Goal: Information Seeking & Learning: Find specific fact

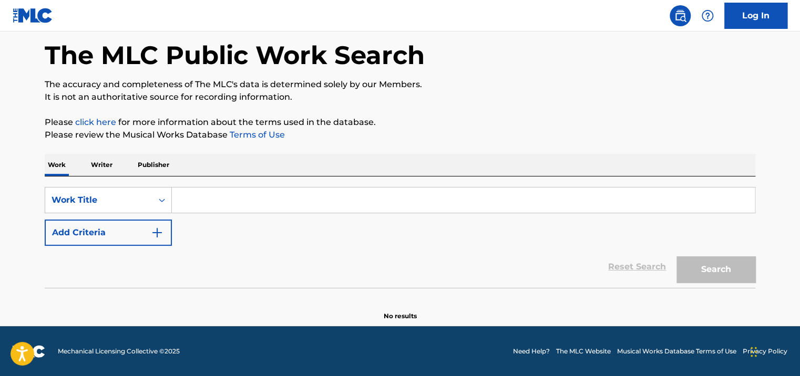
click at [107, 165] on p "Writer" at bounding box center [102, 165] width 28 height 22
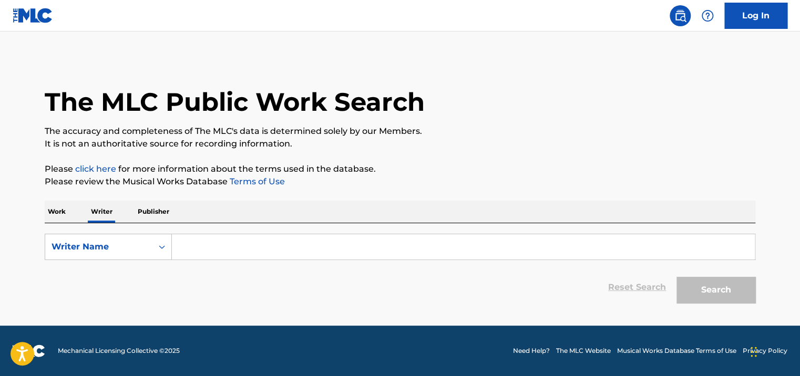
click at [218, 242] on input "Search Form" at bounding box center [463, 246] width 583 height 25
click at [153, 246] on div "Search Form" at bounding box center [161, 247] width 19 height 19
click at [280, 250] on input "Search Form" at bounding box center [463, 246] width 583 height 25
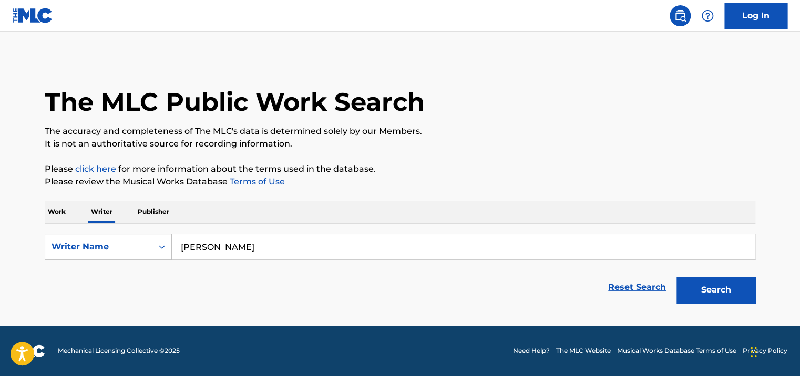
click at [676, 277] on button "Search" at bounding box center [715, 290] width 79 height 26
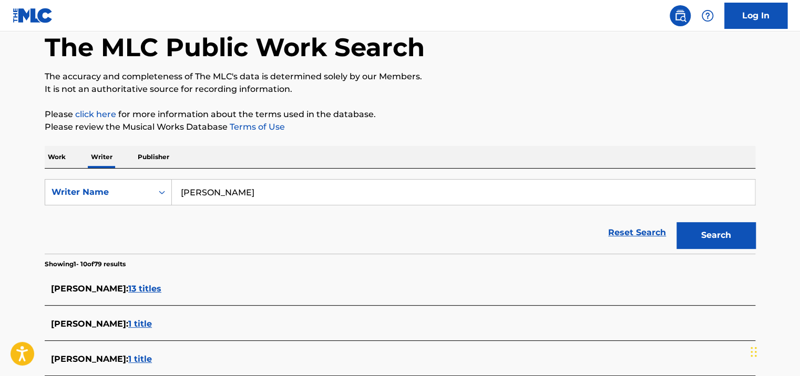
scroll to position [160, 0]
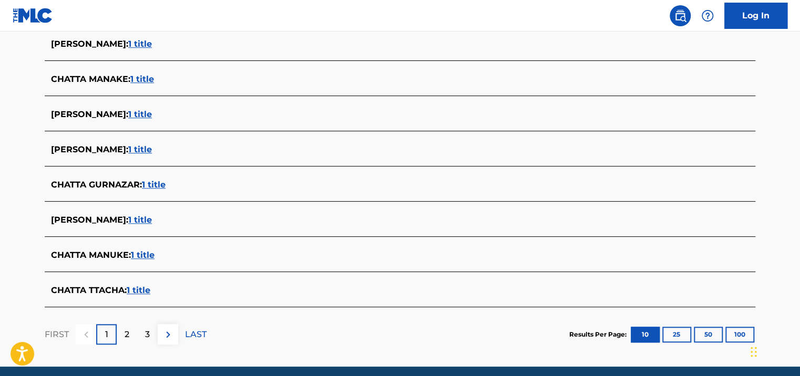
click at [125, 330] on p "2" at bounding box center [127, 334] width 5 height 13
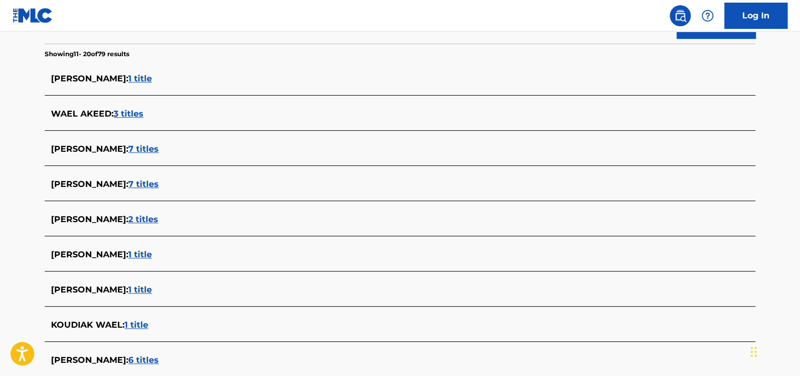
scroll to position [370, 0]
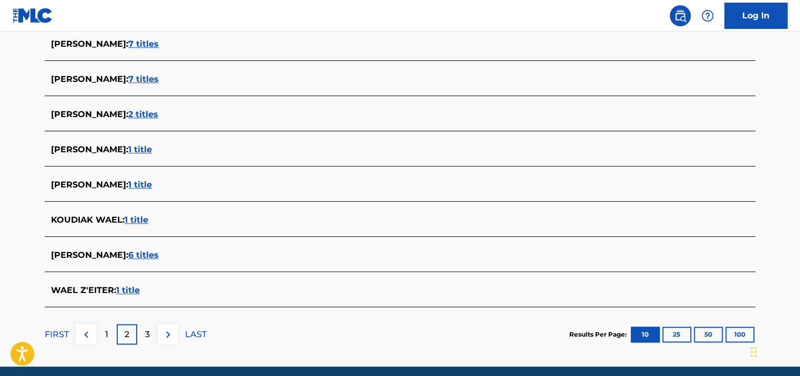
click at [153, 344] on div "FIRST 1 2 3 LAST" at bounding box center [126, 334] width 162 height 54
click at [153, 337] on div "3" at bounding box center [147, 334] width 20 height 20
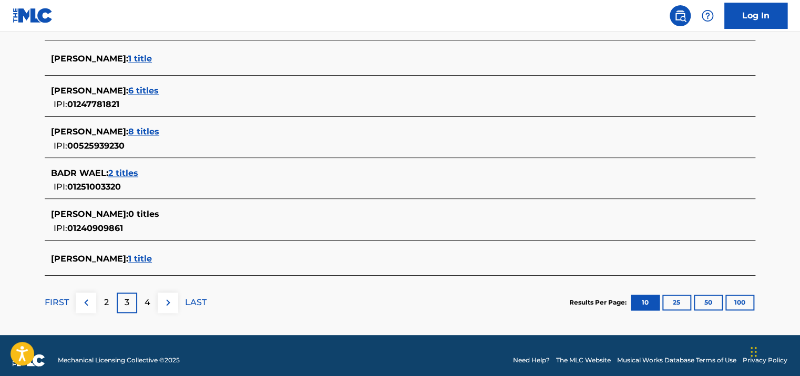
scroll to position [440, 0]
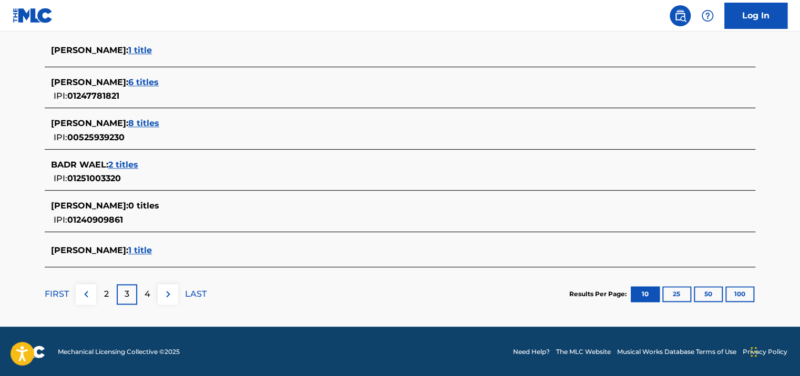
drag, startPoint x: 145, startPoint y: 312, endPoint x: 145, endPoint y: 306, distance: 5.8
click at [145, 310] on div "FIRST 2 3 4 LAST" at bounding box center [126, 294] width 162 height 54
click at [145, 305] on div "FIRST 2 3 4 LAST" at bounding box center [126, 294] width 162 height 54
click at [145, 297] on p "4" at bounding box center [148, 294] width 6 height 13
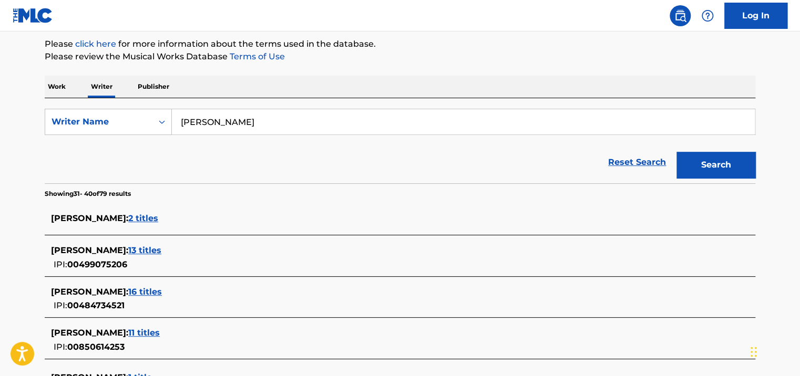
scroll to position [0, 0]
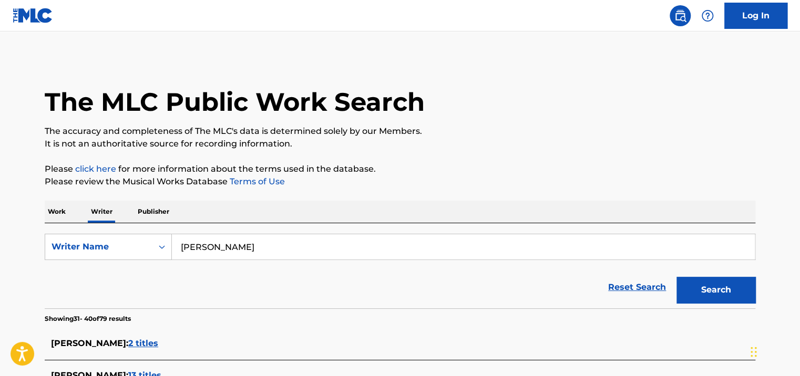
drag, startPoint x: 208, startPoint y: 248, endPoint x: 202, endPoint y: 246, distance: 6.0
click at [202, 246] on input "wael chatta" at bounding box center [463, 246] width 583 height 25
click at [676, 277] on button "Search" at bounding box center [715, 290] width 79 height 26
drag, startPoint x: 229, startPoint y: 251, endPoint x: 132, endPoint y: 241, distance: 97.2
click at [132, 241] on div "SearchWithCriteriabd35656b-021d-4e70-9cb7-0d0af6e52b1e Writer Name wael shatta" at bounding box center [400, 247] width 710 height 26
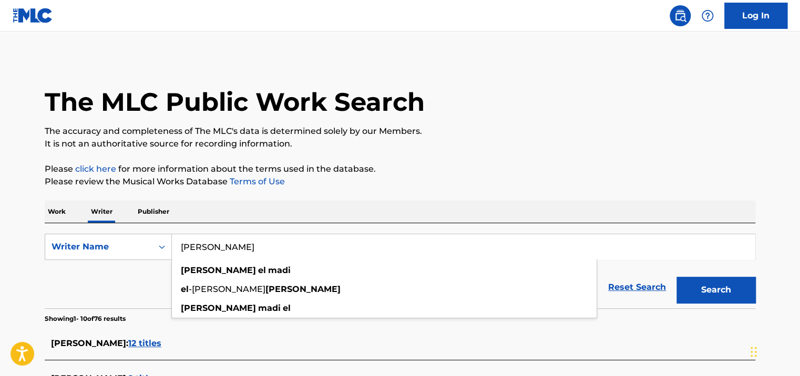
type input "ahmad el madi"
click at [676, 277] on button "Search" at bounding box center [715, 290] width 79 height 26
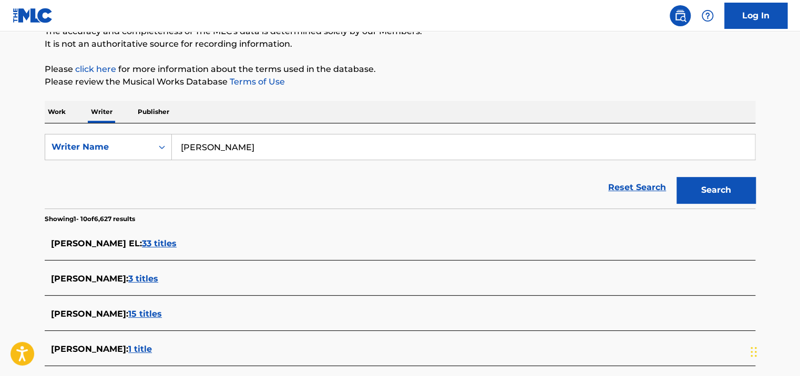
scroll to position [160, 0]
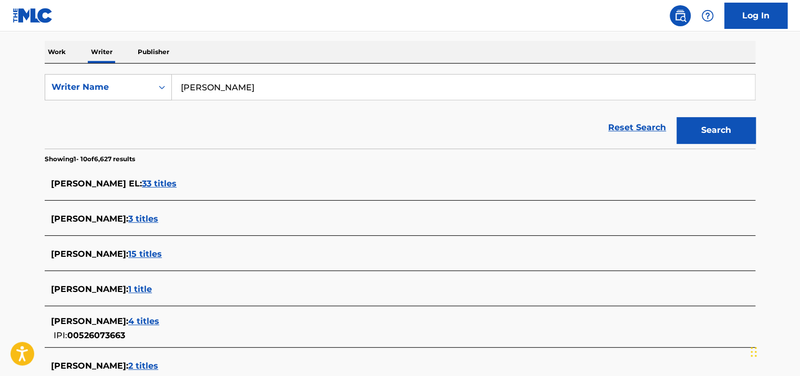
click at [61, 44] on p "Work" at bounding box center [57, 52] width 24 height 22
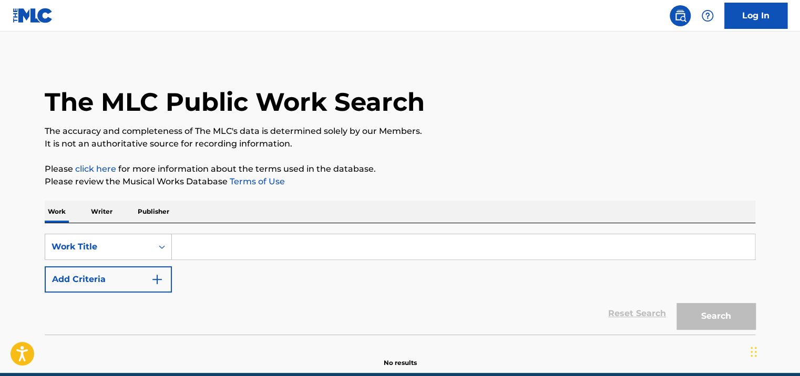
click at [226, 253] on input "Search Form" at bounding box center [463, 246] width 583 height 25
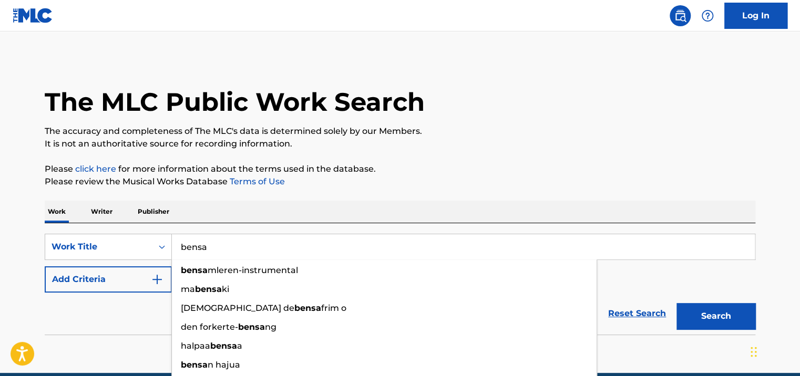
type input "bensa"
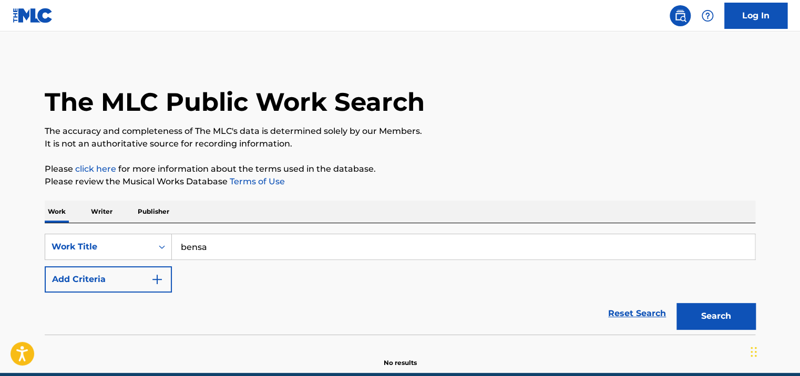
click at [135, 278] on button "Add Criteria" at bounding box center [108, 279] width 127 height 26
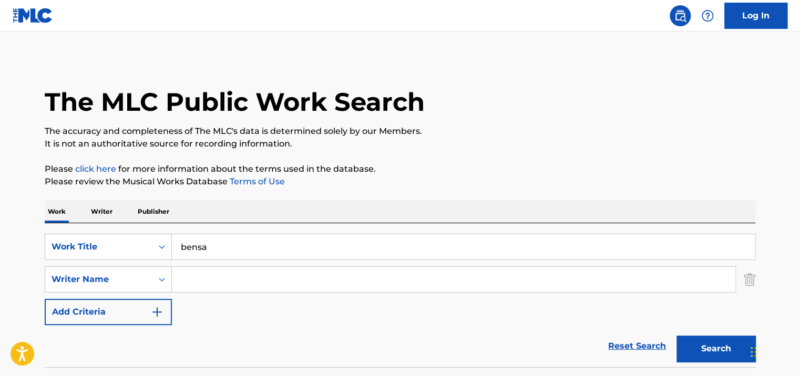
click at [198, 277] on input "Search Form" at bounding box center [453, 279] width 563 height 25
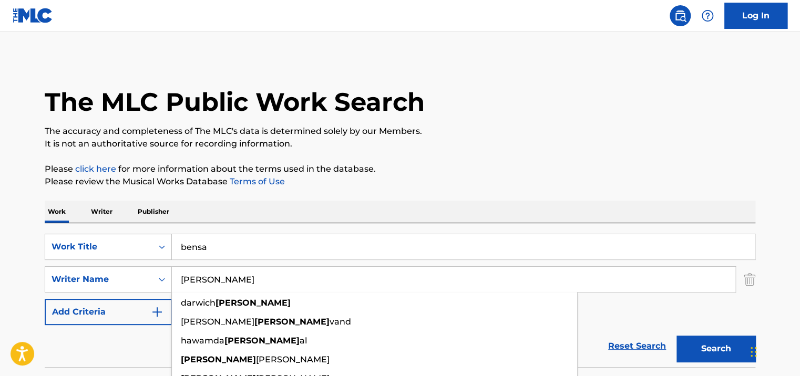
type input "[PERSON_NAME]"
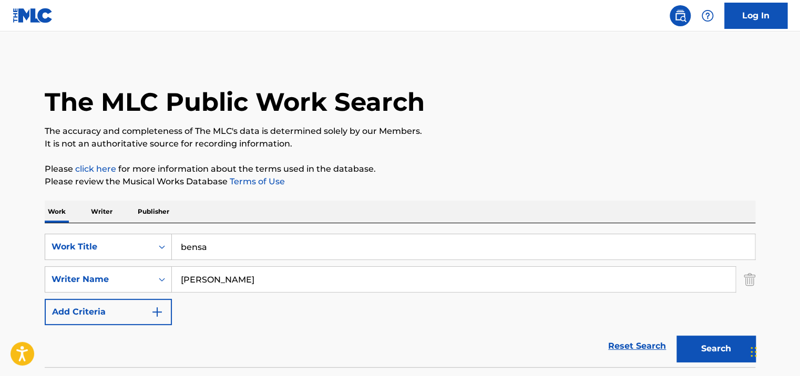
click at [723, 342] on button "Search" at bounding box center [715, 349] width 79 height 26
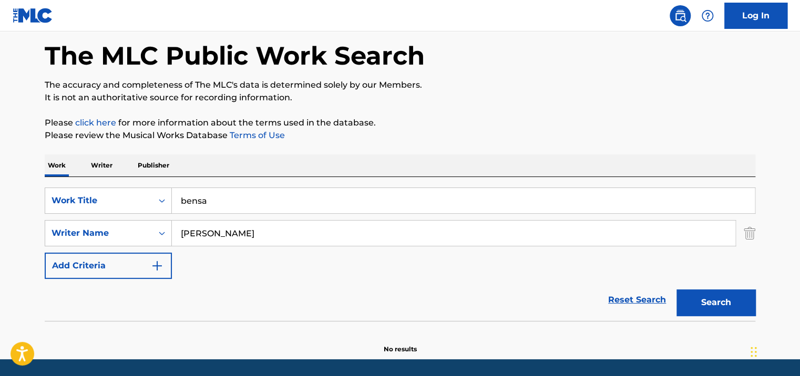
scroll to position [80, 0]
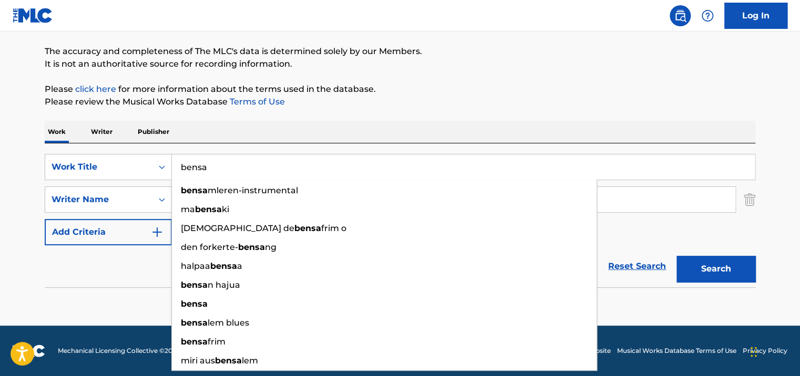
click at [188, 164] on input "bensa" at bounding box center [463, 166] width 583 height 25
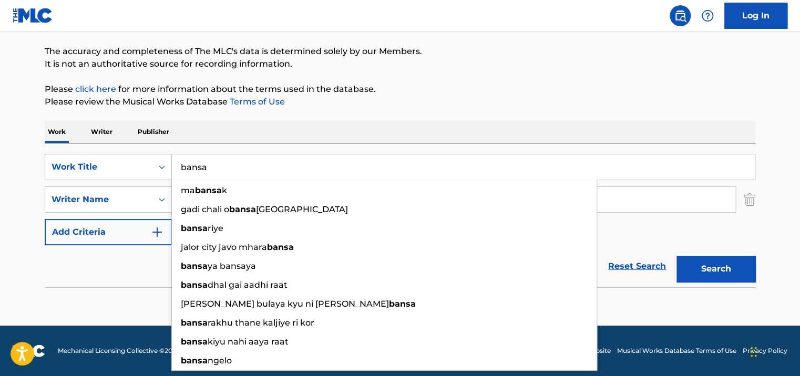
type input "bansa"
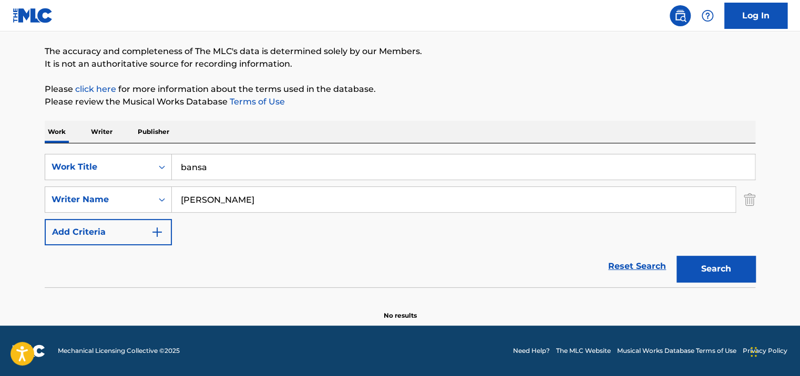
click at [732, 263] on button "Search" at bounding box center [715, 269] width 79 height 26
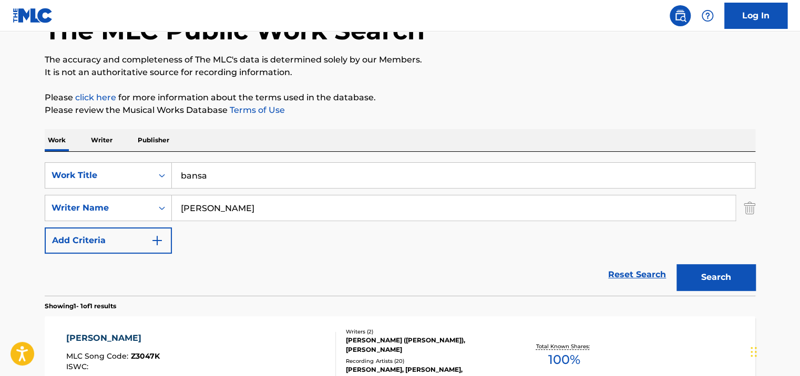
scroll to position [38, 0]
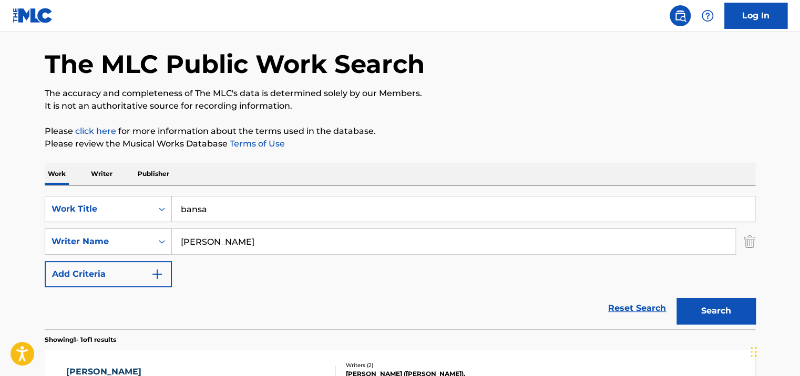
click at [103, 174] on p "Writer" at bounding box center [102, 174] width 28 height 22
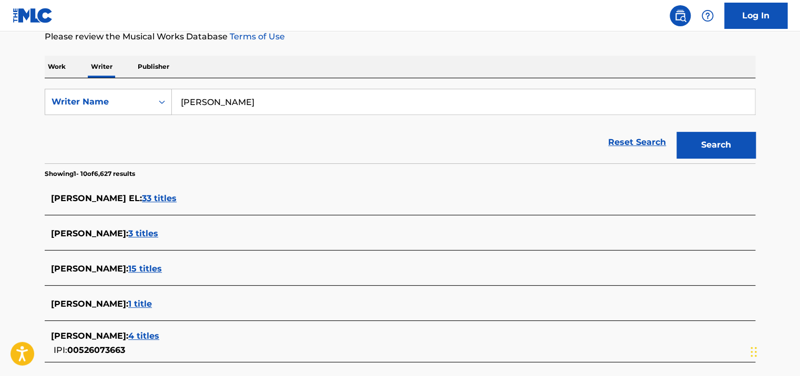
scroll to position [210, 0]
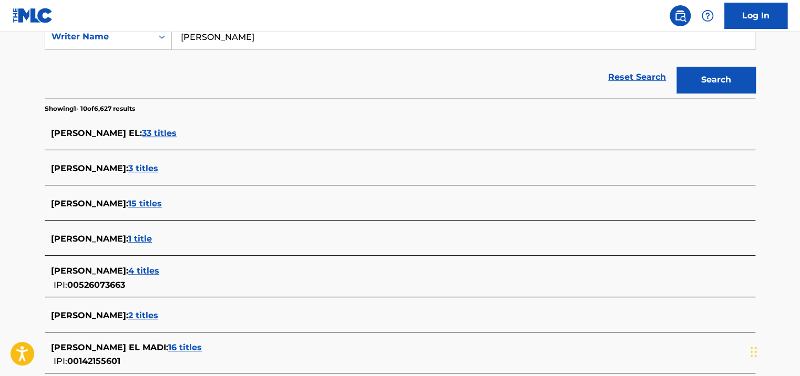
click at [147, 125] on div "AHMAD MADI EL : 33 titles" at bounding box center [400, 134] width 710 height 25
click at [150, 136] on span "33 titles" at bounding box center [159, 133] width 35 height 10
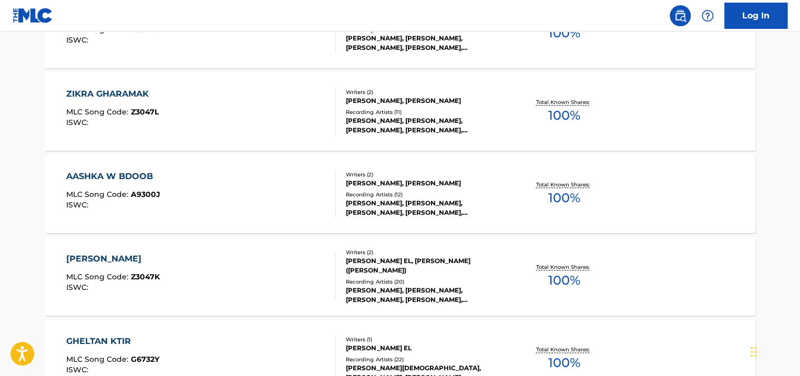
scroll to position [526, 0]
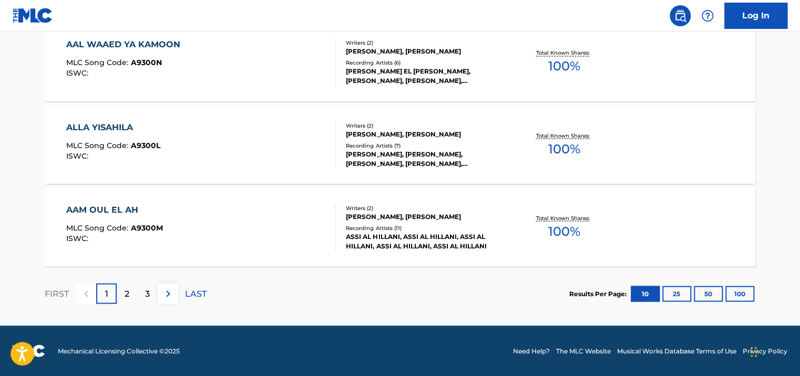
click at [127, 286] on div "2" at bounding box center [127, 293] width 20 height 20
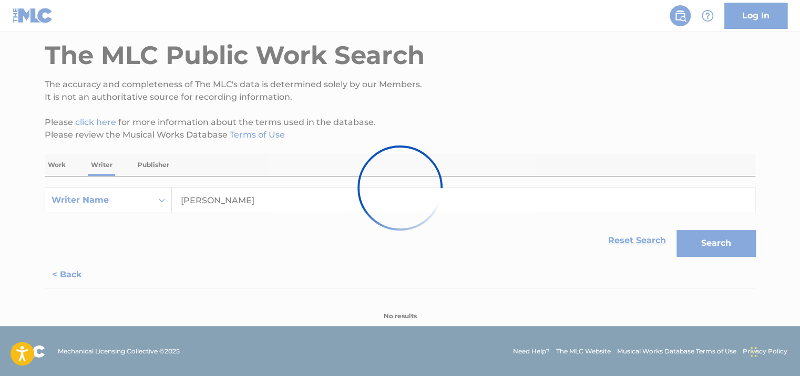
scroll to position [910, 0]
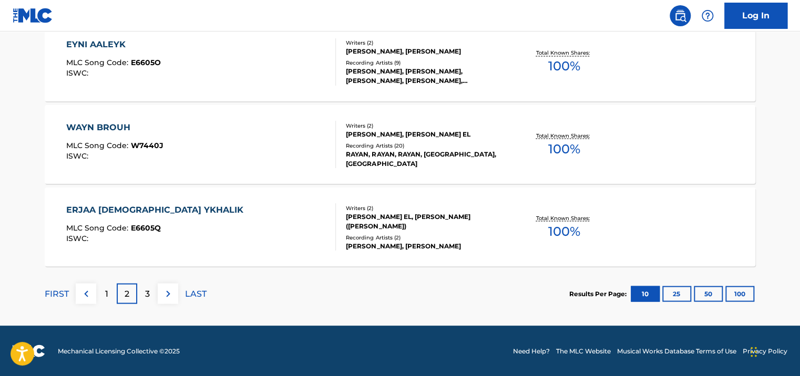
click at [142, 291] on div "3" at bounding box center [147, 293] width 20 height 20
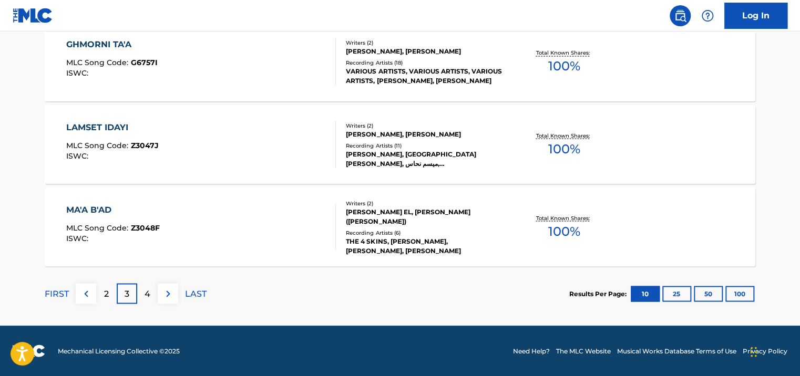
click at [146, 288] on p "4" at bounding box center [148, 293] width 6 height 13
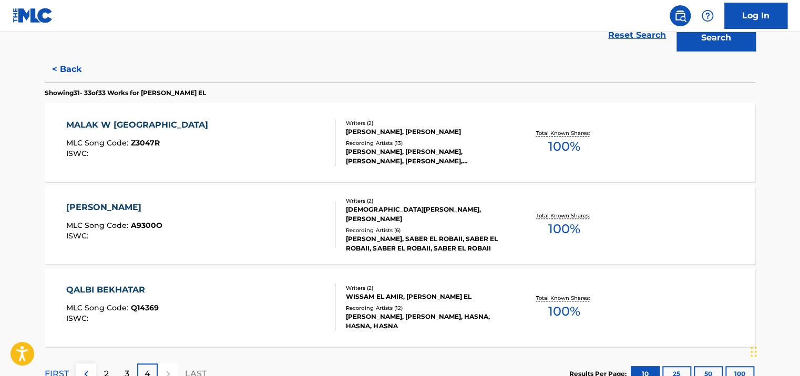
scroll to position [227, 0]
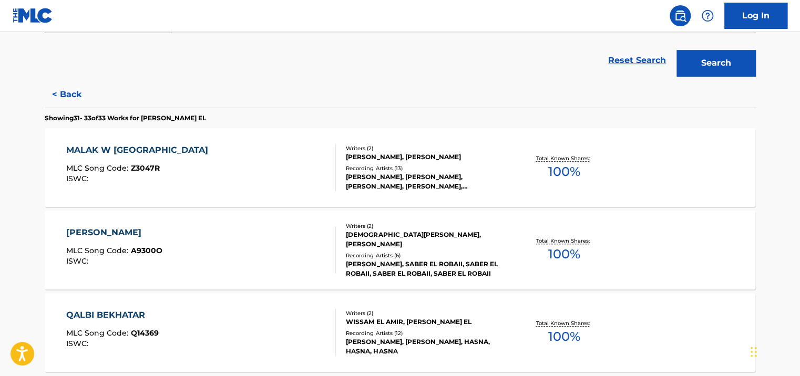
click at [66, 92] on button "< Back" at bounding box center [76, 94] width 63 height 26
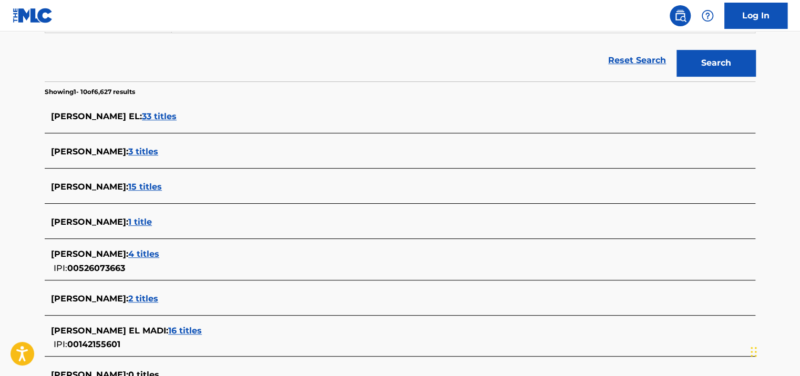
click at [152, 151] on span "3 titles" at bounding box center [143, 152] width 30 height 10
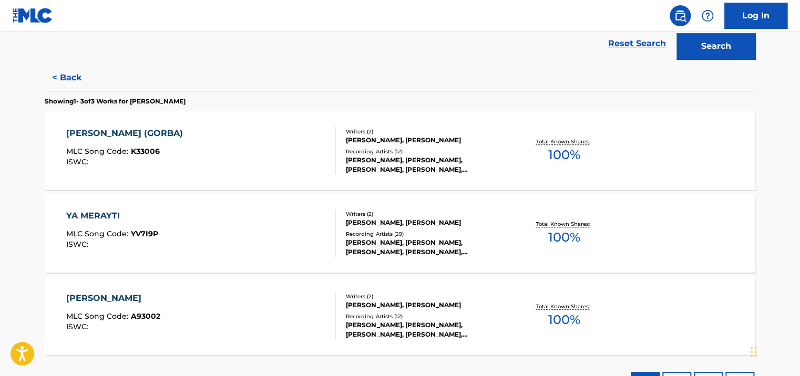
scroll to position [170, 0]
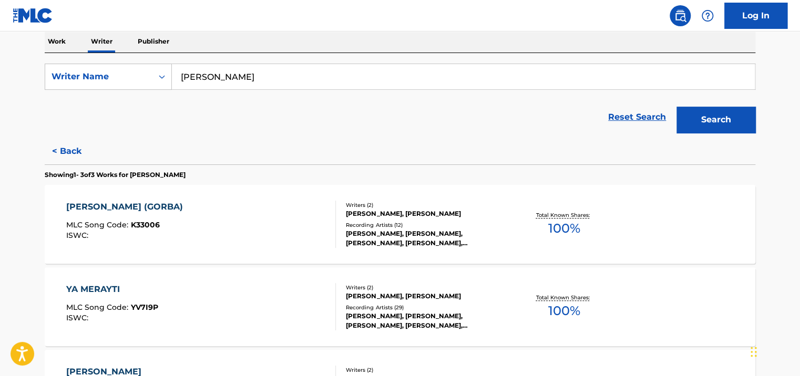
click at [73, 142] on button "< Back" at bounding box center [76, 151] width 63 height 26
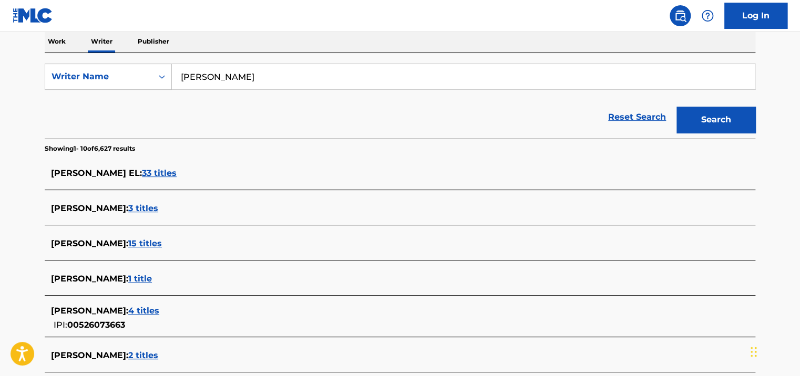
click at [130, 241] on span "15 titles" at bounding box center [145, 244] width 34 height 10
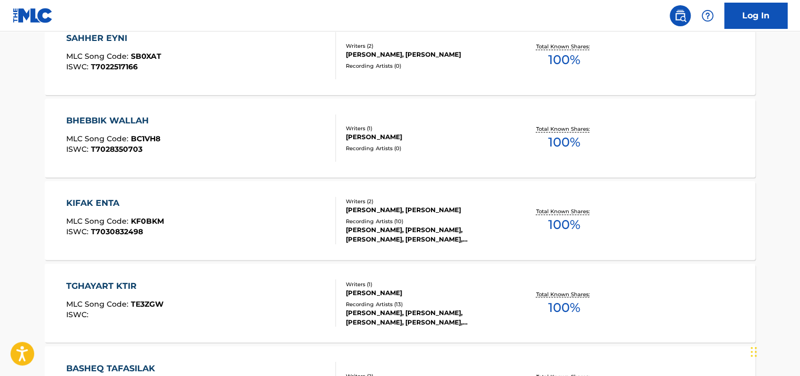
scroll to position [853, 0]
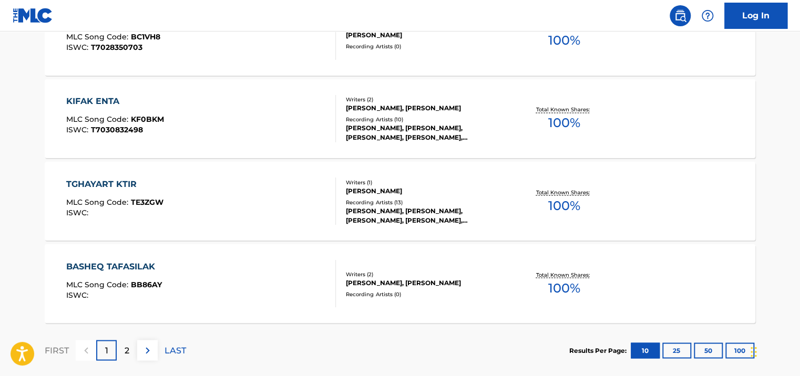
click at [122, 347] on div "2" at bounding box center [127, 350] width 20 height 20
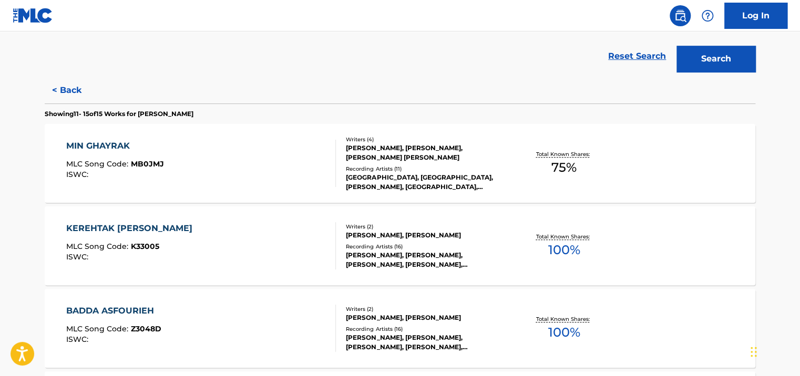
scroll to position [182, 0]
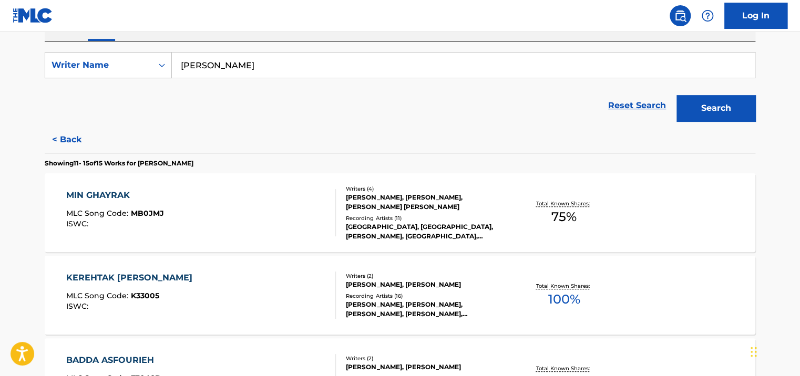
click at [61, 136] on button "< Back" at bounding box center [76, 140] width 63 height 26
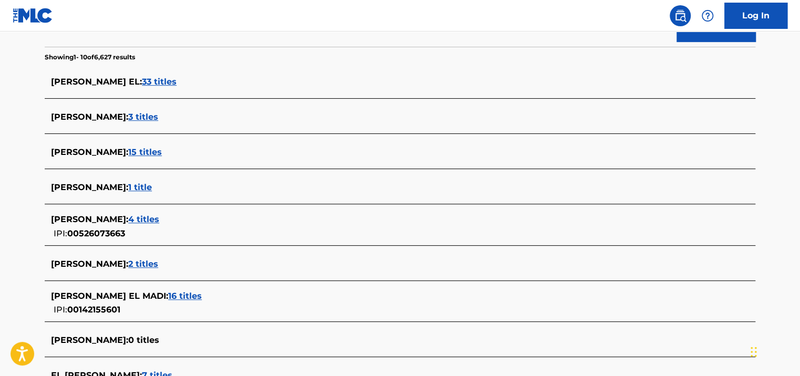
scroll to position [287, 0]
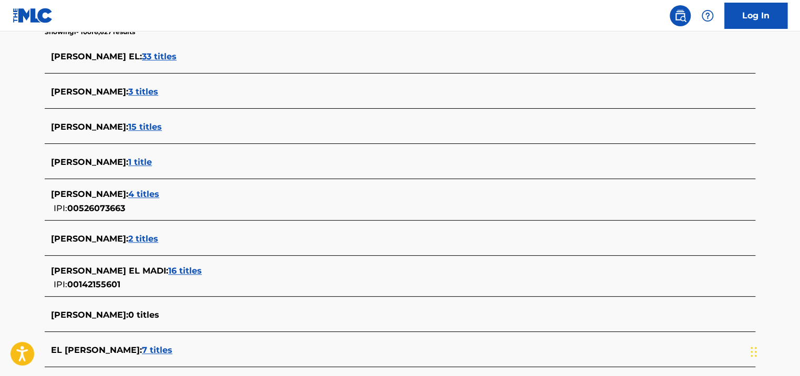
click at [145, 198] on span "4 titles" at bounding box center [143, 194] width 31 height 10
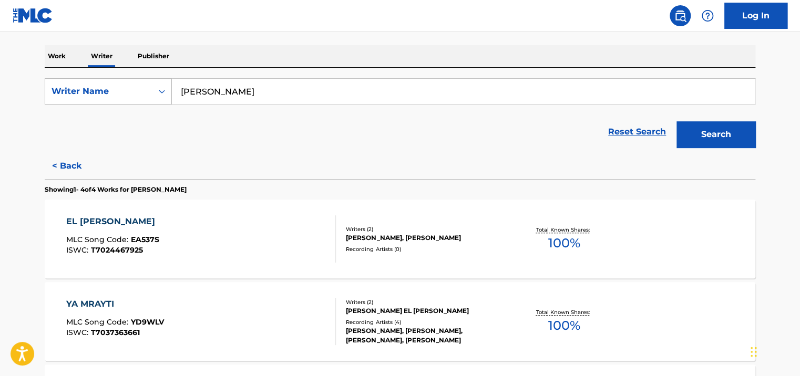
scroll to position [95, 0]
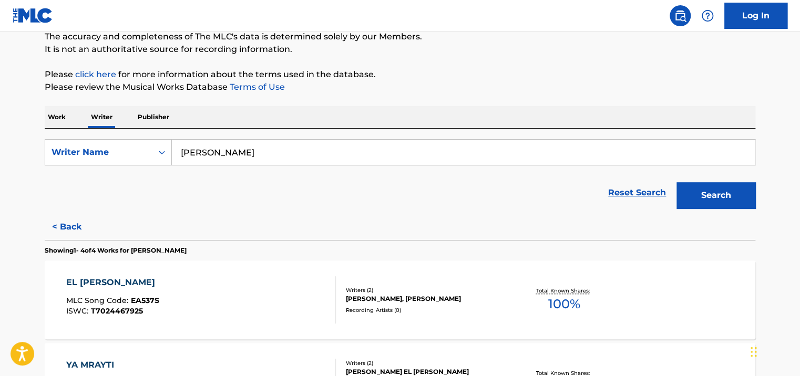
click at [75, 231] on button "< Back" at bounding box center [76, 227] width 63 height 26
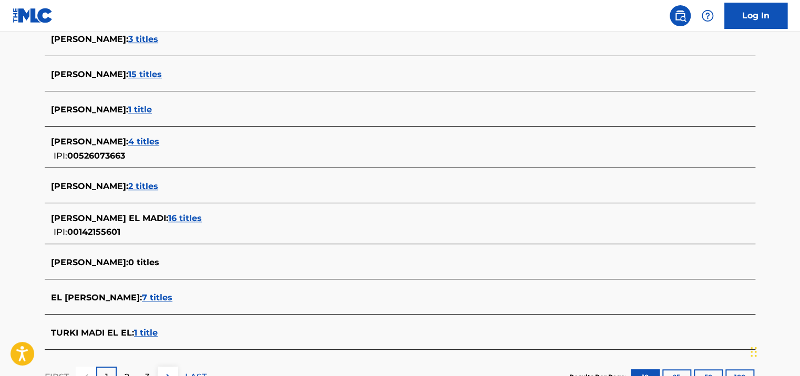
scroll to position [357, 0]
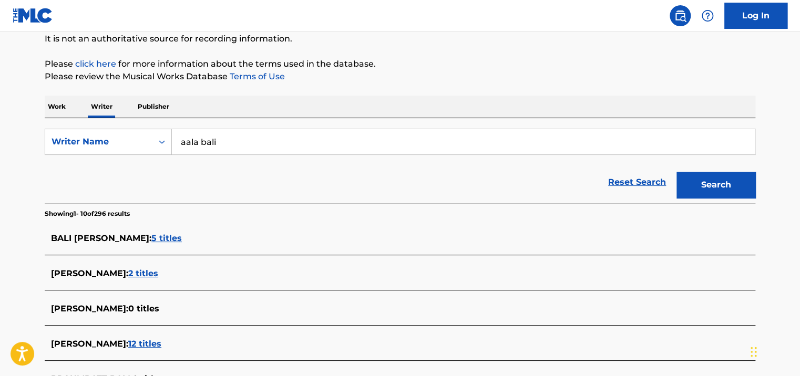
click at [699, 181] on button "Search" at bounding box center [715, 185] width 79 height 26
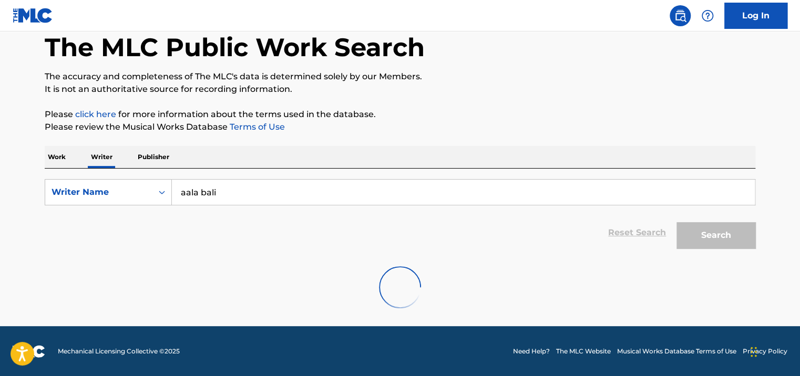
scroll to position [105, 0]
click at [63, 179] on div "Writer Name" at bounding box center [108, 192] width 127 height 26
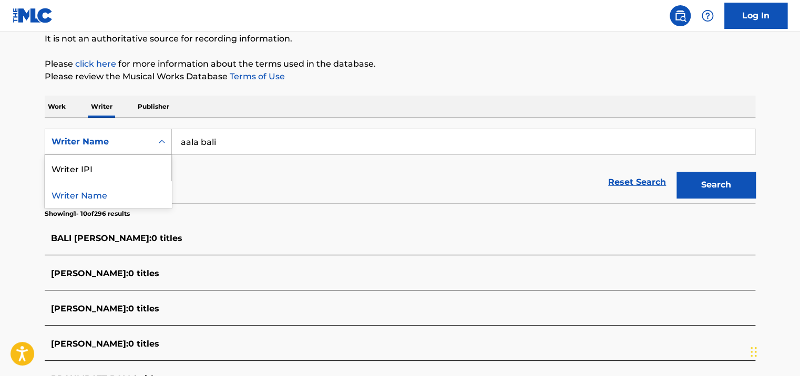
click at [277, 150] on input "aala bali" at bounding box center [463, 141] width 583 height 25
click at [57, 111] on p "Work" at bounding box center [57, 107] width 24 height 22
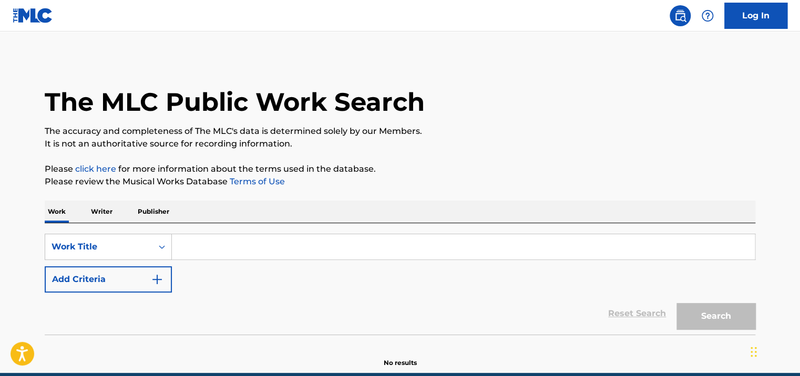
click at [203, 253] on input "Search Form" at bounding box center [463, 246] width 583 height 25
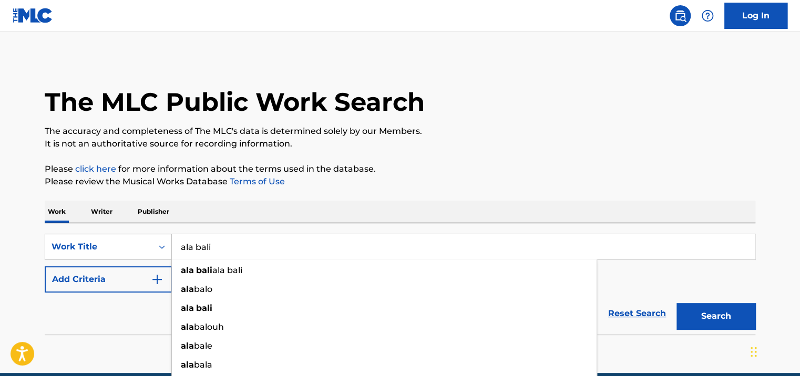
type input "ala bali"
click at [676, 303] on button "Search" at bounding box center [715, 316] width 79 height 26
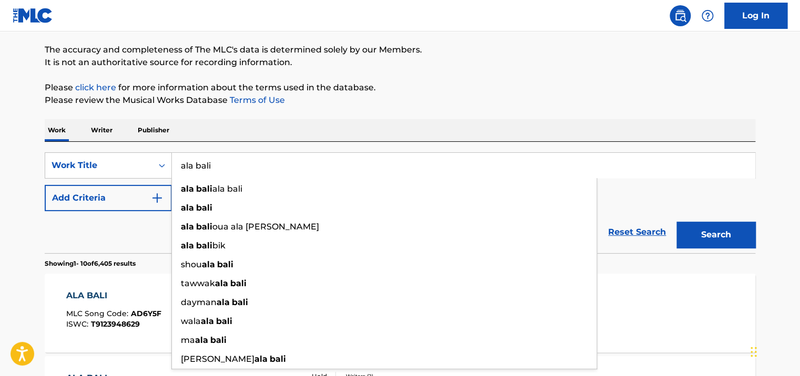
click at [0, 242] on html "Accessibility Screen-Reader Guide, Feedback, and Issue Reporting | New window C…" at bounding box center [400, 107] width 800 height 376
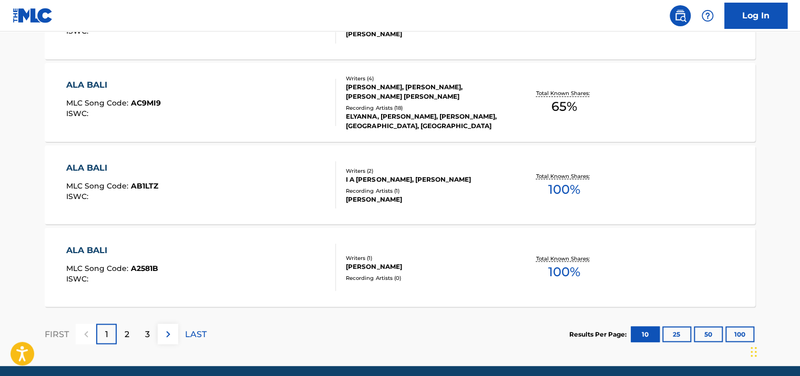
scroll to position [910, 0]
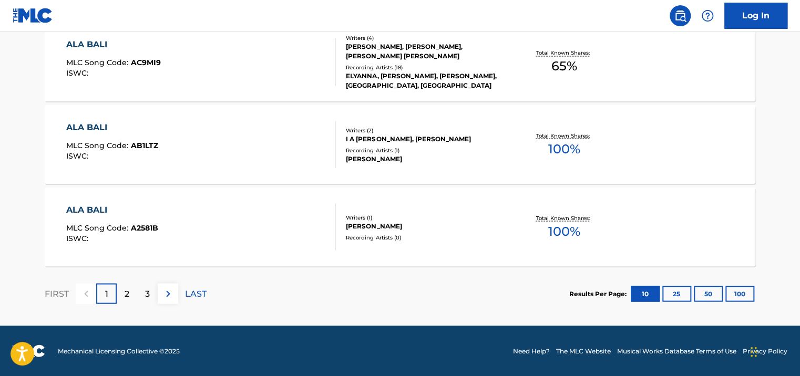
click at [127, 296] on p "2" at bounding box center [127, 293] width 5 height 13
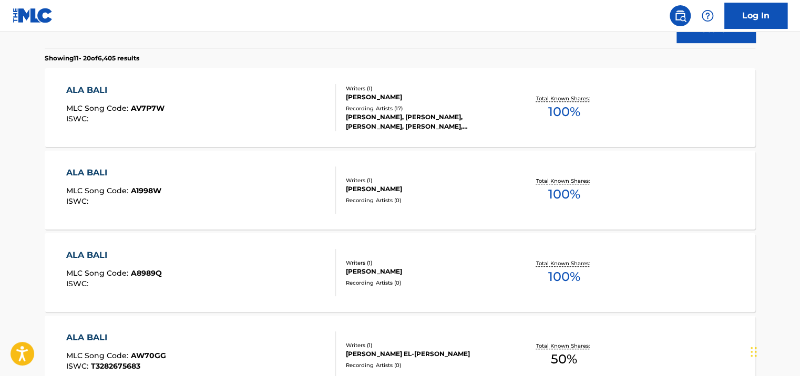
scroll to position [280, 0]
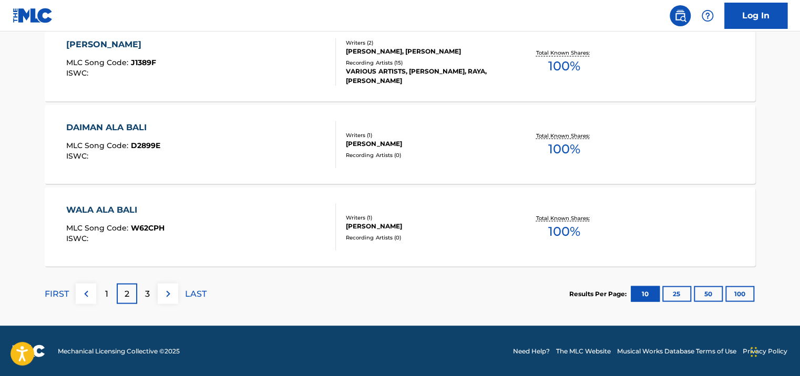
click at [143, 290] on div "3" at bounding box center [147, 293] width 20 height 20
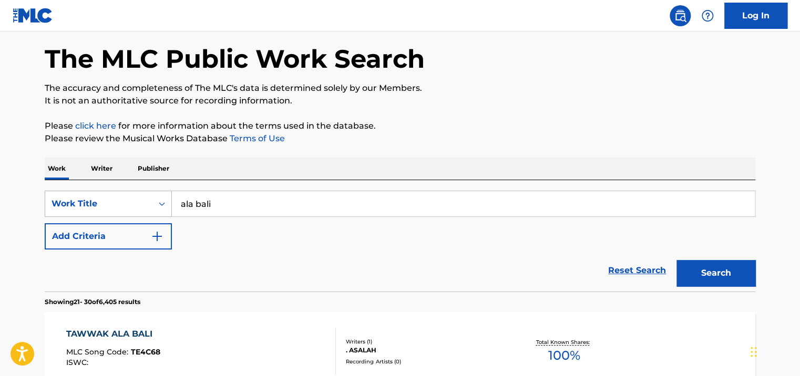
scroll to position [0, 0]
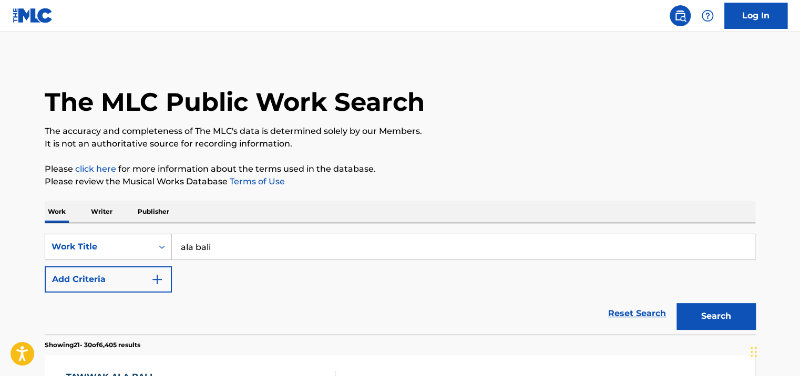
click at [106, 210] on p "Writer" at bounding box center [102, 212] width 28 height 22
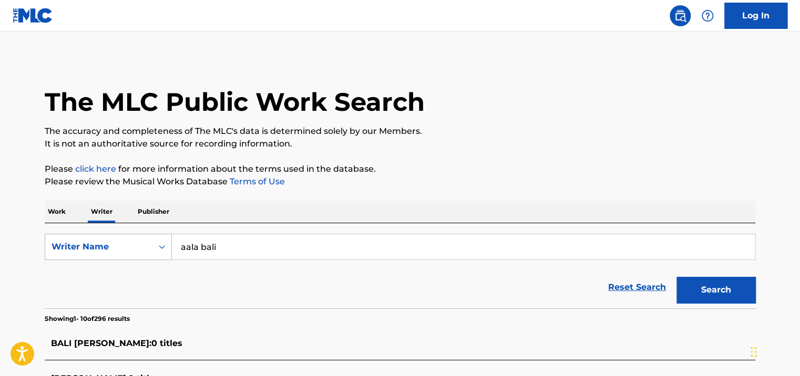
drag, startPoint x: 243, startPoint y: 246, endPoint x: 88, endPoint y: 248, distance: 155.0
click at [88, 248] on div "SearchWithCriteria66e29561-e234-4b0a-8b2e-f350c9da4b2c Writer Name [PERSON_NAME]" at bounding box center [400, 247] width 710 height 26
click at [676, 277] on button "Search" at bounding box center [715, 290] width 79 height 26
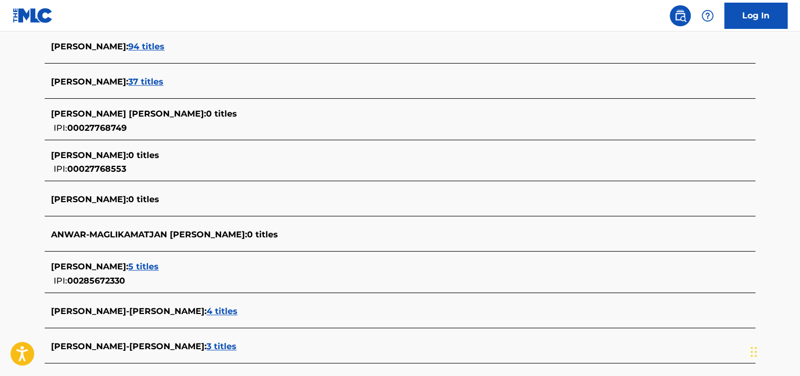
scroll to position [368, 0]
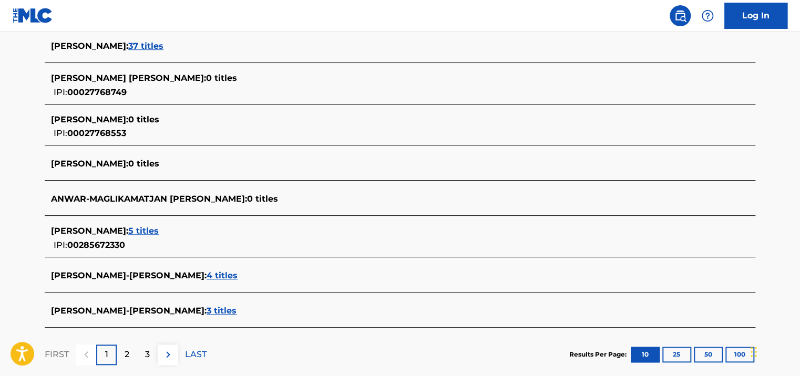
click at [122, 356] on div "2" at bounding box center [127, 355] width 20 height 20
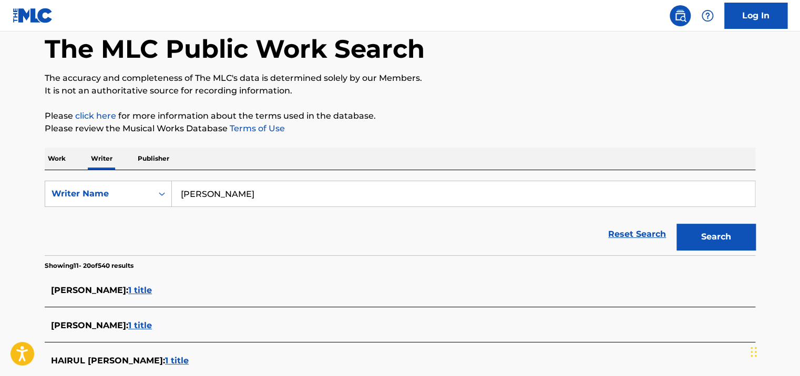
scroll to position [53, 0]
drag, startPoint x: 248, startPoint y: 197, endPoint x: 130, endPoint y: 198, distance: 117.7
click at [130, 198] on div "SearchWithCriteria66e29561-e234-4b0a-8b2e-f350c9da4b2c Writer Name [PERSON_NAME]" at bounding box center [400, 194] width 710 height 26
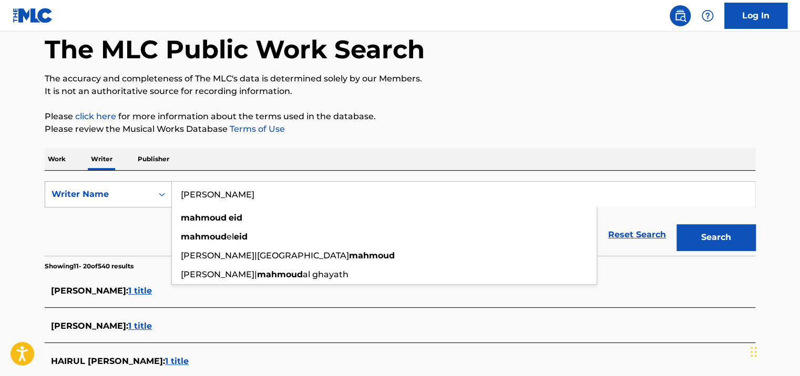
type input "[PERSON_NAME]"
click at [676, 224] on button "Search" at bounding box center [715, 237] width 79 height 26
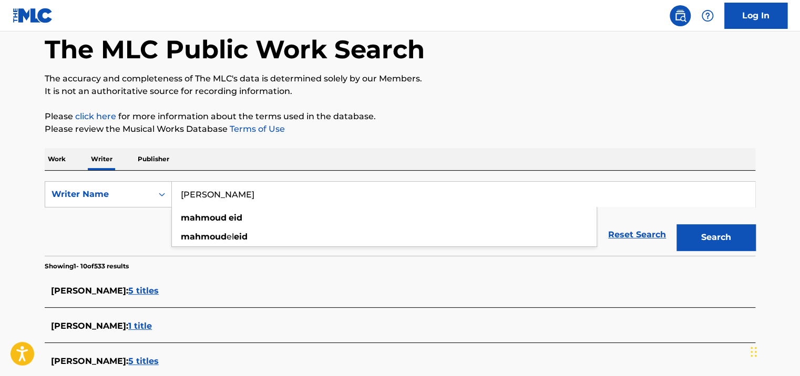
click at [0, 250] on html "Accessibility Screen-Reader Guide, Feedback, and Issue Reporting | New window C…" at bounding box center [400, 135] width 800 height 376
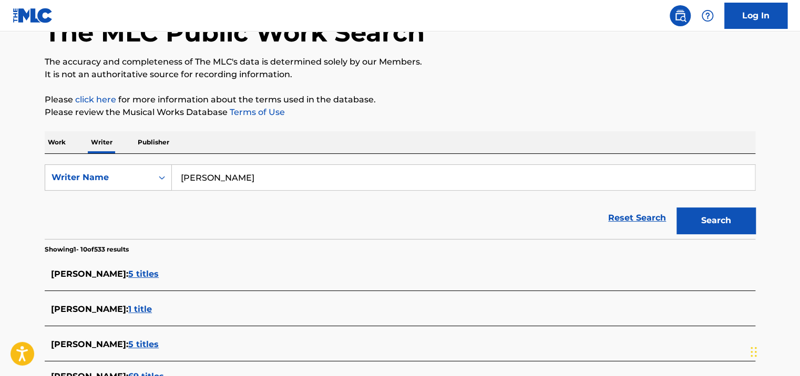
scroll to position [210, 0]
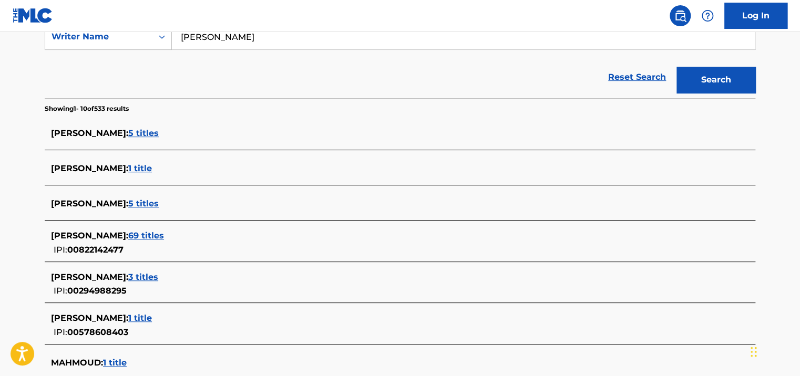
click at [145, 131] on span "5 titles" at bounding box center [143, 133] width 30 height 10
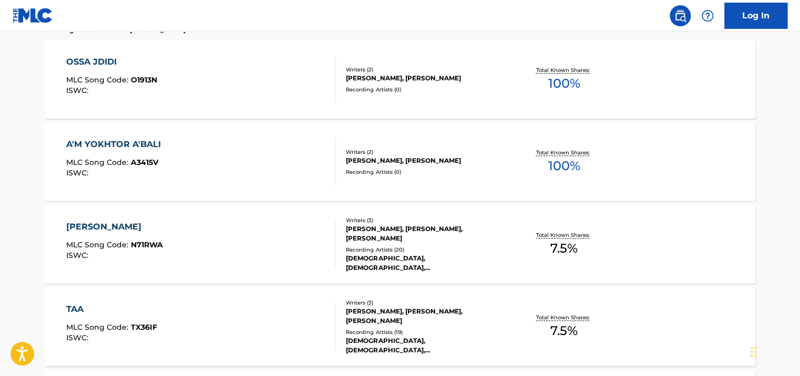
scroll to position [158, 0]
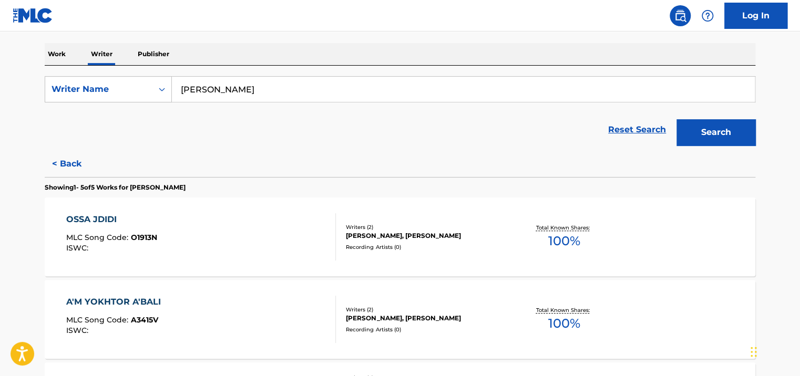
click at [70, 156] on button "< Back" at bounding box center [76, 164] width 63 height 26
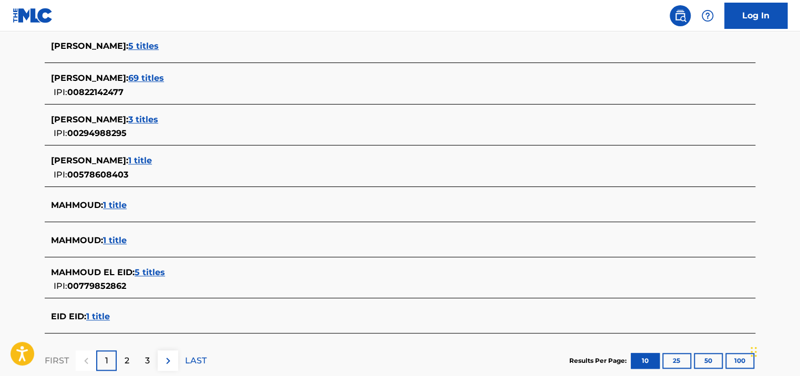
scroll to position [420, 0]
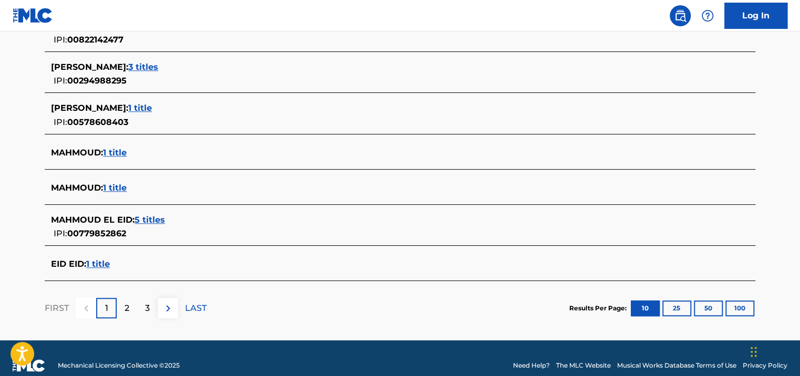
click at [158, 215] on span "5 titles" at bounding box center [150, 220] width 30 height 10
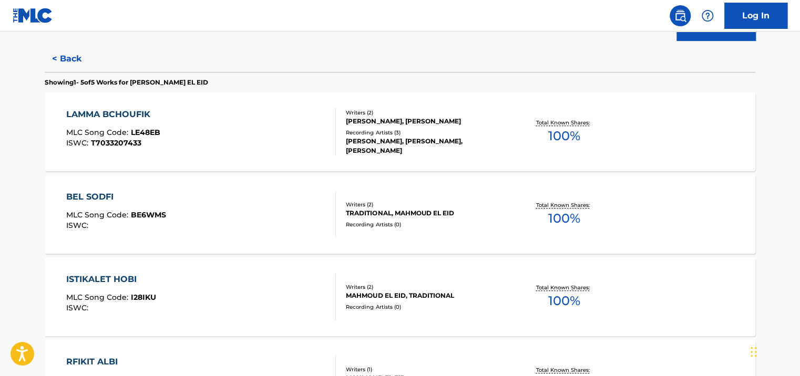
scroll to position [210, 0]
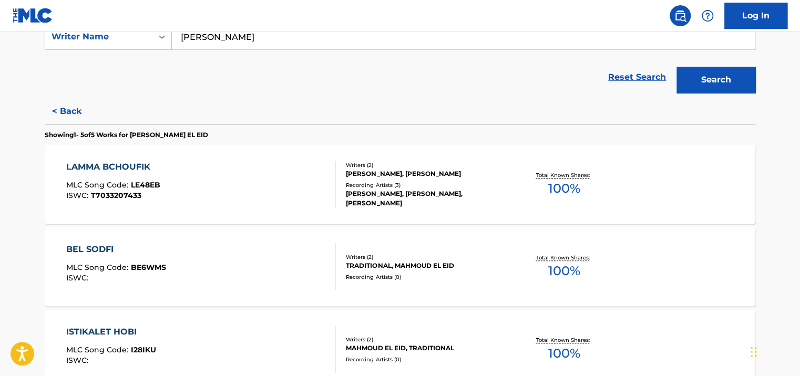
click at [87, 127] on section "Showing 1 - 5 of 5 Works for [PERSON_NAME]" at bounding box center [400, 132] width 710 height 15
click at [72, 117] on button "< Back" at bounding box center [76, 111] width 63 height 26
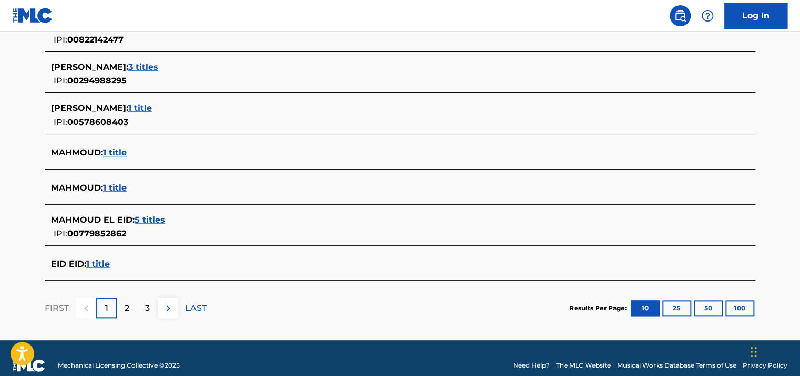
click at [127, 304] on p "2" at bounding box center [127, 308] width 5 height 13
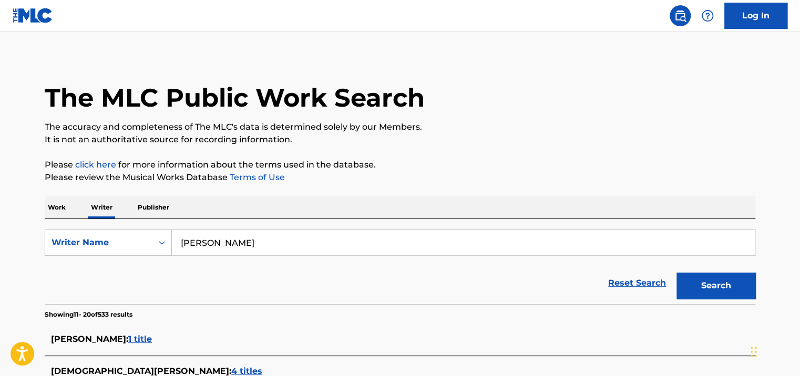
scroll to position [0, 0]
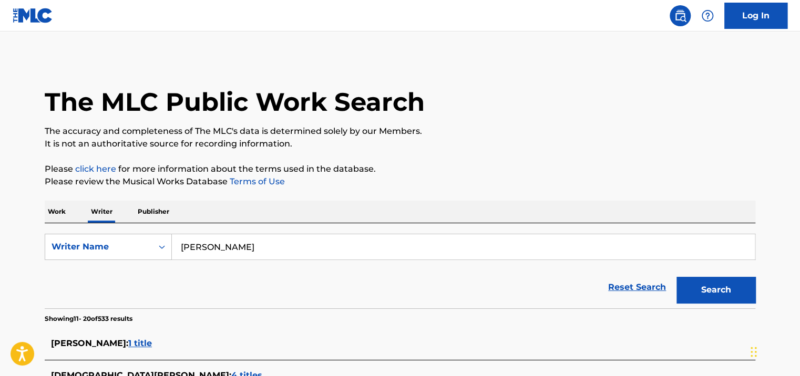
drag, startPoint x: 61, startPoint y: 216, endPoint x: 147, endPoint y: 215, distance: 85.7
click at [61, 215] on p "Work" at bounding box center [57, 212] width 24 height 22
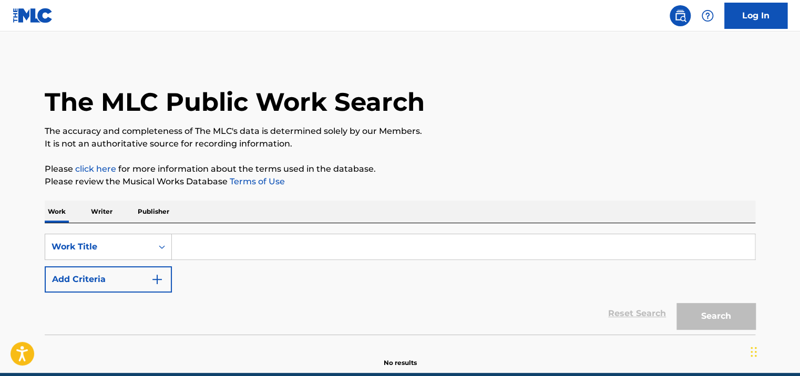
click at [315, 252] on input "Search Form" at bounding box center [463, 246] width 583 height 25
click at [288, 203] on div "Work Writer Publisher" at bounding box center [400, 212] width 710 height 22
click at [282, 243] on input "Search Form" at bounding box center [463, 246] width 583 height 25
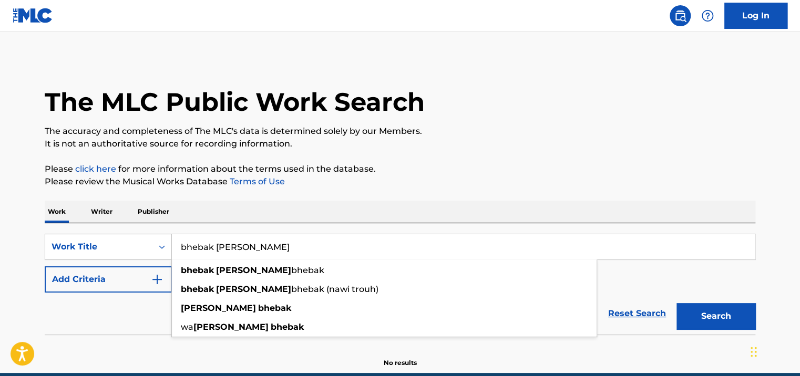
click at [676, 303] on button "Search" at bounding box center [715, 316] width 79 height 26
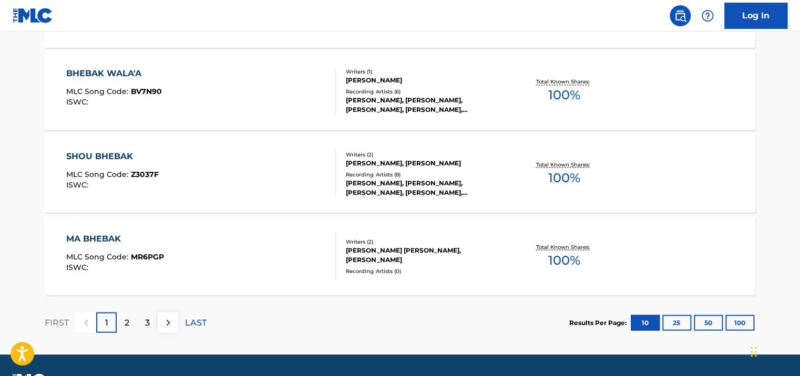
scroll to position [893, 0]
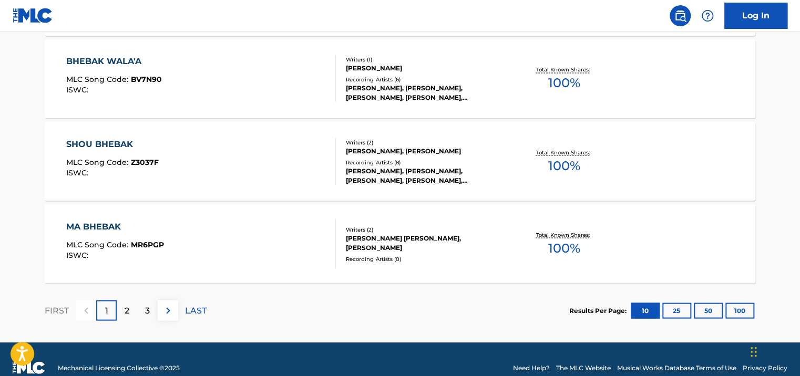
click at [131, 316] on div "2" at bounding box center [127, 310] width 20 height 20
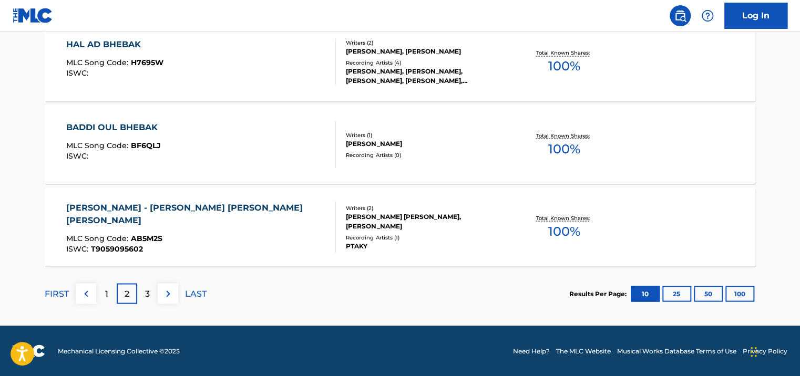
click at [147, 294] on p "3" at bounding box center [147, 293] width 5 height 13
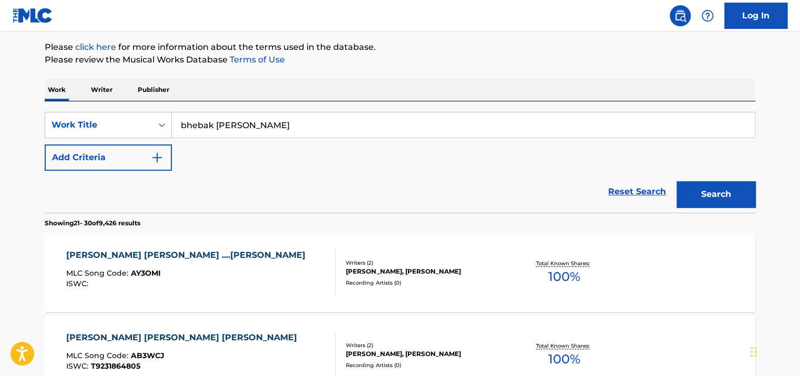
scroll to position [0, 0]
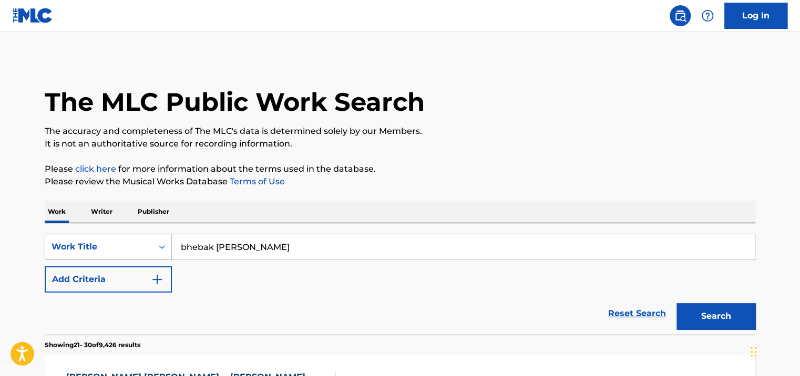
drag, startPoint x: 261, startPoint y: 252, endPoint x: 156, endPoint y: 243, distance: 105.5
click at [156, 243] on div "SearchWithCriteriae4061d82-59b8-4655-a30b-4410f983a4ee Work Title bhebak [PERSO…" at bounding box center [400, 247] width 710 height 26
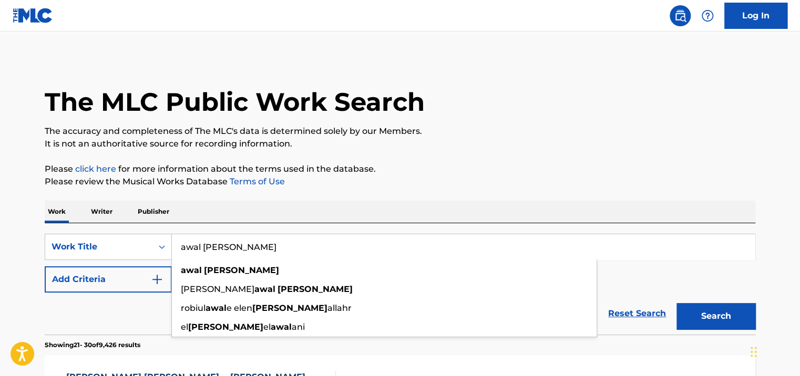
type input "awal [PERSON_NAME]"
click at [676, 303] on button "Search" at bounding box center [715, 316] width 79 height 26
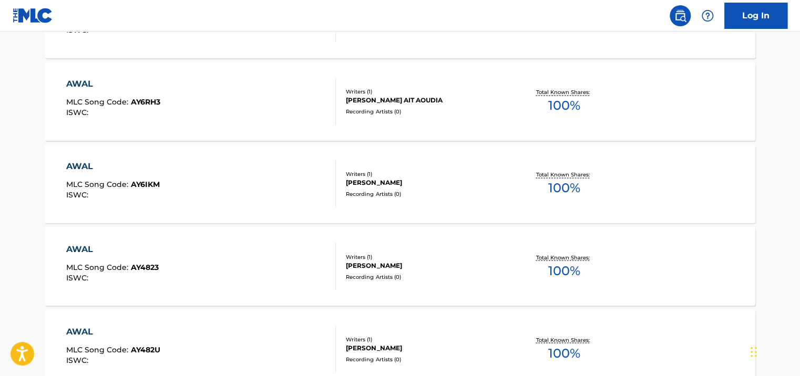
scroll to position [893, 0]
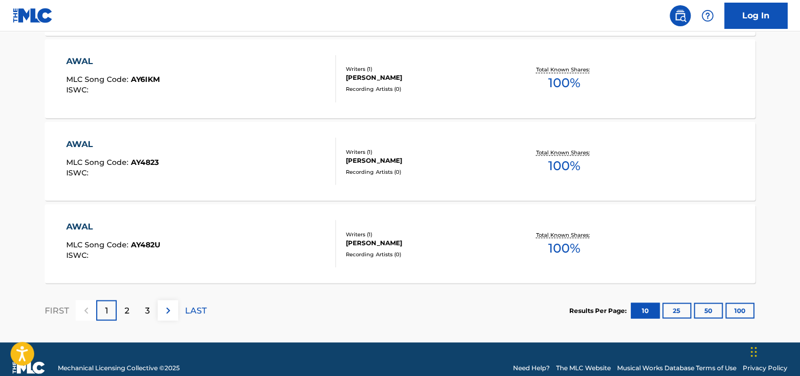
click at [120, 313] on div "2" at bounding box center [127, 310] width 20 height 20
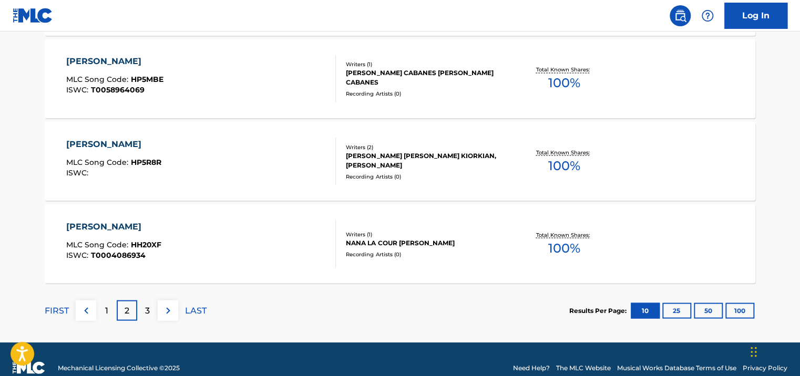
click at [154, 313] on div "3" at bounding box center [147, 310] width 20 height 20
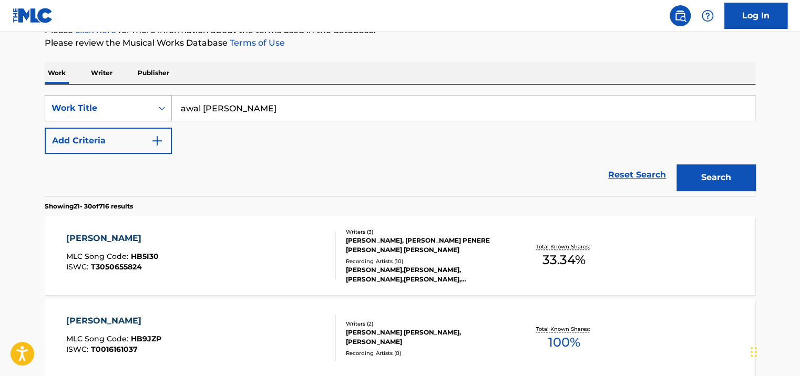
scroll to position [53, 0]
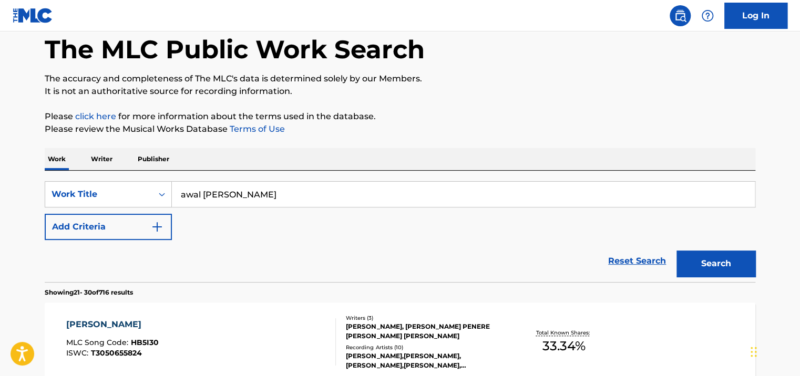
click at [160, 226] on img "Search Form" at bounding box center [157, 227] width 13 height 13
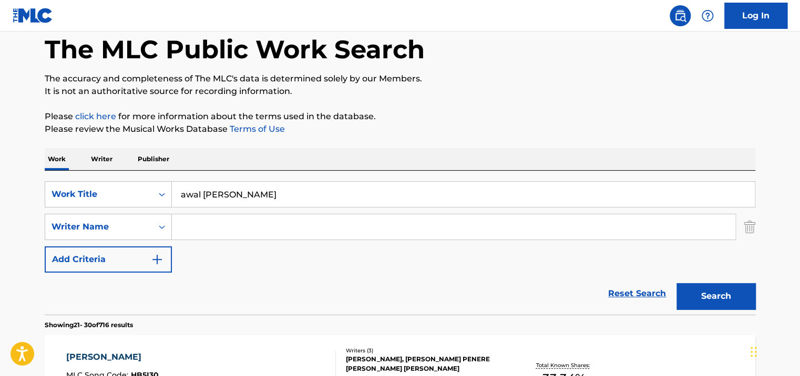
click at [242, 233] on input "Search Form" at bounding box center [453, 226] width 563 height 25
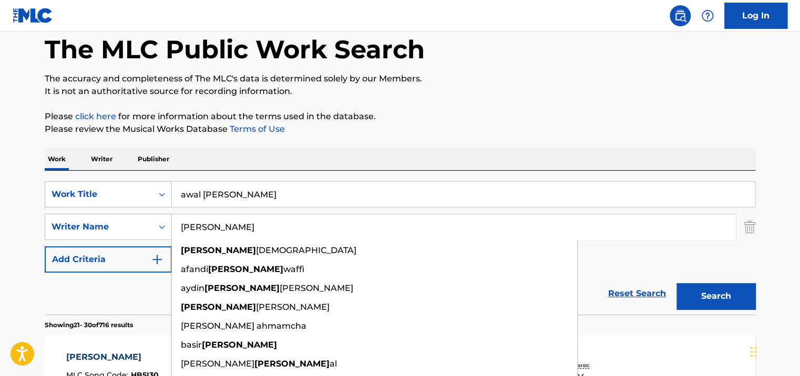
type input "[PERSON_NAME]"
click at [676, 283] on button "Search" at bounding box center [715, 296] width 79 height 26
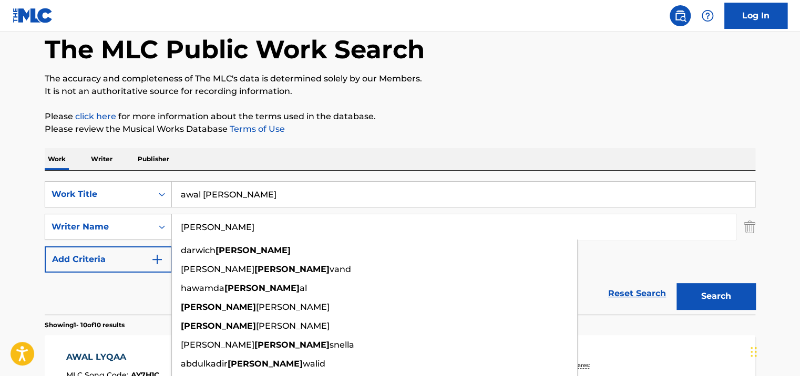
click at [0, 296] on html "Accessibility Screen-Reader Guide, Feedback, and Issue Reporting | New window C…" at bounding box center [400, 135] width 800 height 376
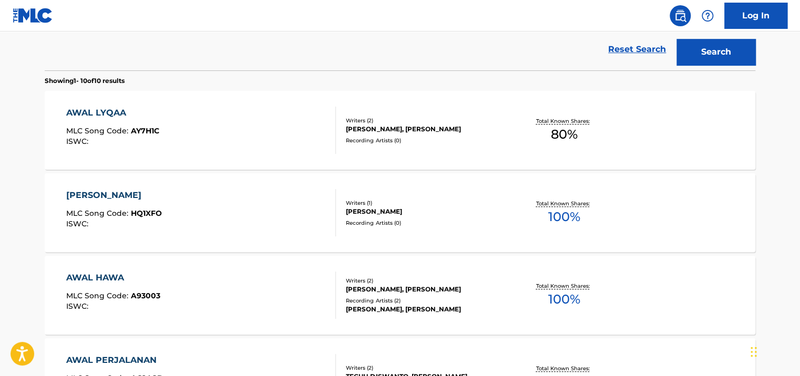
scroll to position [44, 0]
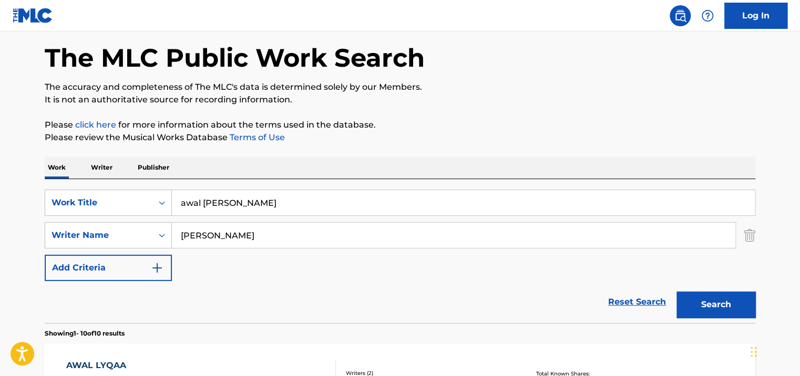
drag, startPoint x: 760, startPoint y: 240, endPoint x: 755, endPoint y: 235, distance: 6.7
click at [754, 235] on img "Search Form" at bounding box center [750, 235] width 12 height 26
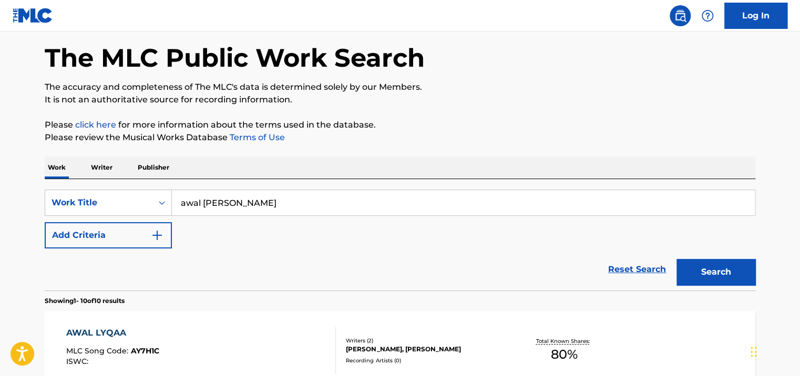
click at [504, 216] on div "SearchWithCriteriae4061d82-59b8-4655-a30b-4410f983a4ee Work Title awal habib Ad…" at bounding box center [400, 219] width 710 height 59
drag, startPoint x: 378, startPoint y: 207, endPoint x: 174, endPoint y: 199, distance: 204.6
click at [174, 199] on input "awal [PERSON_NAME]" at bounding box center [463, 202] width 583 height 25
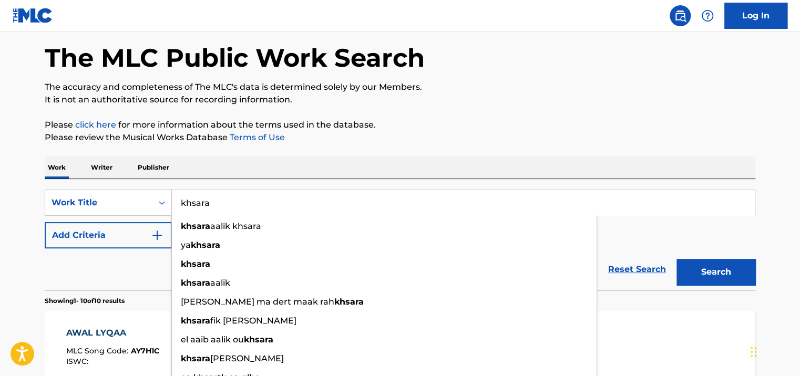
click at [676, 259] on button "Search" at bounding box center [715, 272] width 79 height 26
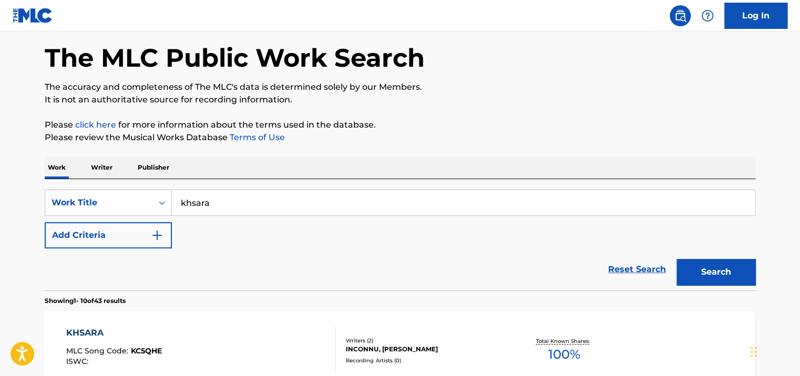
click at [0, 273] on html "Accessibility Screen-Reader Guide, Feedback, and Issue Reporting | New window C…" at bounding box center [400, 144] width 800 height 376
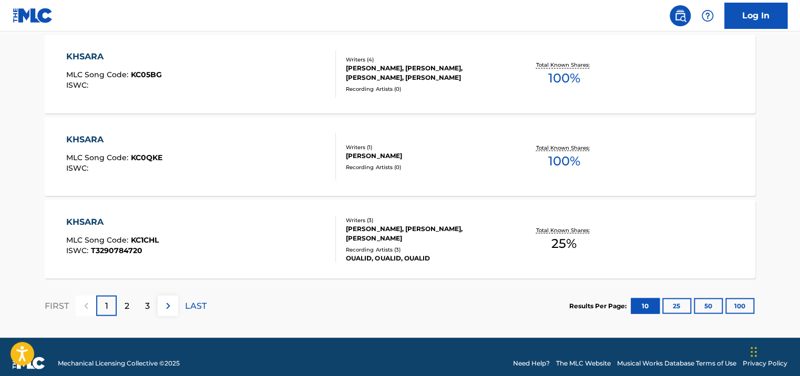
scroll to position [910, 0]
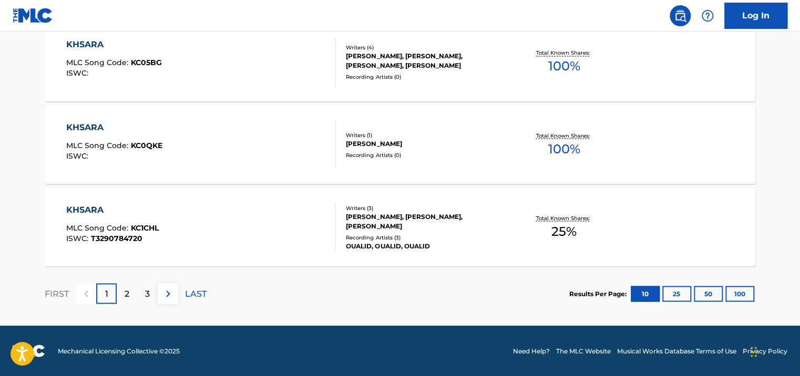
click at [130, 292] on div "2" at bounding box center [127, 293] width 20 height 20
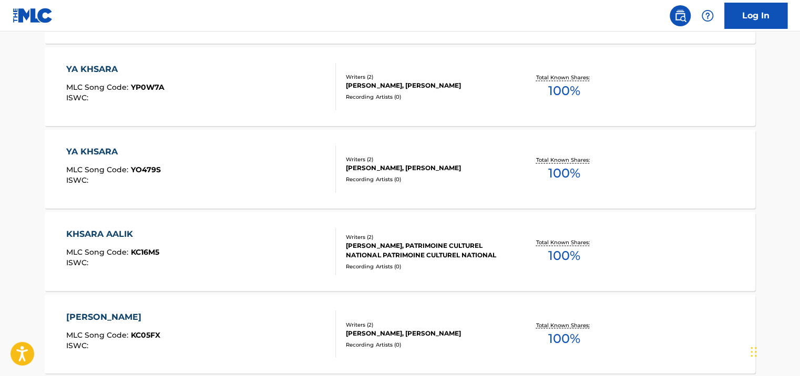
scroll to position [700, 0]
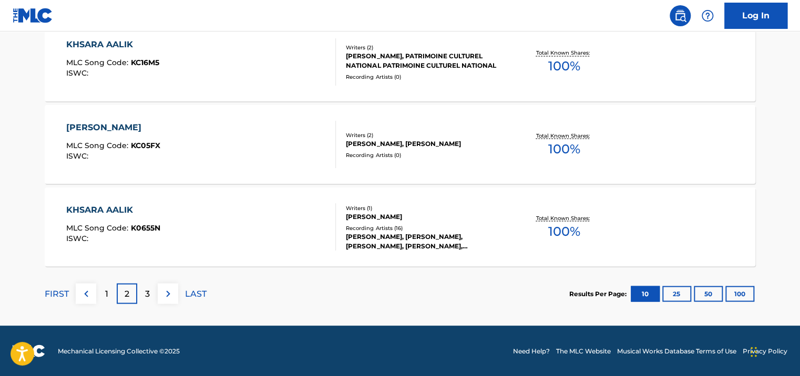
click at [145, 284] on div "3" at bounding box center [147, 293] width 20 height 20
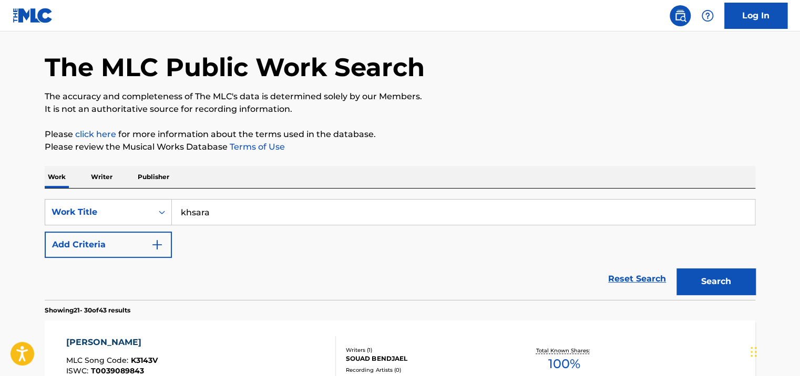
scroll to position [17, 0]
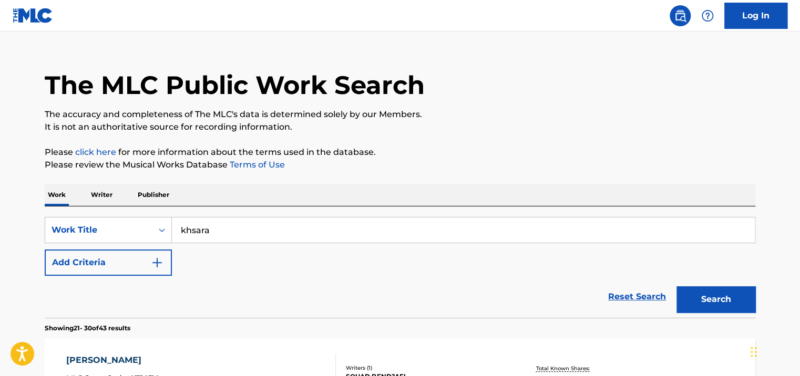
drag, startPoint x: 311, startPoint y: 221, endPoint x: 189, endPoint y: 209, distance: 123.0
click at [152, 223] on div "SearchWithCriteriae4061d82-59b8-4655-a30b-4410f983a4ee Work Title khsara" at bounding box center [400, 230] width 710 height 26
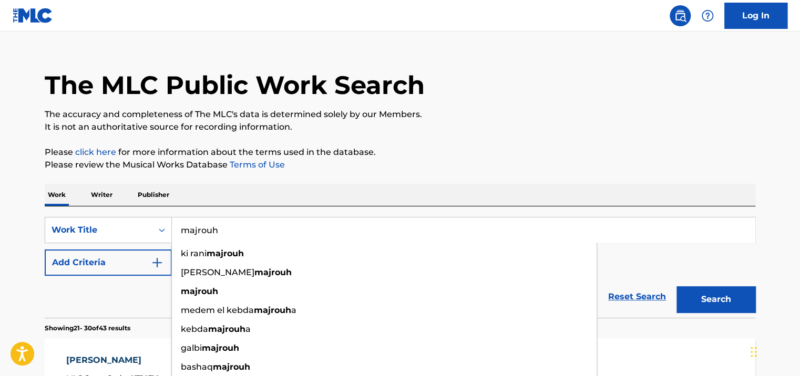
click at [676, 286] on button "Search" at bounding box center [715, 299] width 79 height 26
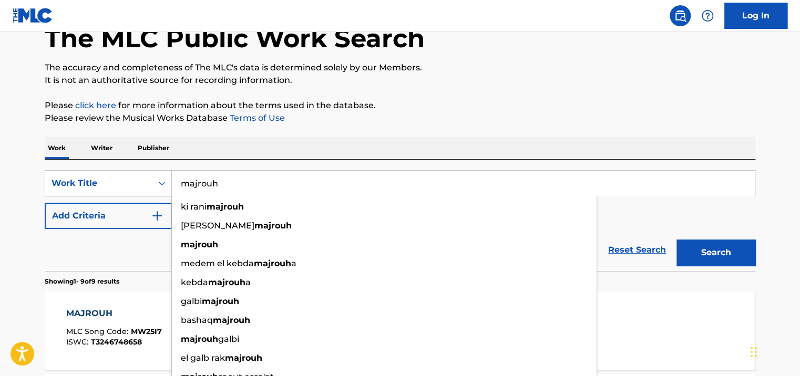
scroll to position [0, 0]
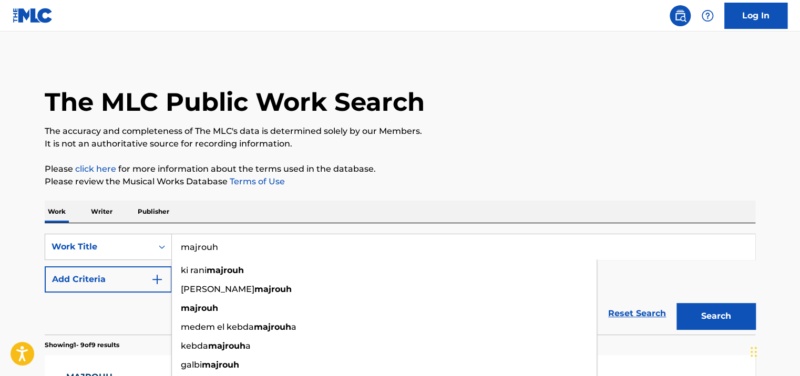
drag, startPoint x: 261, startPoint y: 248, endPoint x: 173, endPoint y: 209, distance: 95.8
click at [141, 223] on div "SearchWithCriteriae4061d82-59b8-4655-a30b-4410f983a4ee Work Title majrouh ki ra…" at bounding box center [400, 278] width 710 height 111
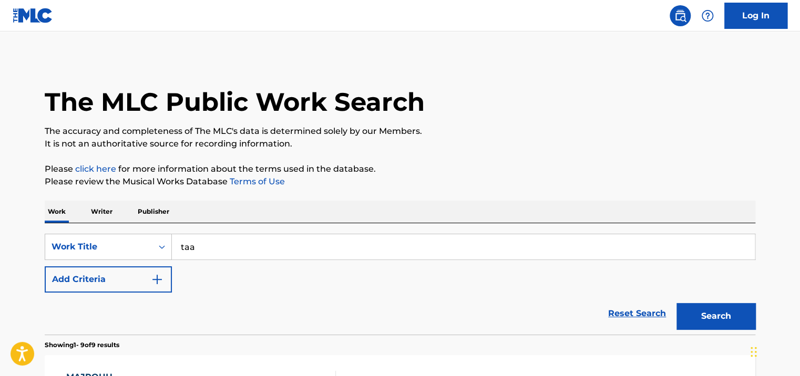
type input "taa"
click at [676, 303] on button "Search" at bounding box center [715, 316] width 79 height 26
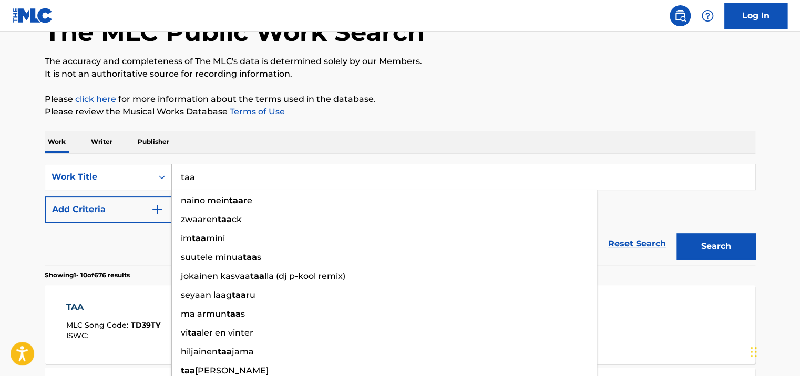
scroll to position [210, 0]
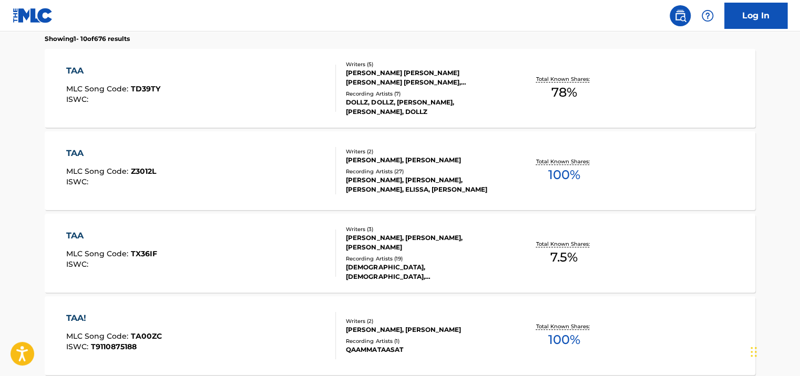
scroll to position [315, 0]
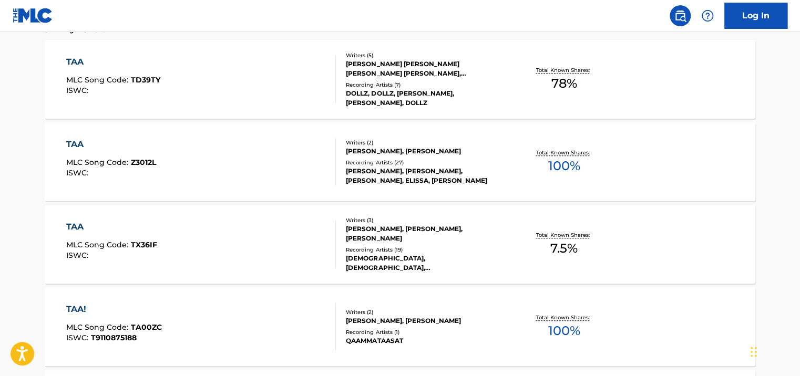
click at [412, 243] on div "[PERSON_NAME], [PERSON_NAME], [PERSON_NAME]" at bounding box center [425, 233] width 159 height 19
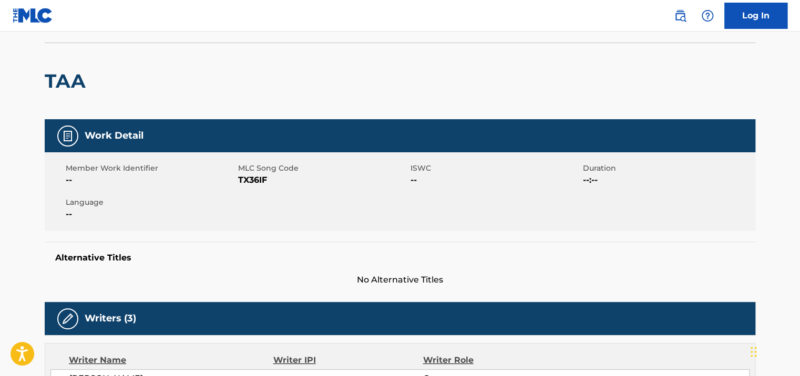
scroll to position [53, 0]
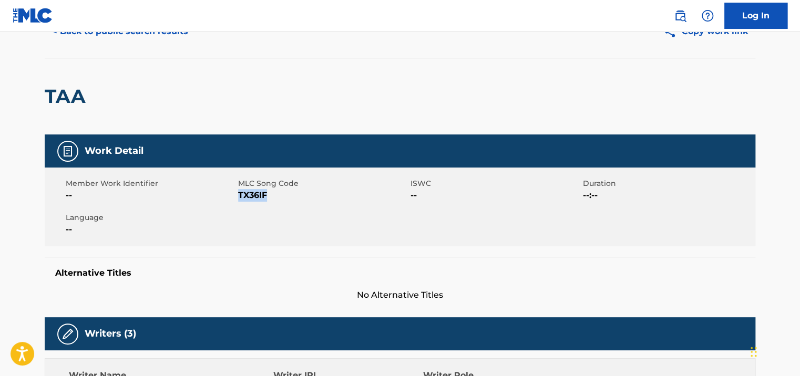
drag, startPoint x: 227, startPoint y: 195, endPoint x: 238, endPoint y: 200, distance: 11.5
click at [238, 200] on span "TX36IF" at bounding box center [323, 195] width 170 height 13
copy span "TX36IF"
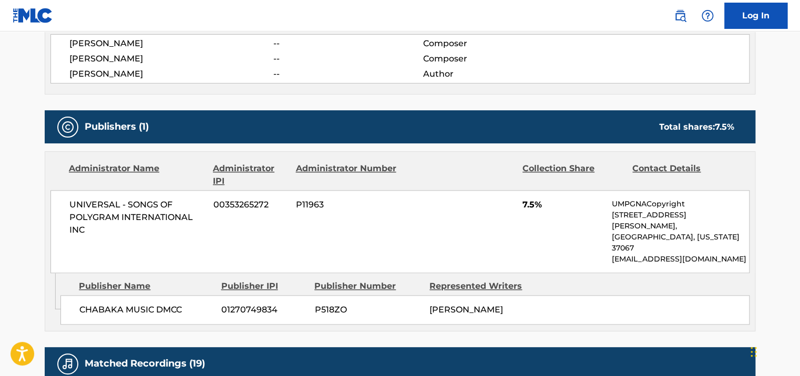
scroll to position [420, 0]
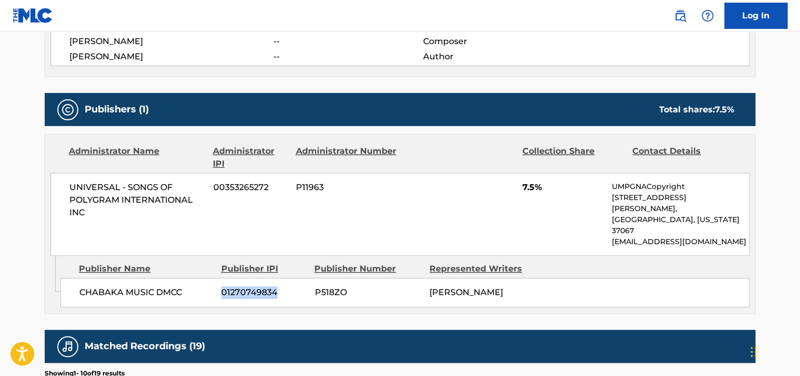
drag, startPoint x: 283, startPoint y: 266, endPoint x: 207, endPoint y: 266, distance: 76.2
click at [207, 278] on div "CHABAKA MUSIC DMCC 01270749834 P518ZO [PERSON_NAME]" at bounding box center [404, 292] width 689 height 29
copy div "01270749834"
click at [168, 286] on span "CHABAKA MUSIC DMCC" at bounding box center [146, 292] width 134 height 13
drag, startPoint x: 180, startPoint y: 271, endPoint x: 73, endPoint y: 256, distance: 108.2
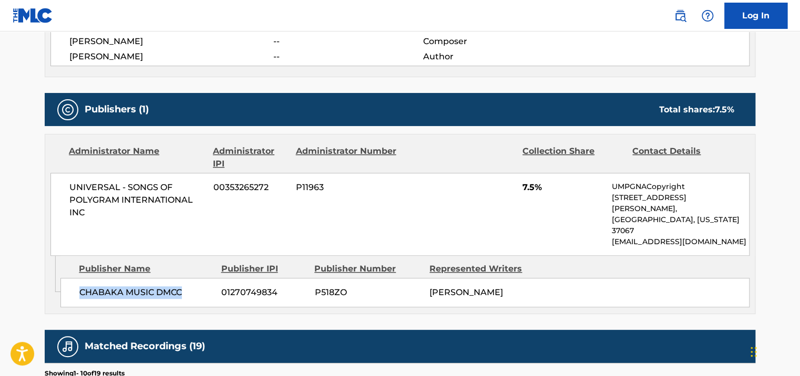
click at [74, 278] on div "CHABAKA MUSIC DMCC 01270749834 P518ZO [PERSON_NAME]" at bounding box center [404, 292] width 689 height 29
copy span "CHABAKA MUSIC DMCC"
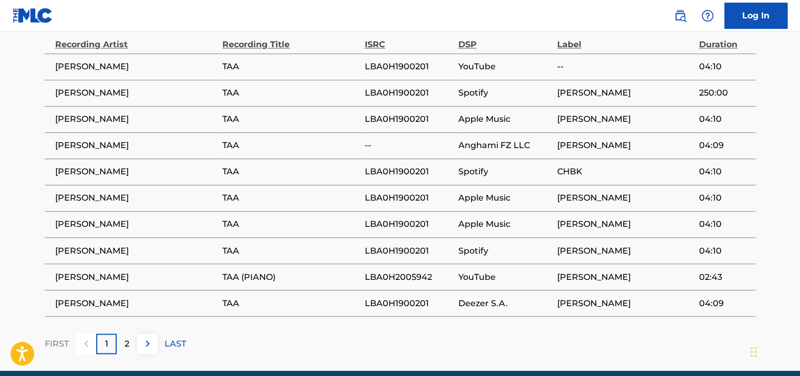
scroll to position [788, 0]
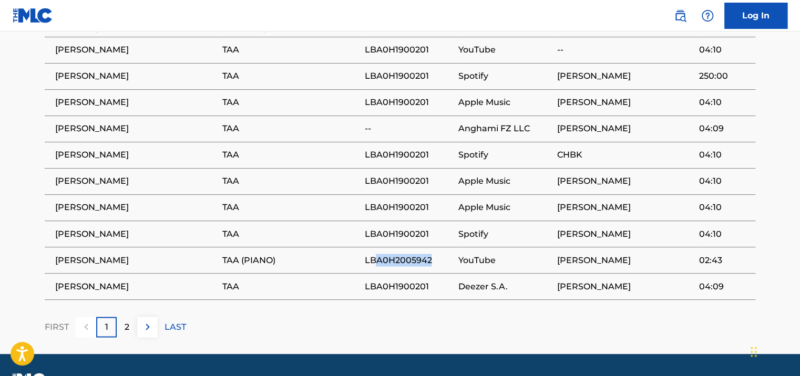
drag, startPoint x: 431, startPoint y: 235, endPoint x: 372, endPoint y: 235, distance: 59.4
click at [372, 254] on span "LBA0H2005942" at bounding box center [408, 260] width 88 height 13
drag, startPoint x: 372, startPoint y: 235, endPoint x: 396, endPoint y: 240, distance: 24.1
click at [395, 254] on span "LBA0H2005942" at bounding box center [408, 260] width 88 height 13
click at [427, 254] on span "LBA0H2005942" at bounding box center [408, 260] width 88 height 13
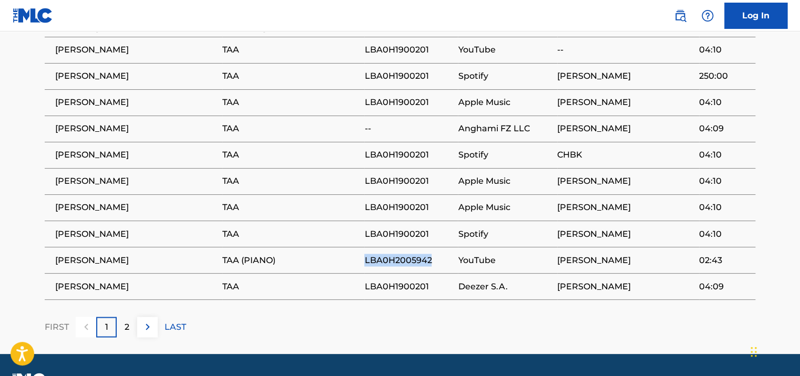
drag, startPoint x: 429, startPoint y: 236, endPoint x: 349, endPoint y: 235, distance: 79.9
click at [349, 247] on tr "[PERSON_NAME] (PIANO) LBA0H2005942 YouTube [PERSON_NAME] 02:43" at bounding box center [400, 260] width 710 height 26
copy tr "LBA0H2005942"
click at [131, 317] on div "2" at bounding box center [127, 327] width 20 height 20
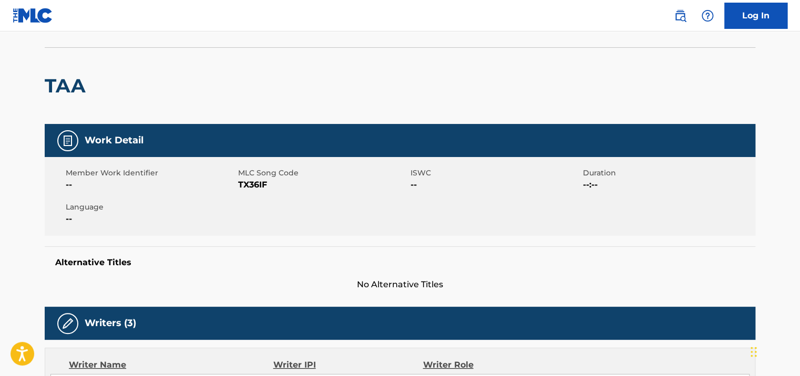
scroll to position [0, 0]
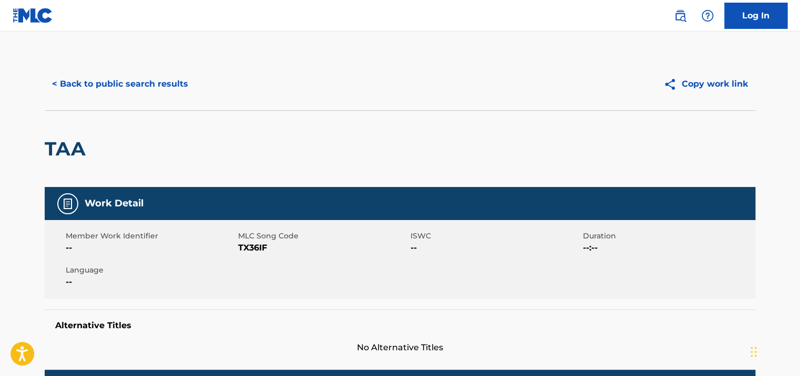
click at [112, 74] on button "< Back to public search results" at bounding box center [120, 84] width 151 height 26
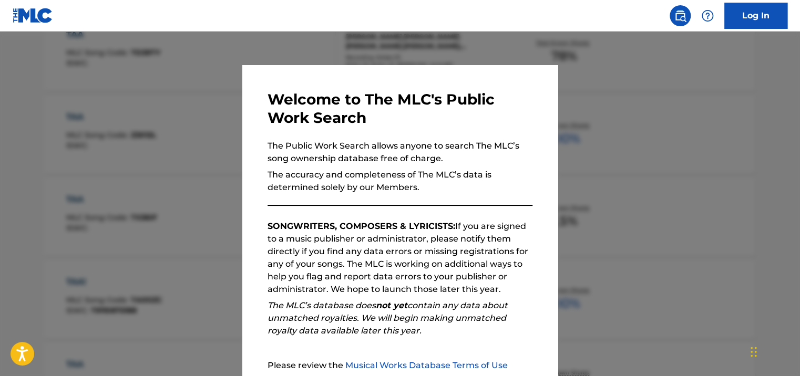
click at [681, 82] on div at bounding box center [400, 220] width 800 height 376
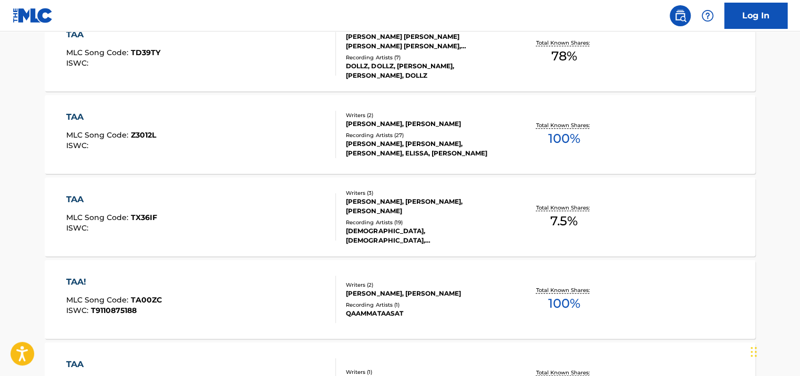
scroll to position [0, 0]
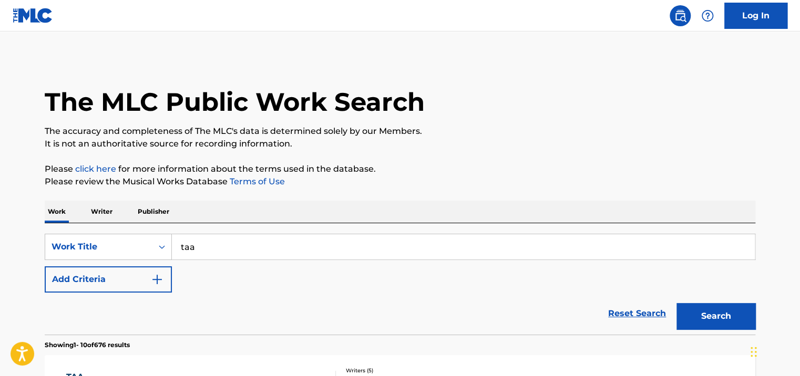
drag, startPoint x: 296, startPoint y: 252, endPoint x: 164, endPoint y: 232, distance: 133.4
click at [169, 233] on div "SearchWithCriteriae4061d82-59b8-4655-a30b-4410f983a4ee Work Title taa Add Crite…" at bounding box center [400, 278] width 710 height 111
click at [676, 303] on button "Search" at bounding box center [715, 316] width 79 height 26
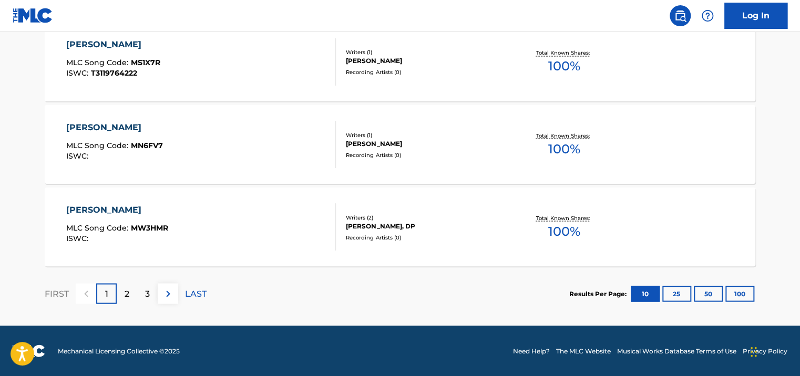
click at [132, 290] on div "2" at bounding box center [127, 293] width 20 height 20
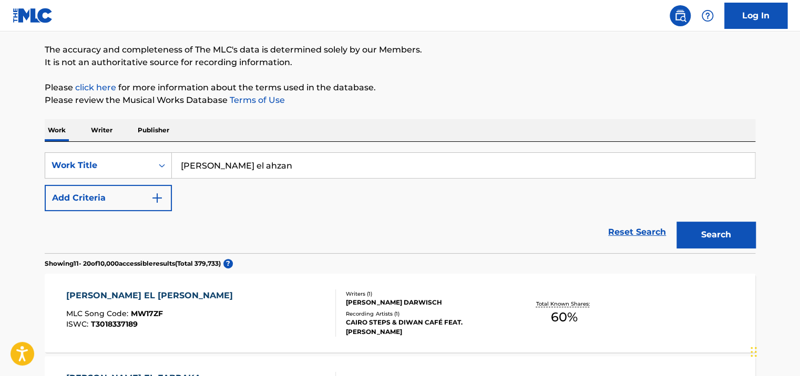
scroll to position [910, 0]
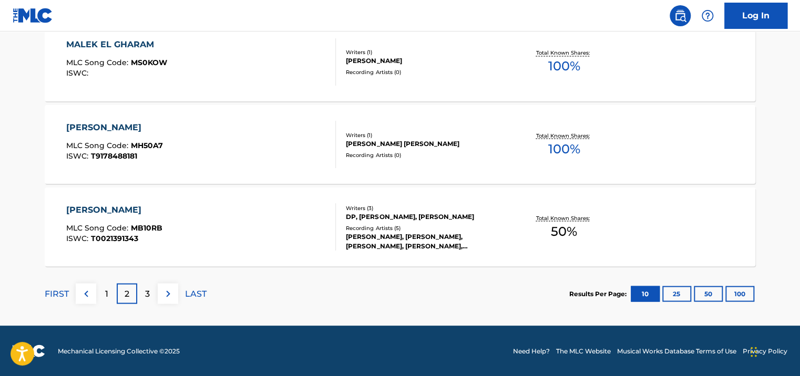
click at [150, 300] on div "3" at bounding box center [147, 293] width 20 height 20
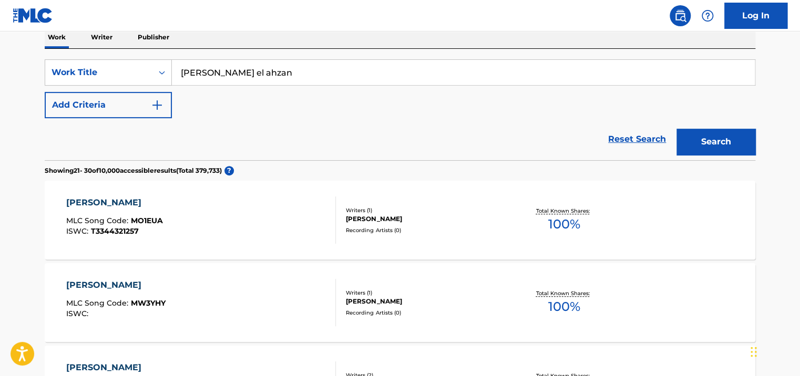
scroll to position [69, 0]
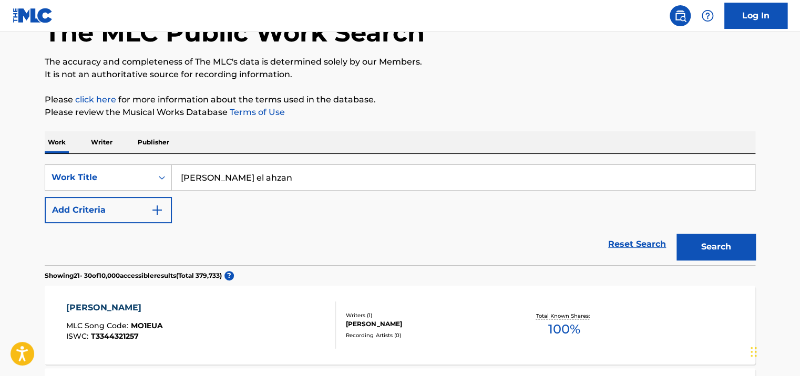
drag, startPoint x: 284, startPoint y: 180, endPoint x: 164, endPoint y: 162, distance: 121.2
click at [165, 162] on div "SearchWithCriteriae4061d82-59b8-4655-a30b-4410f983a4ee Work Title [PERSON_NAME]…" at bounding box center [400, 209] width 710 height 111
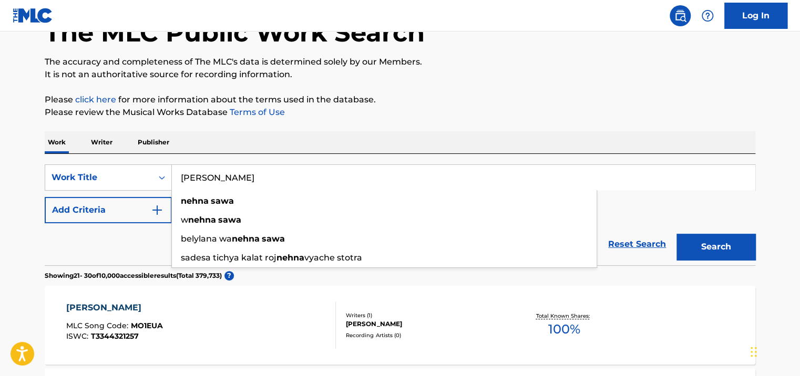
type input "[PERSON_NAME]"
click at [676, 234] on button "Search" at bounding box center [715, 247] width 79 height 26
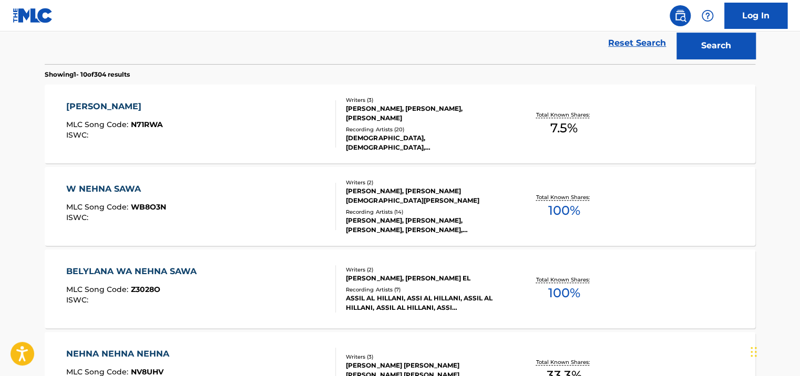
scroll to position [280, 0]
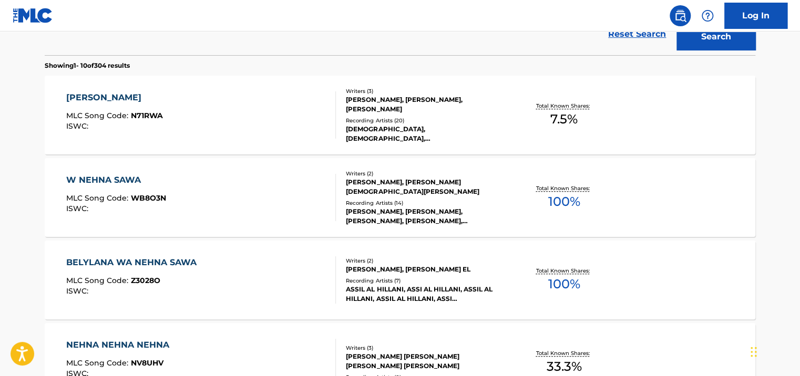
click at [431, 135] on div "[DEMOGRAPHIC_DATA], [DEMOGRAPHIC_DATA], [DEMOGRAPHIC_DATA], [DEMOGRAPHIC_DATA],…" at bounding box center [425, 134] width 159 height 19
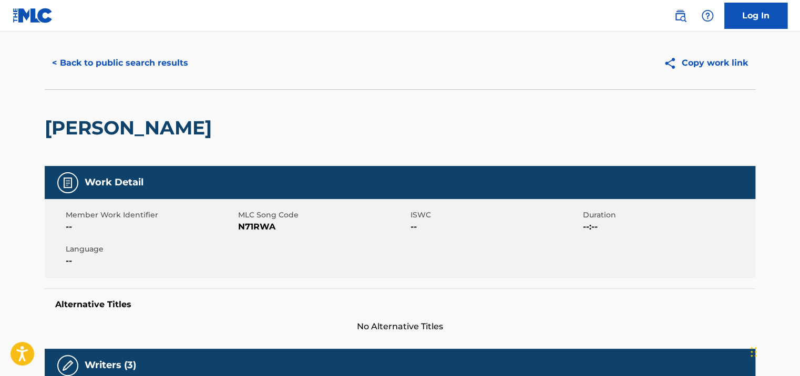
scroll to position [53, 0]
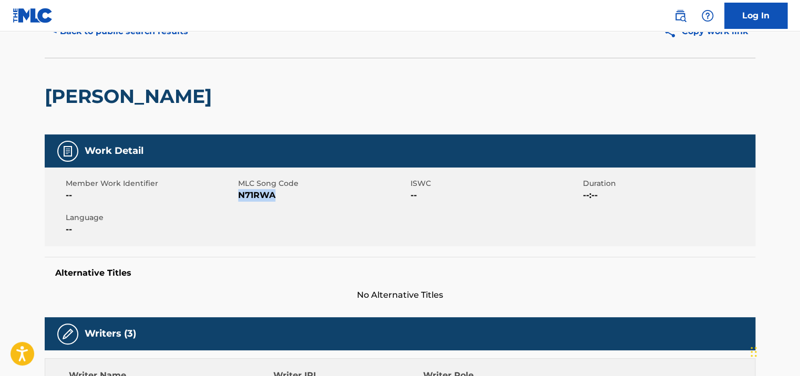
drag, startPoint x: 284, startPoint y: 197, endPoint x: 239, endPoint y: 195, distance: 45.2
click at [239, 195] on span "N71RWA" at bounding box center [323, 195] width 170 height 13
copy span "N71RWA"
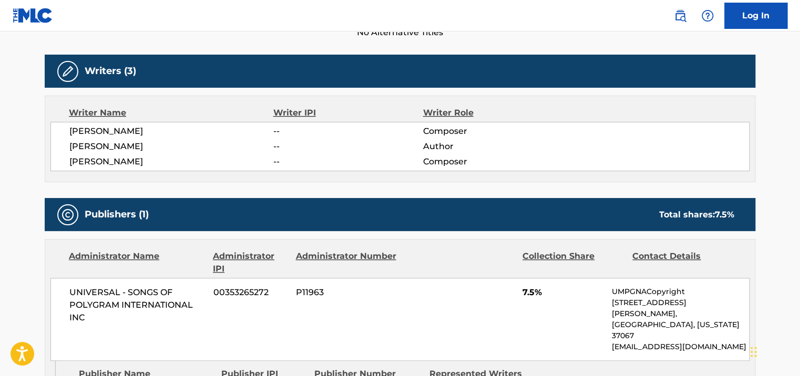
scroll to position [473, 0]
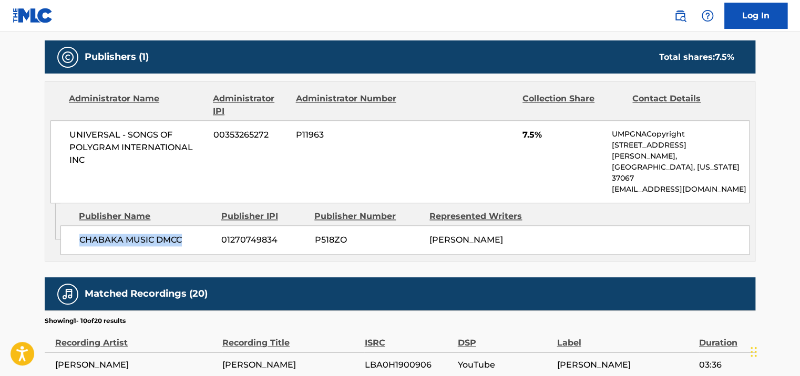
drag, startPoint x: 191, startPoint y: 212, endPoint x: 75, endPoint y: 210, distance: 116.1
click at [75, 225] on div "CHABAKA MUSIC DMCC 01270749834 P518ZO [PERSON_NAME]" at bounding box center [404, 239] width 689 height 29
copy span "CHABAKA MUSIC DMCC"
drag, startPoint x: 275, startPoint y: 214, endPoint x: 222, endPoint y: 211, distance: 53.2
click at [222, 234] on span "01270749834" at bounding box center [263, 240] width 85 height 13
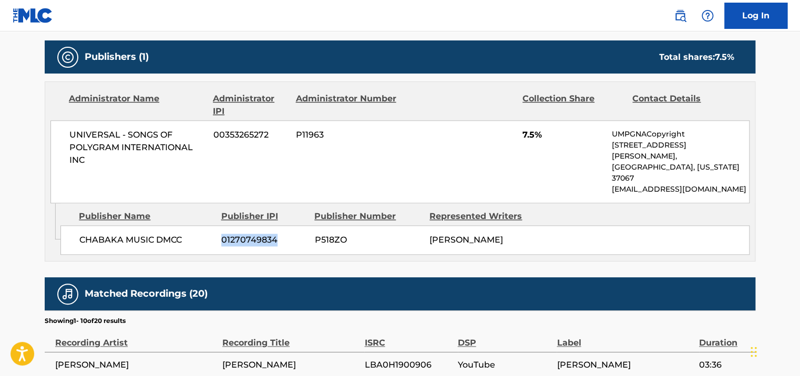
copy span "01270749834"
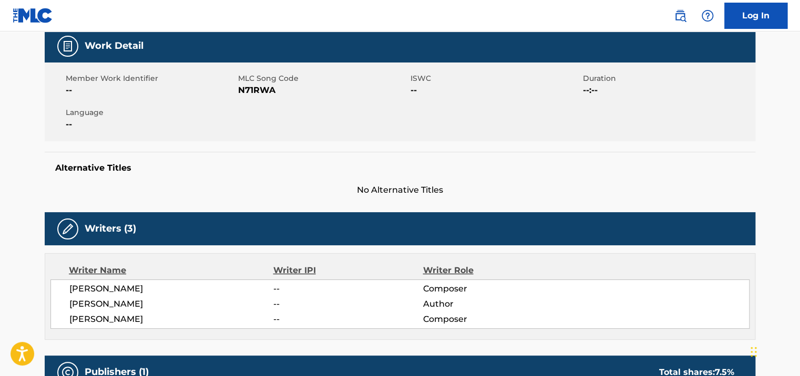
scroll to position [0, 0]
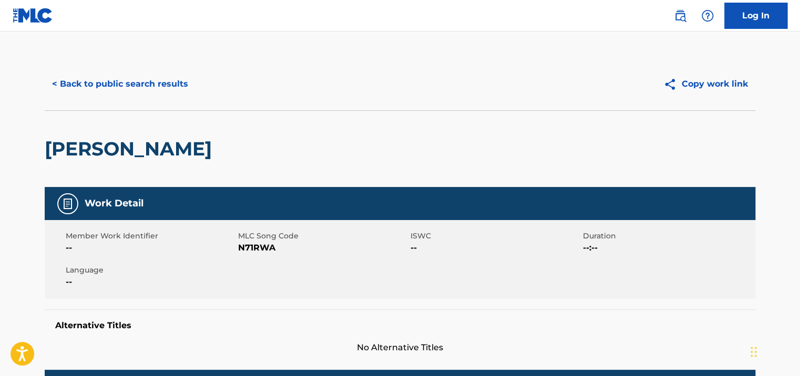
click at [180, 90] on button "< Back to public search results" at bounding box center [120, 84] width 151 height 26
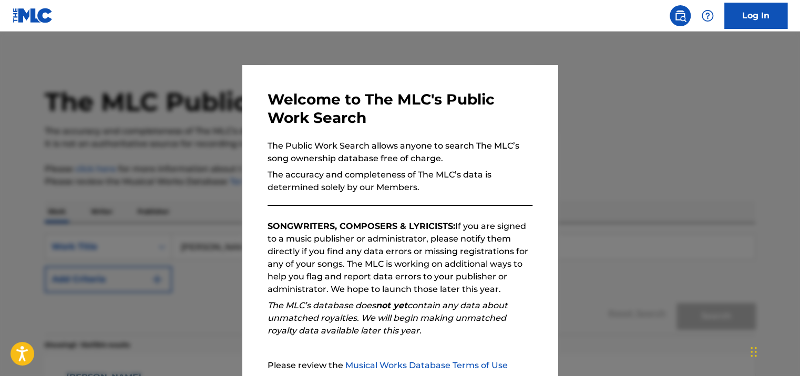
scroll to position [307, 0]
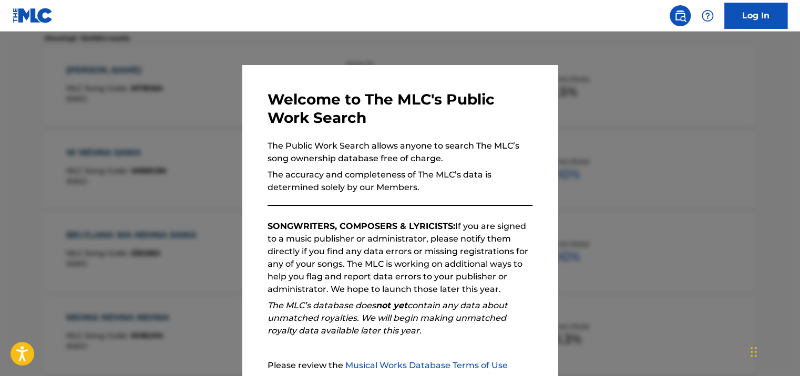
click at [594, 116] on div at bounding box center [400, 220] width 800 height 376
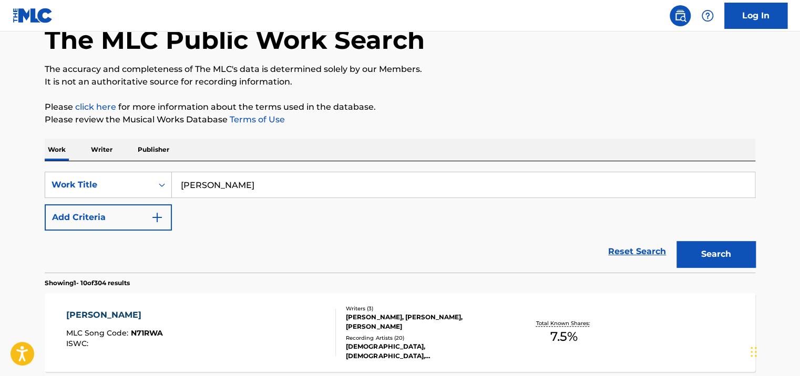
scroll to position [44, 0]
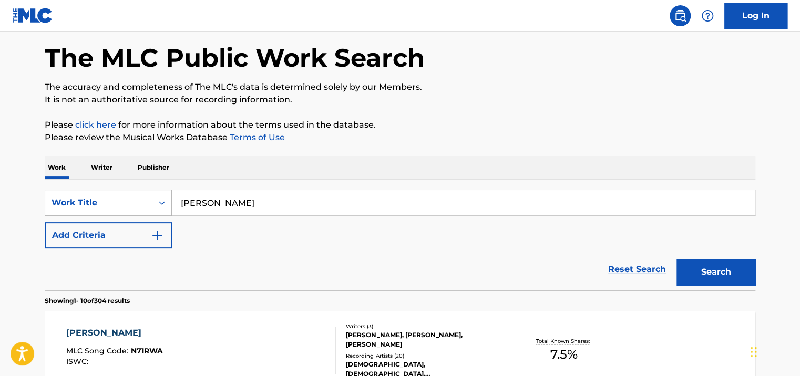
drag, startPoint x: 275, startPoint y: 194, endPoint x: 150, endPoint y: 199, distance: 125.2
click at [136, 202] on div "SearchWithCriteriae4061d82-59b8-4655-a30b-4410f983a4ee Work Title [PERSON_NAME]" at bounding box center [400, 203] width 710 height 26
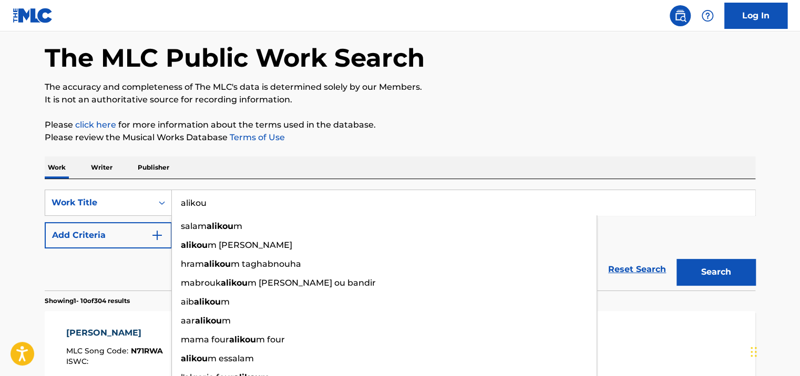
click at [676, 259] on button "Search" at bounding box center [715, 272] width 79 height 26
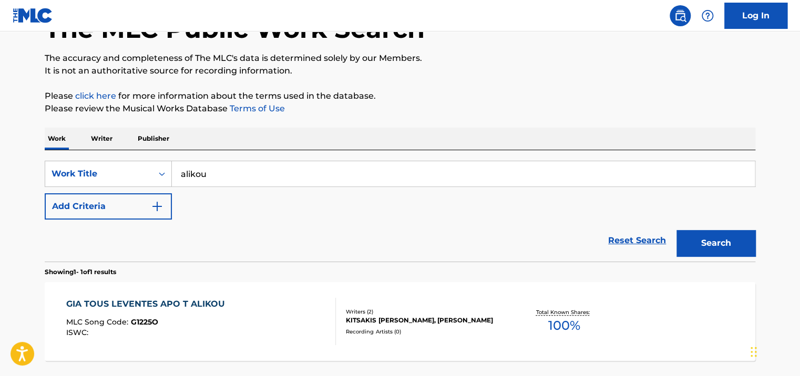
scroll to position [0, 0]
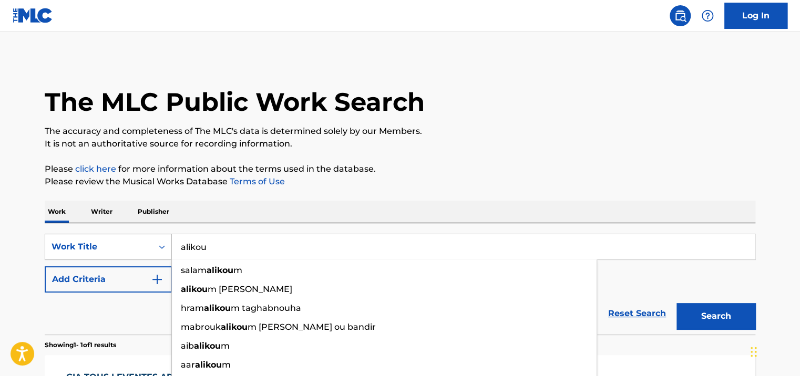
drag, startPoint x: 216, startPoint y: 243, endPoint x: 128, endPoint y: 242, distance: 87.8
click at [128, 243] on div "SearchWithCriteriae4061d82-59b8-4655-a30b-4410f983a4ee Work Title [PERSON_NAME]…" at bounding box center [400, 247] width 710 height 26
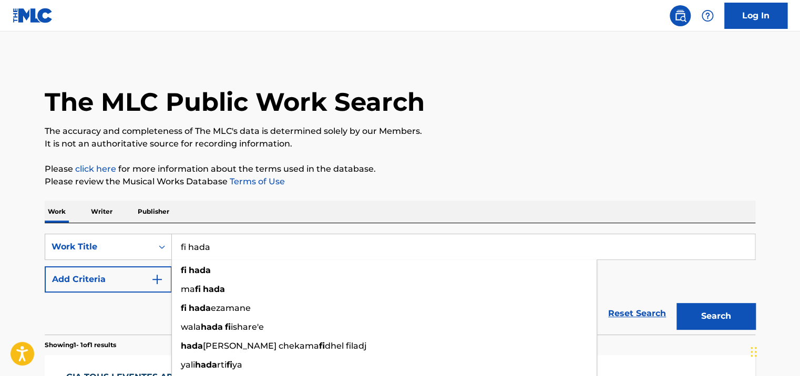
type input "fi hada"
click at [676, 303] on button "Search" at bounding box center [715, 316] width 79 height 26
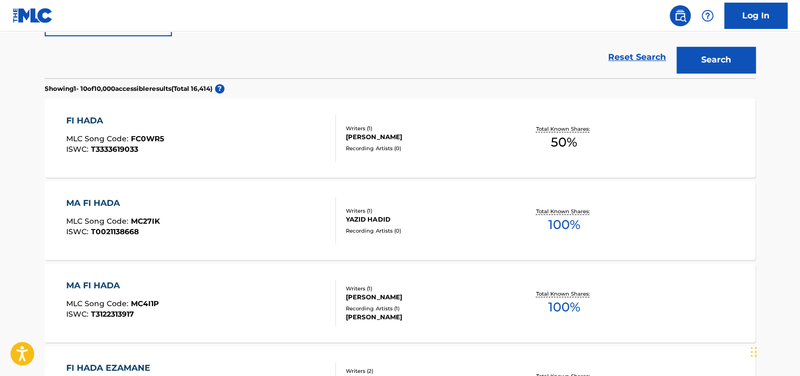
scroll to position [263, 0]
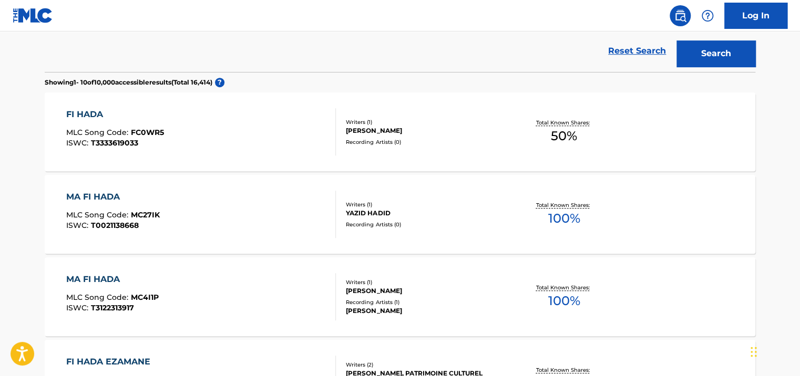
click at [104, 132] on span "MLC Song Code :" at bounding box center [98, 132] width 65 height 9
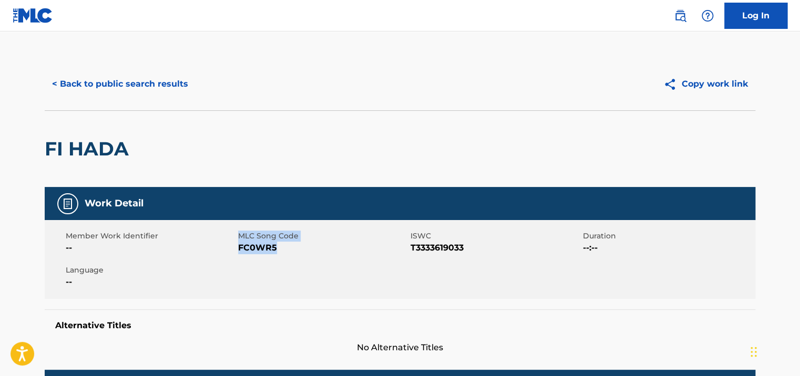
drag, startPoint x: 286, startPoint y: 246, endPoint x: 231, endPoint y: 246, distance: 54.7
click at [231, 246] on div "Member Work Identifier -- MLC Song Code FC0WR5 ISWC T3333619033 Duration --:-- …" at bounding box center [400, 259] width 710 height 79
drag, startPoint x: 231, startPoint y: 246, endPoint x: 314, endPoint y: 272, distance: 86.4
click at [314, 272] on div "Member Work Identifier -- MLC Song Code FC0WR5 ISWC T3333619033 Duration --:-- …" at bounding box center [400, 259] width 710 height 79
click at [320, 240] on span "MLC Song Code" at bounding box center [323, 236] width 170 height 11
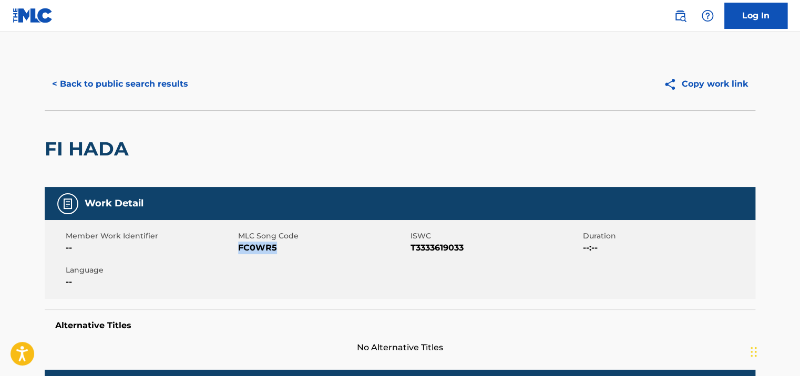
drag, startPoint x: 272, startPoint y: 246, endPoint x: 238, endPoint y: 246, distance: 34.2
click at [238, 246] on span "FC0WR5" at bounding box center [323, 248] width 170 height 13
copy span "FC0WR5"
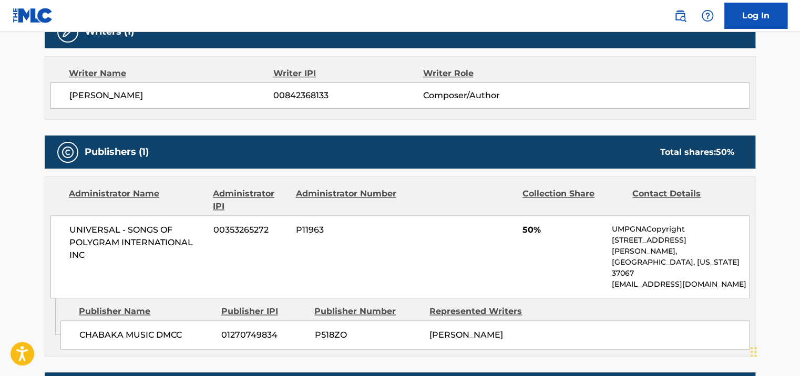
scroll to position [420, 0]
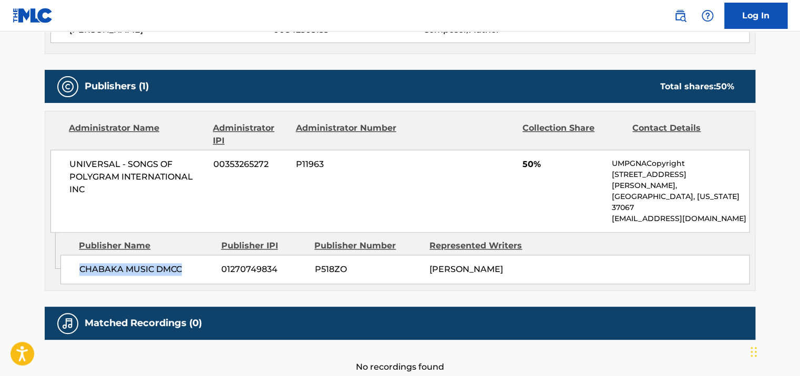
drag, startPoint x: 193, startPoint y: 246, endPoint x: 78, endPoint y: 239, distance: 115.8
click at [78, 255] on div "CHABAKA MUSIC DMCC 01270749834 P518ZO [PERSON_NAME]" at bounding box center [404, 269] width 689 height 29
copy span "CHABAKA MUSIC DMCC"
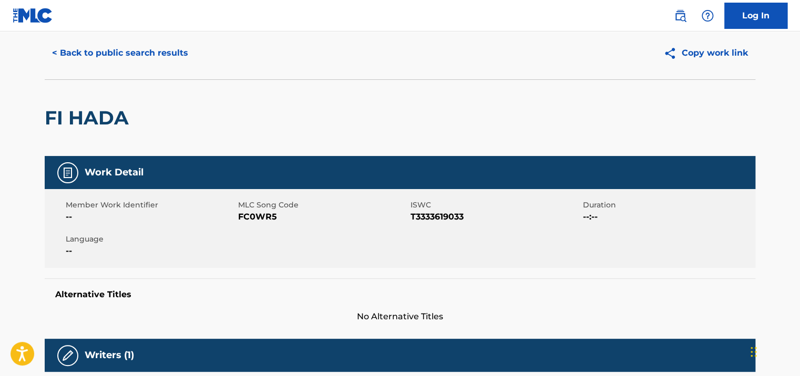
scroll to position [0, 0]
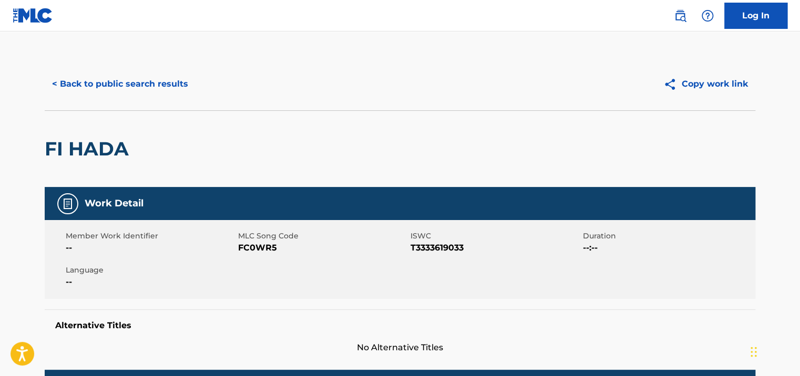
click at [138, 79] on button "< Back to public search results" at bounding box center [120, 84] width 151 height 26
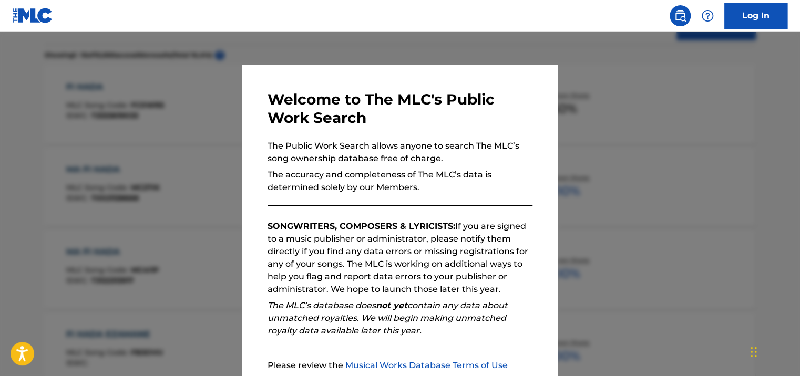
click at [619, 107] on div at bounding box center [400, 220] width 800 height 376
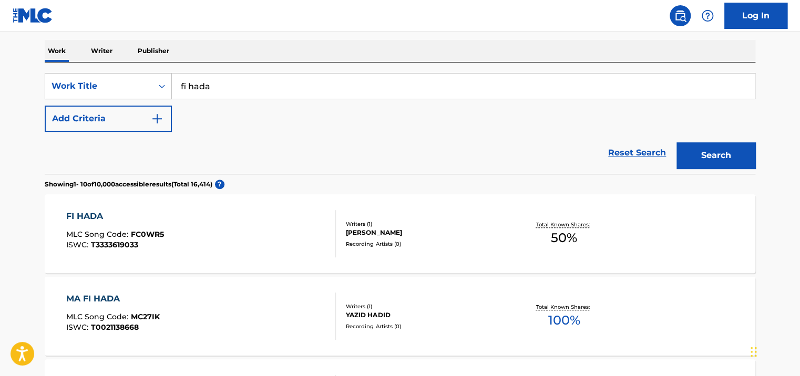
scroll to position [80, 0]
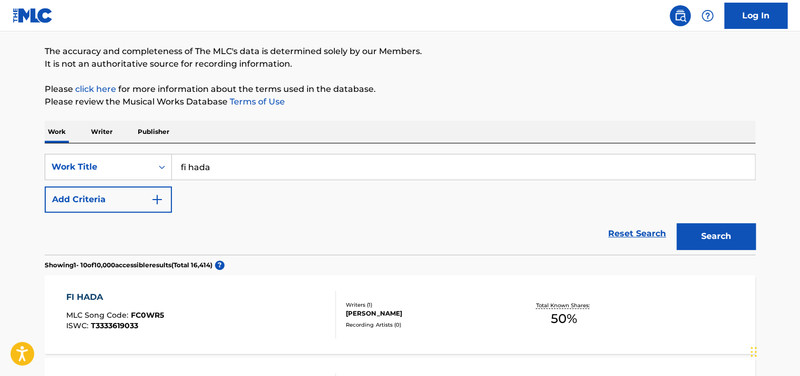
drag, startPoint x: 355, startPoint y: 172, endPoint x: 175, endPoint y: 172, distance: 180.2
click at [141, 172] on div "SearchWithCriteriae4061d82-59b8-4655-a30b-4410f983a4ee Work Title fi hada" at bounding box center [400, 167] width 710 height 26
type input "ahla snin"
click at [676, 223] on button "Search" at bounding box center [715, 236] width 79 height 26
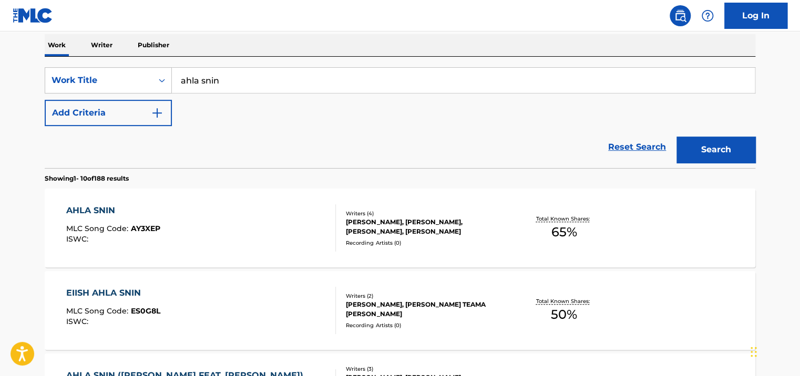
scroll to position [185, 0]
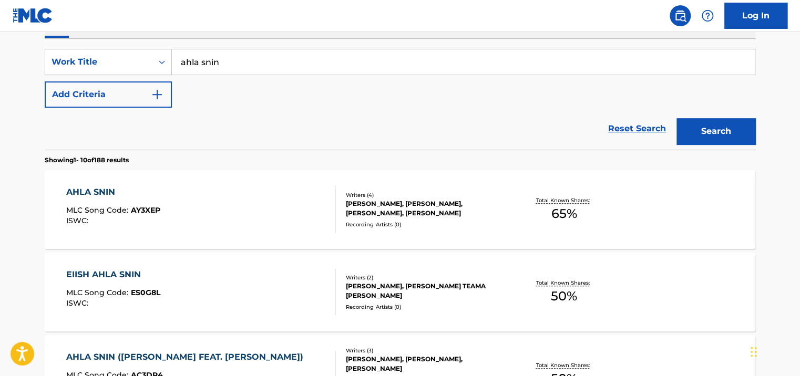
click at [408, 196] on div "Writers ( 4 )" at bounding box center [425, 195] width 159 height 8
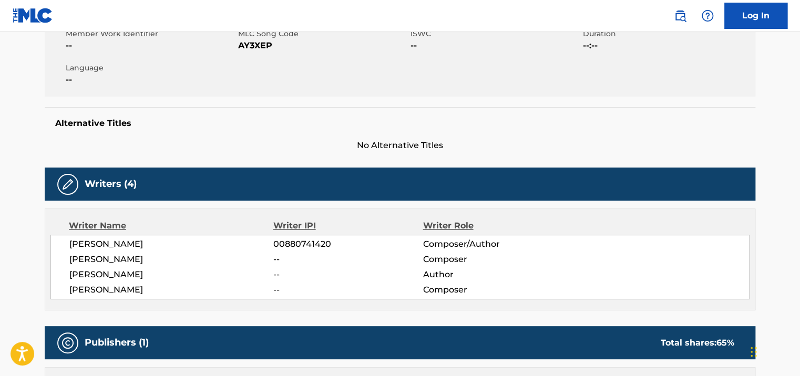
scroll to position [158, 0]
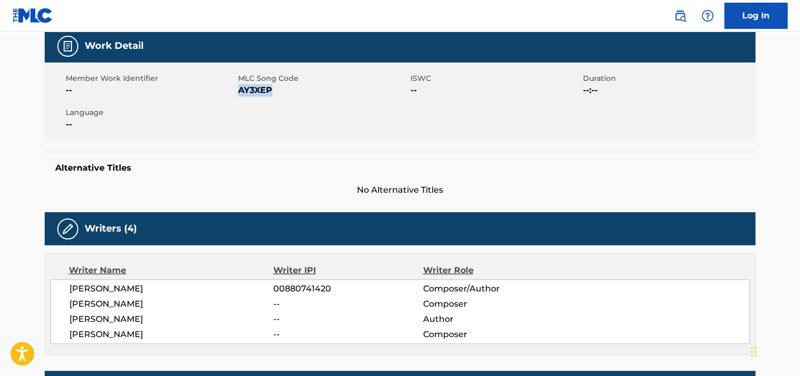
drag, startPoint x: 271, startPoint y: 88, endPoint x: 238, endPoint y: 89, distance: 33.6
click at [238, 89] on div "Member Work Identifier -- MLC Song Code AY3XEP ISWC -- Duration --:-- Language …" at bounding box center [400, 102] width 710 height 79
drag, startPoint x: 238, startPoint y: 89, endPoint x: 303, endPoint y: 102, distance: 66.5
click at [303, 102] on div "Member Work Identifier -- MLC Song Code AY3XEP ISWC -- Duration --:-- Language …" at bounding box center [400, 102] width 710 height 79
click at [269, 89] on span "AY3XEP" at bounding box center [323, 90] width 170 height 13
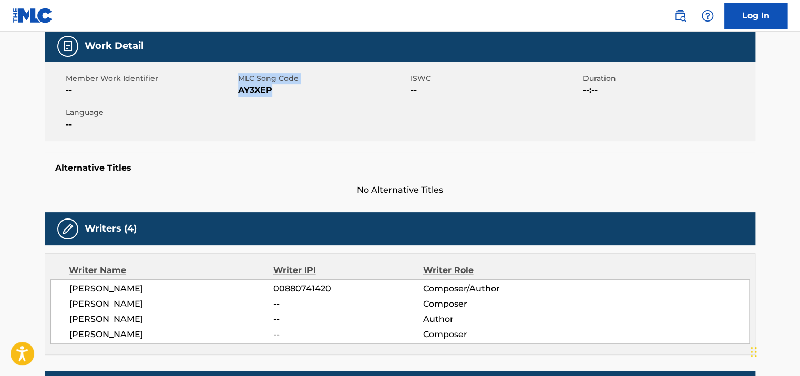
drag, startPoint x: 272, startPoint y: 89, endPoint x: 236, endPoint y: 89, distance: 35.2
click at [236, 89] on div "Member Work Identifier -- MLC Song Code AY3XEP ISWC -- Duration --:-- Language …" at bounding box center [400, 102] width 710 height 79
drag, startPoint x: 236, startPoint y: 89, endPoint x: 269, endPoint y: 97, distance: 33.4
click at [269, 99] on div "Member Work Identifier -- MLC Song Code AY3XEP ISWC -- Duration --:-- Language …" at bounding box center [400, 102] width 710 height 79
click at [259, 91] on span "AY3XEP" at bounding box center [323, 90] width 170 height 13
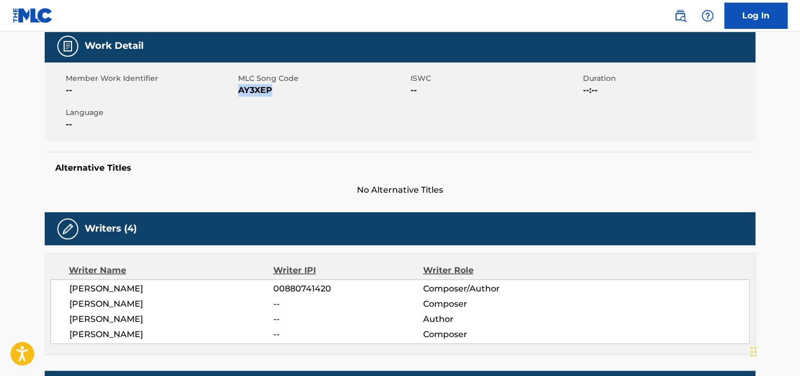
drag, startPoint x: 267, startPoint y: 89, endPoint x: 240, endPoint y: 89, distance: 27.3
click at [240, 89] on span "AY3XEP" at bounding box center [323, 90] width 170 height 13
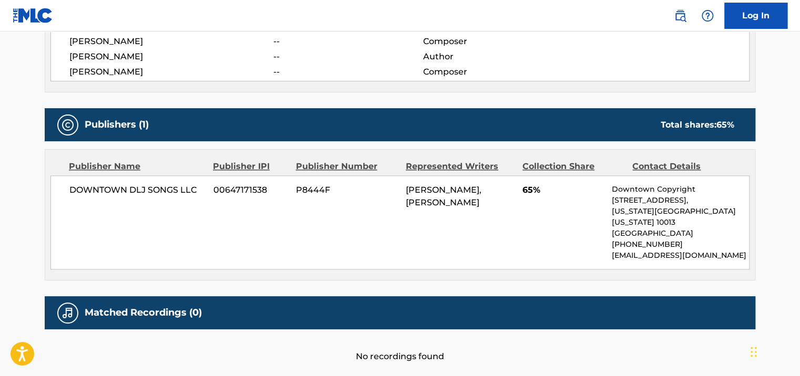
scroll to position [461, 0]
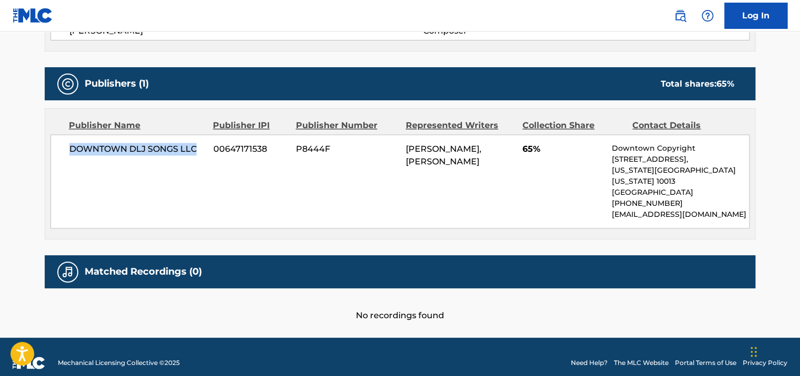
drag, startPoint x: 207, startPoint y: 144, endPoint x: 69, endPoint y: 144, distance: 137.2
click at [69, 144] on div "DOWNTOWN DLJ SONGS LLC 00647171538 P8444F [PERSON_NAME], [PERSON_NAME] 65% Down…" at bounding box center [399, 182] width 699 height 94
drag, startPoint x: 269, startPoint y: 147, endPoint x: 213, endPoint y: 147, distance: 55.2
click at [213, 147] on span "00647171538" at bounding box center [250, 149] width 75 height 13
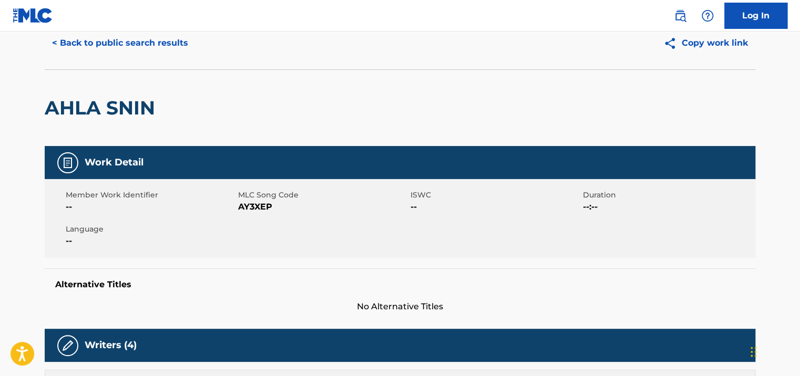
click at [114, 46] on button "< Back to public search results" at bounding box center [120, 43] width 151 height 26
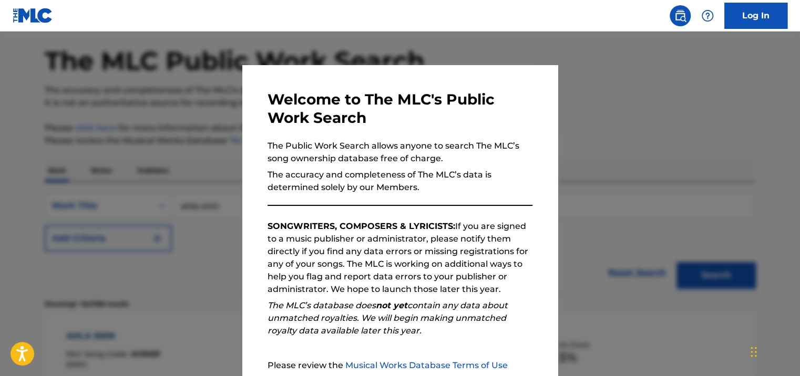
scroll to position [185, 0]
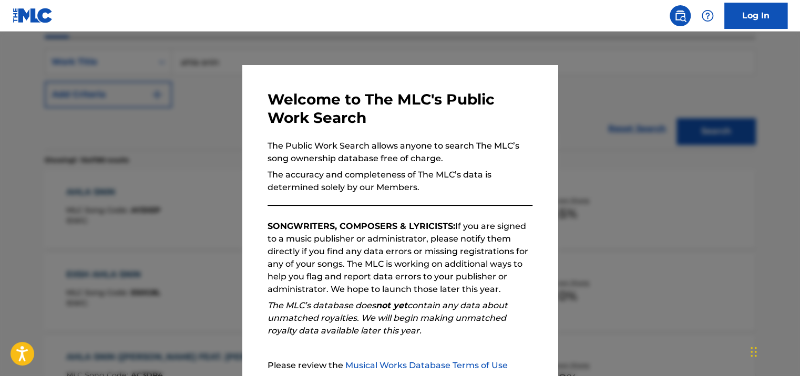
click at [144, 143] on div at bounding box center [400, 220] width 800 height 376
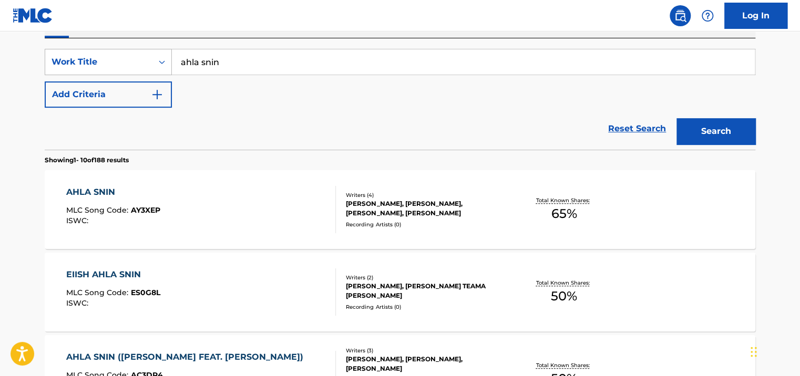
drag, startPoint x: 284, startPoint y: 64, endPoint x: 108, endPoint y: 57, distance: 176.7
click at [109, 57] on div "SearchWithCriteriae4061d82-59b8-4655-a30b-4410f983a4ee Work Title ahla snin" at bounding box center [400, 62] width 710 height 26
type input "q"
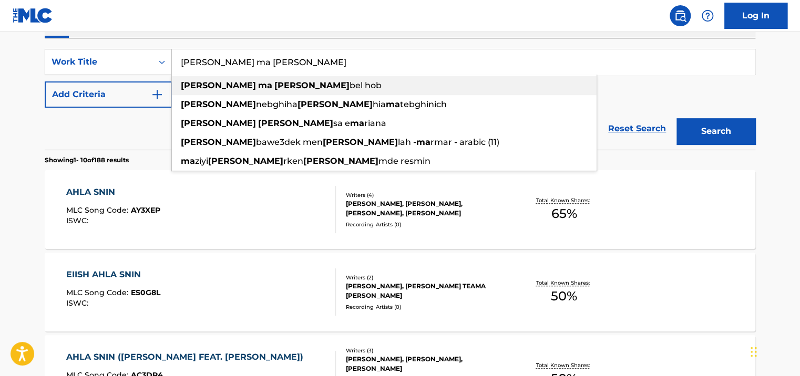
click at [274, 85] on strong "[PERSON_NAME]" at bounding box center [311, 85] width 75 height 10
type input "[PERSON_NAME] ma [PERSON_NAME] bel hob"
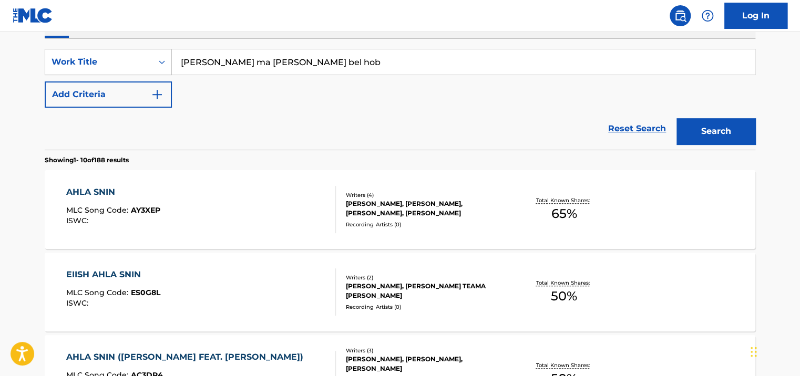
click at [720, 136] on button "Search" at bounding box center [715, 131] width 79 height 26
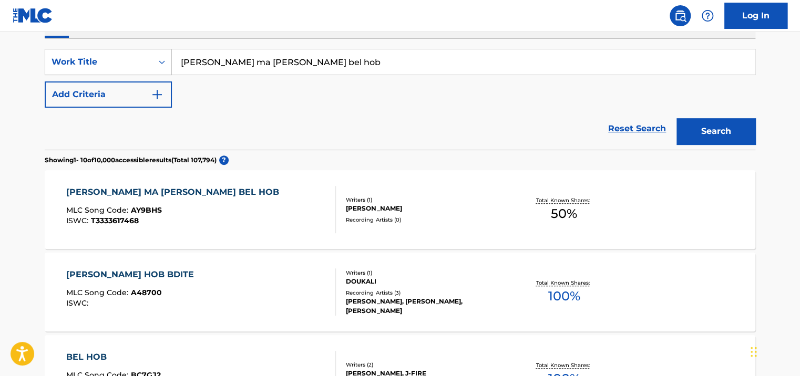
click at [398, 198] on div "Writers ( 1 )" at bounding box center [425, 200] width 159 height 8
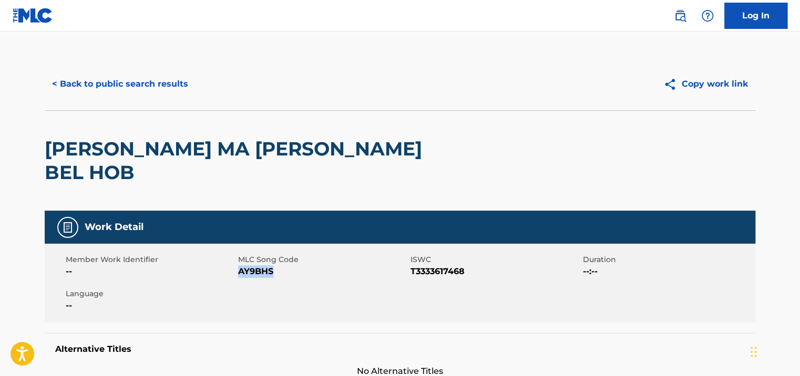
drag, startPoint x: 274, startPoint y: 246, endPoint x: 241, endPoint y: 250, distance: 33.3
click at [241, 265] on span "AY9BHS" at bounding box center [323, 271] width 170 height 13
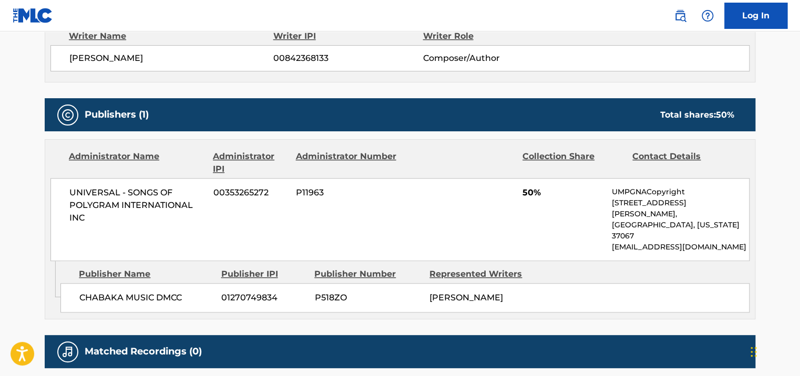
scroll to position [420, 0]
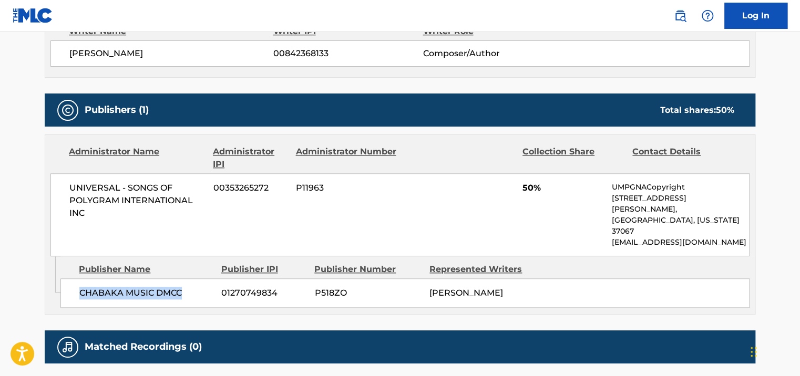
drag, startPoint x: 180, startPoint y: 243, endPoint x: 77, endPoint y: 241, distance: 103.0
click at [77, 279] on div "CHABAKA MUSIC DMCC 01270749834 P518ZO [PERSON_NAME]" at bounding box center [404, 293] width 689 height 29
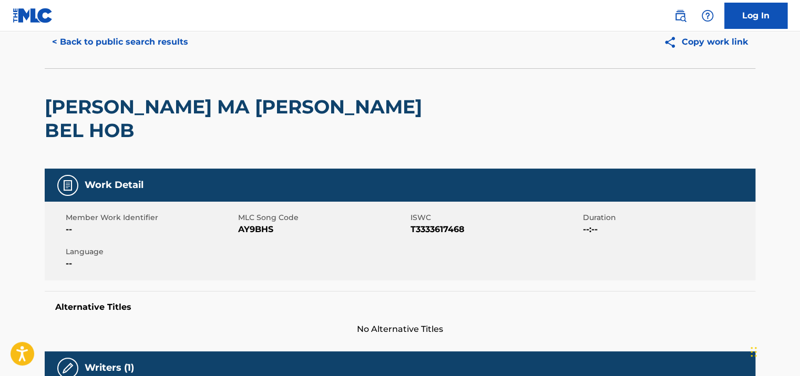
scroll to position [0, 0]
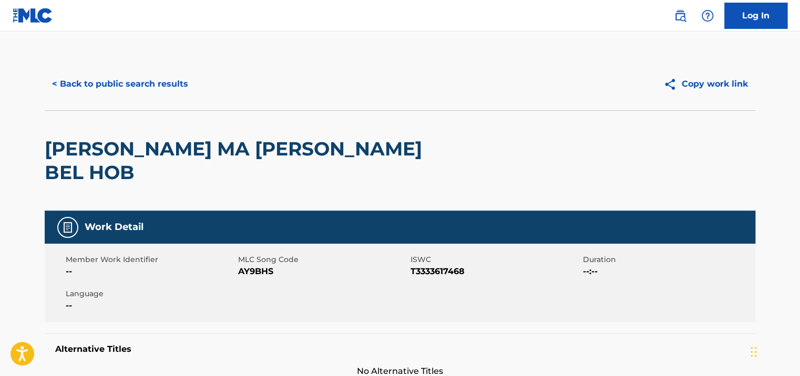
click at [157, 83] on button "< Back to public search results" at bounding box center [120, 84] width 151 height 26
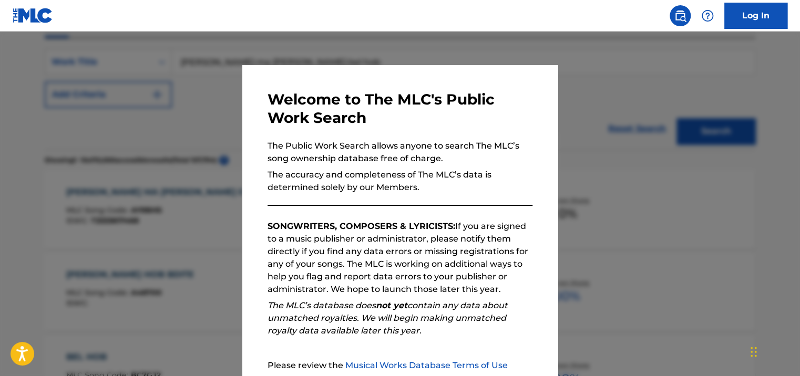
click at [191, 126] on div at bounding box center [400, 220] width 800 height 376
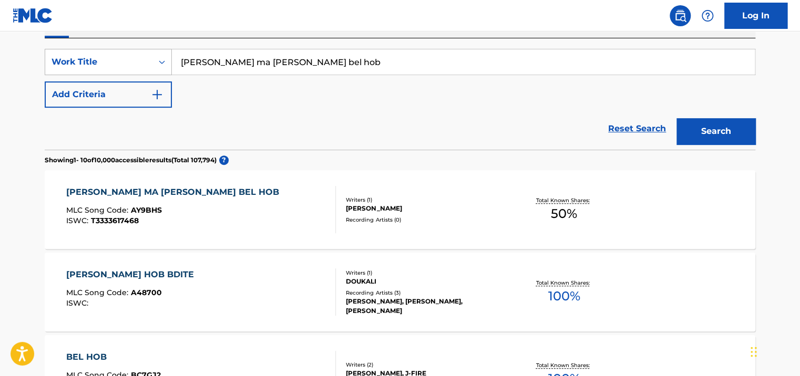
drag, startPoint x: 304, startPoint y: 59, endPoint x: 121, endPoint y: 71, distance: 183.8
click at [121, 71] on div "SearchWithCriteriae4061d82-59b8-4655-a30b-4410f983a4ee Work Title [PERSON_NAME]…" at bounding box center [400, 62] width 710 height 26
click at [676, 118] on button "Search" at bounding box center [715, 131] width 79 height 26
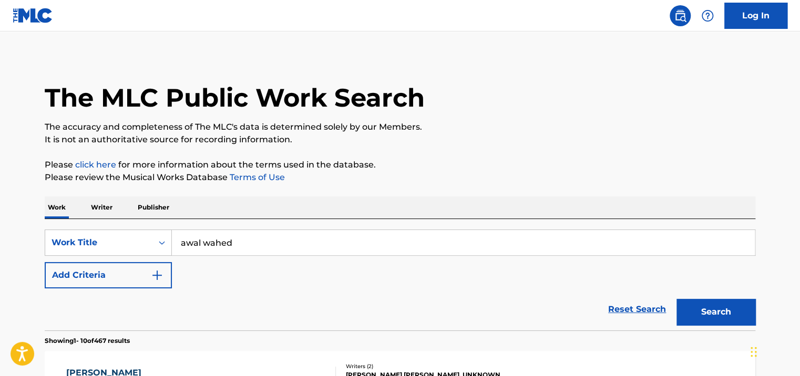
scroll to position [0, 0]
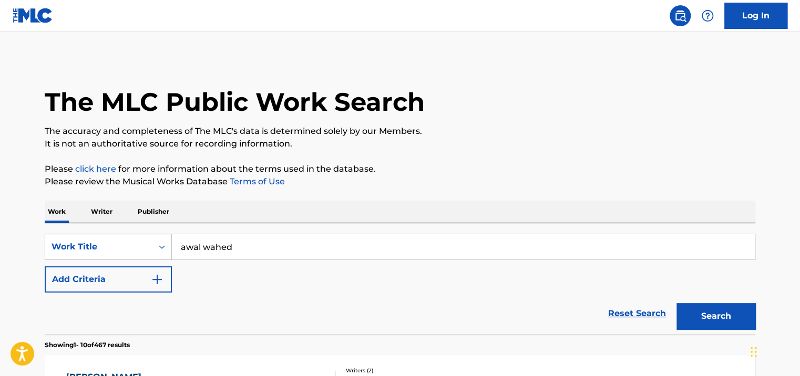
drag, startPoint x: 252, startPoint y: 243, endPoint x: 475, endPoint y: 211, distance: 225.2
click at [166, 244] on div "SearchWithCriteriae4061d82-59b8-4655-a30b-4410f983a4ee Work Title awal wahed" at bounding box center [400, 247] width 710 height 26
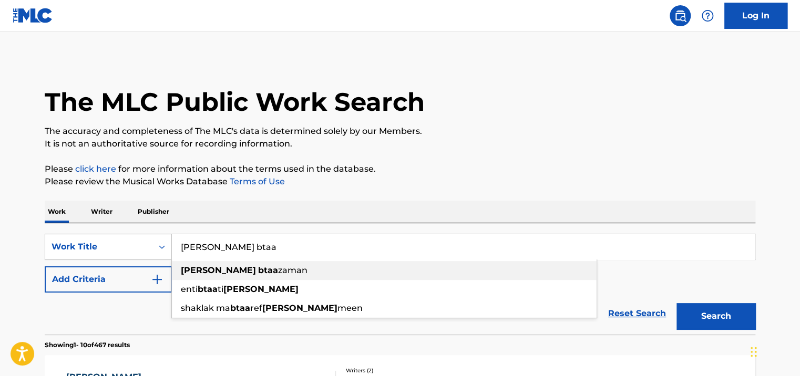
click at [289, 272] on div "[PERSON_NAME] btaa zaman" at bounding box center [384, 270] width 425 height 19
type input "[PERSON_NAME] btaa [PERSON_NAME]"
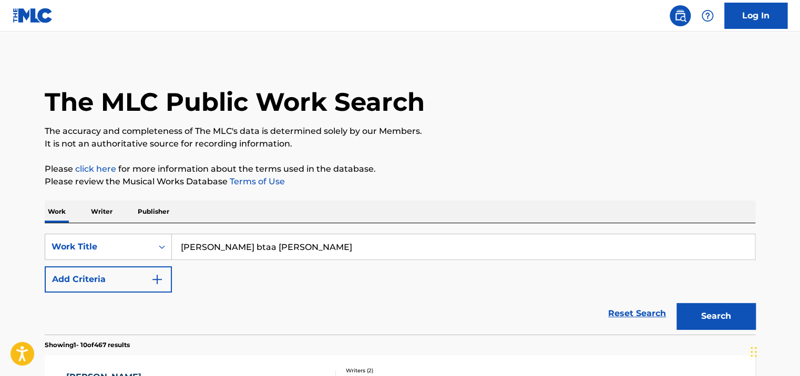
click at [700, 302] on div "Search" at bounding box center [713, 314] width 84 height 42
click at [701, 314] on button "Search" at bounding box center [715, 316] width 79 height 26
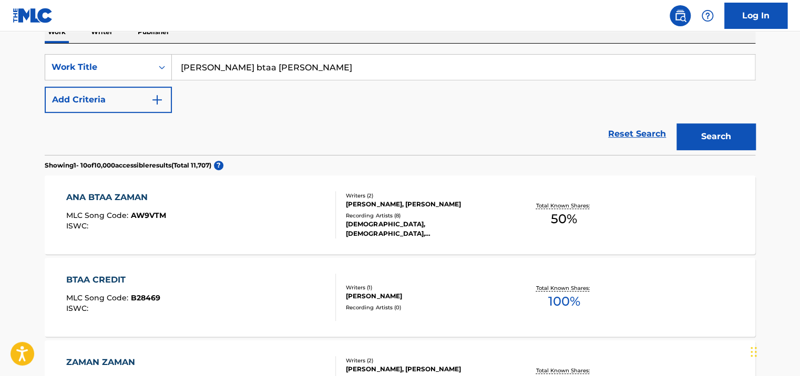
scroll to position [187, 0]
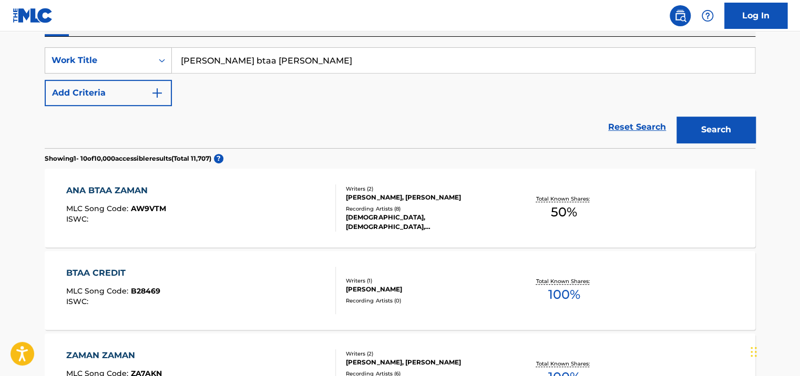
click at [423, 219] on div "[DEMOGRAPHIC_DATA], [DEMOGRAPHIC_DATA], [DEMOGRAPHIC_DATA], [DEMOGRAPHIC_DATA],…" at bounding box center [425, 222] width 159 height 19
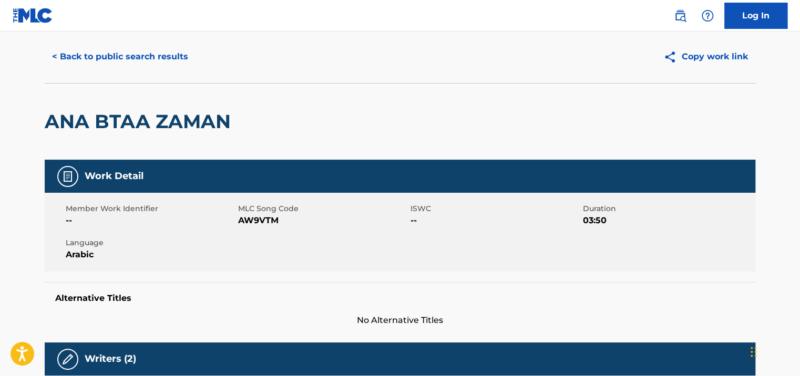
scroll to position [53, 0]
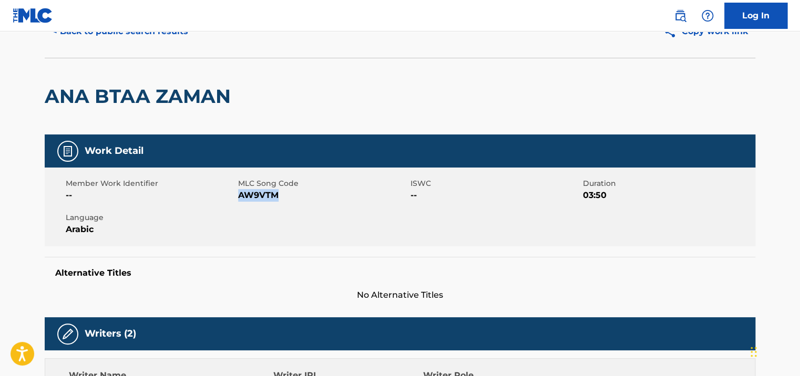
drag, startPoint x: 280, startPoint y: 196, endPoint x: 240, endPoint y: 196, distance: 39.9
click at [240, 196] on span "AW9VTM" at bounding box center [323, 195] width 170 height 13
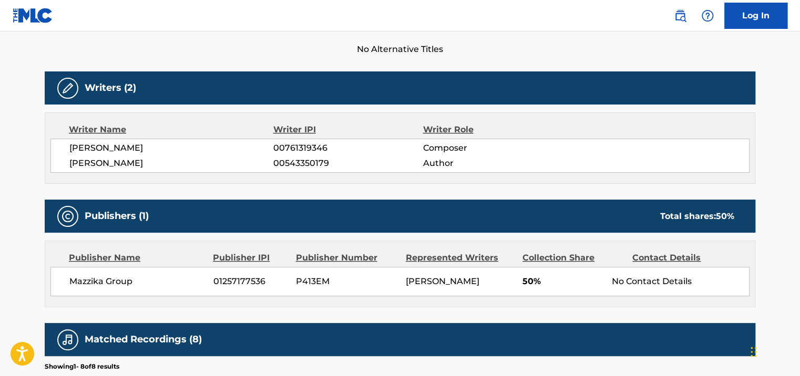
scroll to position [315, 0]
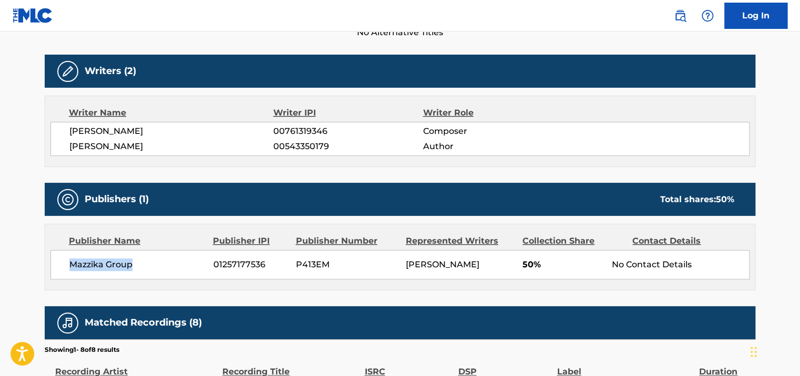
drag, startPoint x: 142, startPoint y: 266, endPoint x: 70, endPoint y: 267, distance: 72.0
click at [70, 267] on span "Mazzika Group" at bounding box center [137, 265] width 136 height 13
drag, startPoint x: 265, startPoint y: 259, endPoint x: 196, endPoint y: 263, distance: 68.9
click at [196, 263] on div "Mazzika Group 01257177536 P413EM MADINN MADINN 50% No Contact Details" at bounding box center [399, 264] width 699 height 29
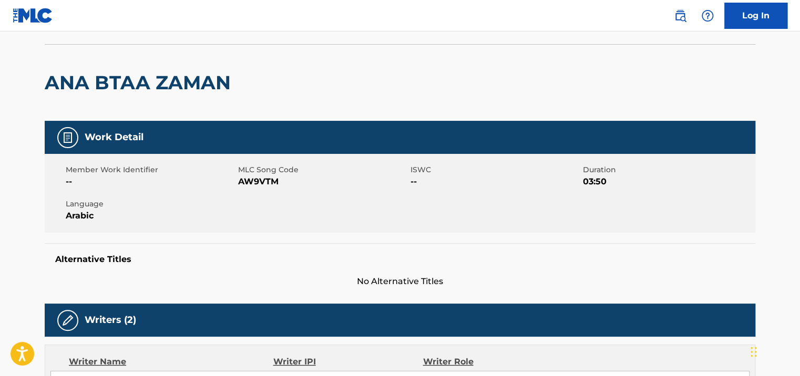
scroll to position [0, 0]
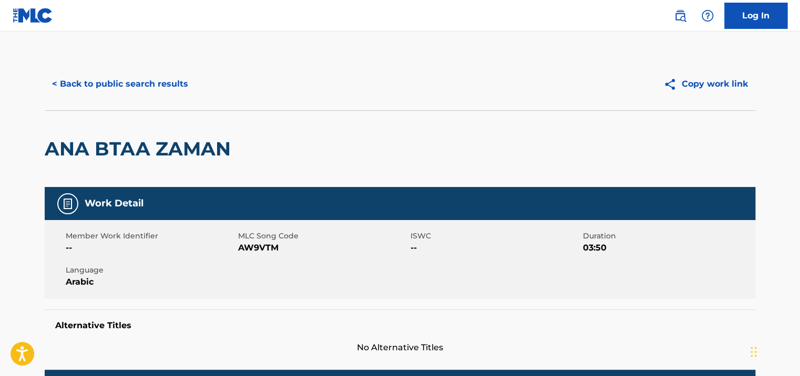
click at [147, 82] on button "< Back to public search results" at bounding box center [120, 84] width 151 height 26
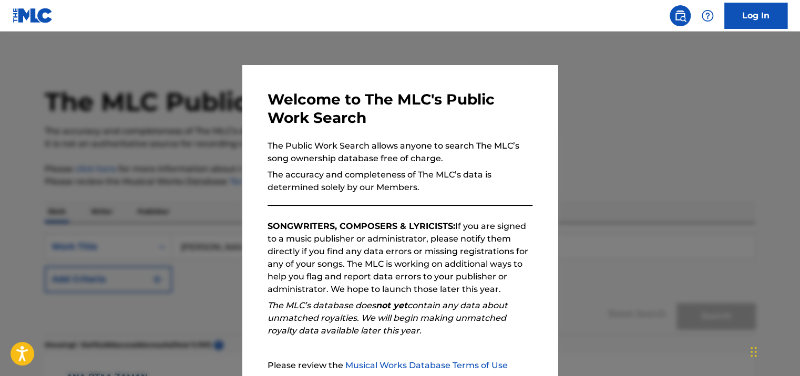
scroll to position [187, 0]
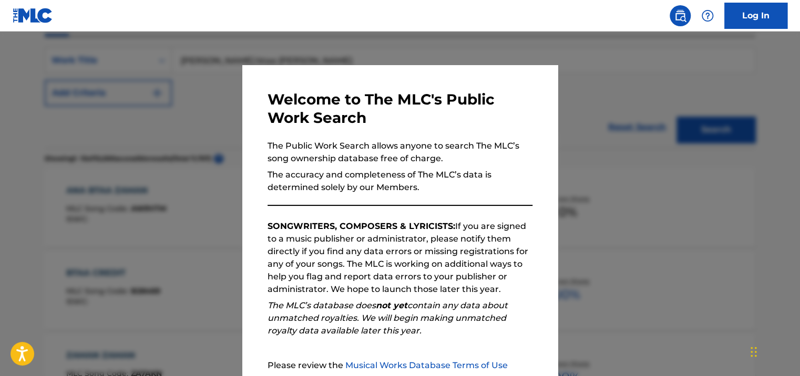
click at [661, 79] on div at bounding box center [400, 220] width 800 height 376
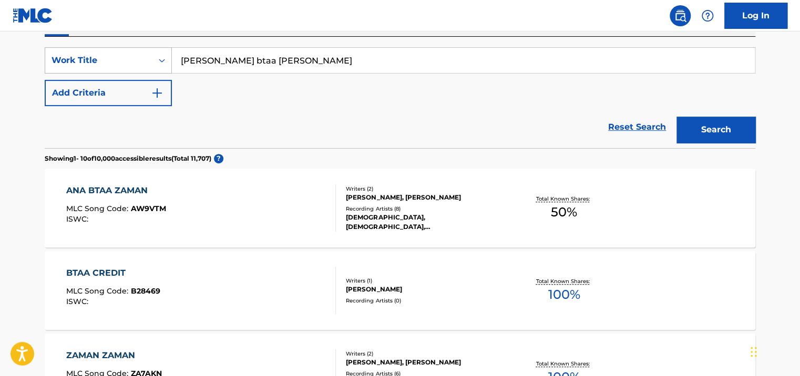
drag, startPoint x: 326, startPoint y: 63, endPoint x: 159, endPoint y: 64, distance: 167.1
click at [160, 64] on div "SearchWithCriteriae4061d82-59b8-4655-a30b-4410f983a4ee Work Title [PERSON_NAME]…" at bounding box center [400, 60] width 710 height 26
click at [676, 117] on button "Search" at bounding box center [715, 130] width 79 height 26
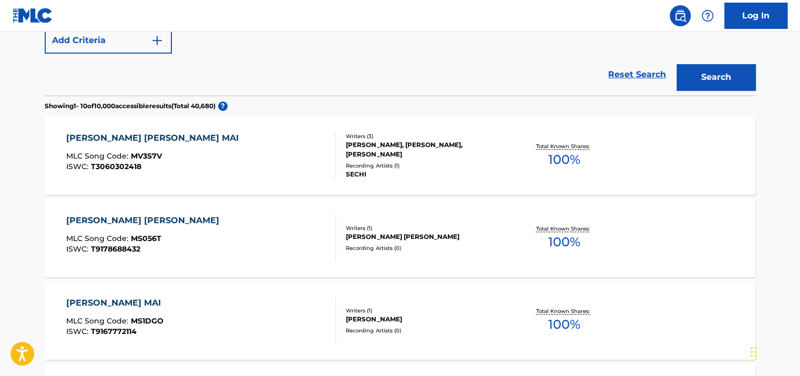
scroll to position [29, 0]
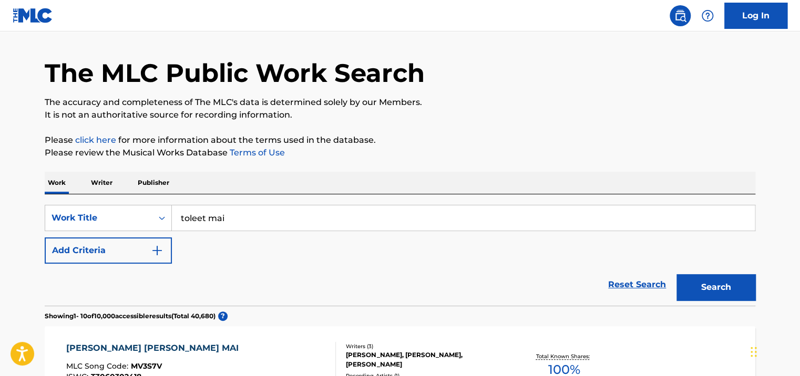
drag, startPoint x: 248, startPoint y: 224, endPoint x: 197, endPoint y: 179, distance: 68.9
click at [182, 221] on input "toleet mai" at bounding box center [463, 217] width 583 height 25
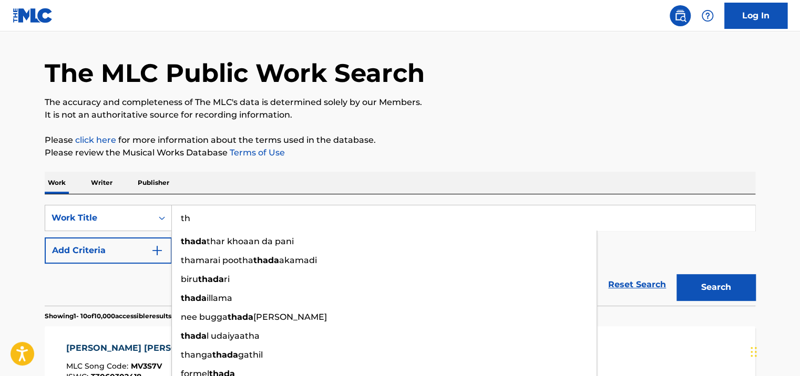
type input "t"
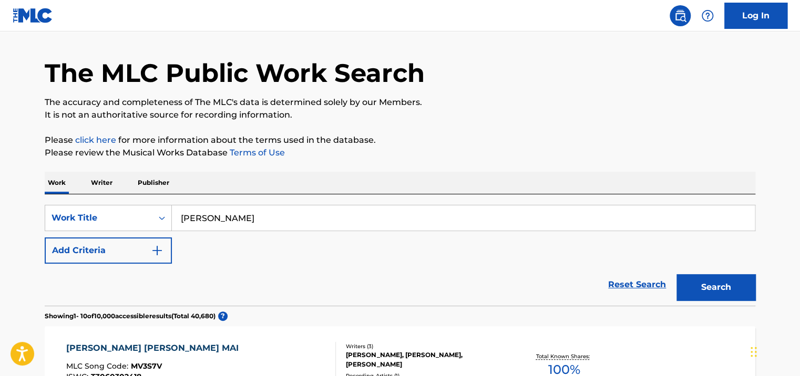
click at [698, 294] on button "Search" at bounding box center [715, 287] width 79 height 26
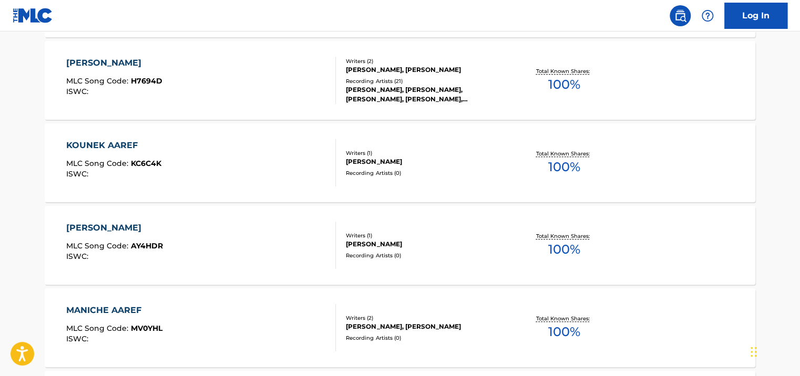
scroll to position [134, 0]
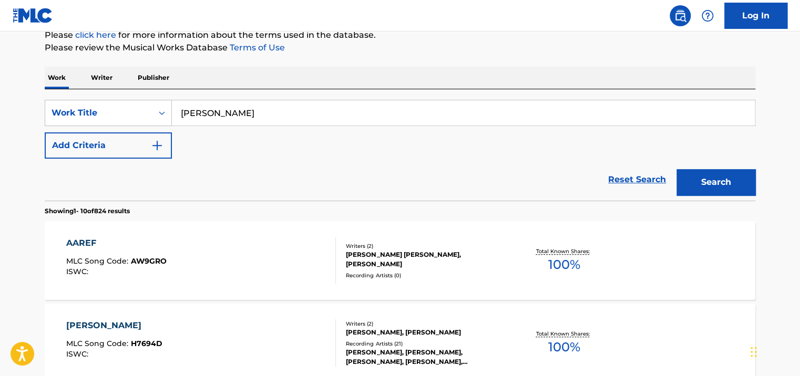
click at [205, 115] on input "[PERSON_NAME]" at bounding box center [463, 112] width 583 height 25
click at [676, 169] on button "Search" at bounding box center [715, 182] width 79 height 26
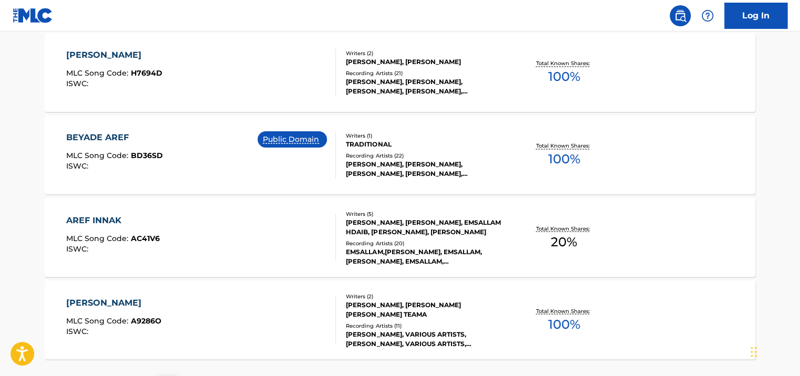
scroll to position [910, 0]
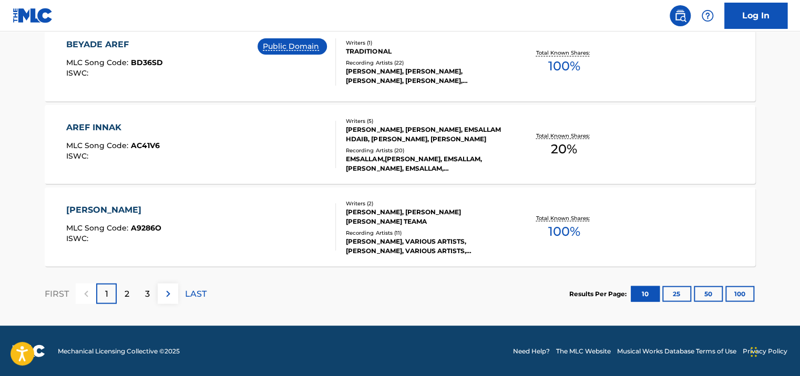
click at [131, 291] on div "2" at bounding box center [127, 293] width 20 height 20
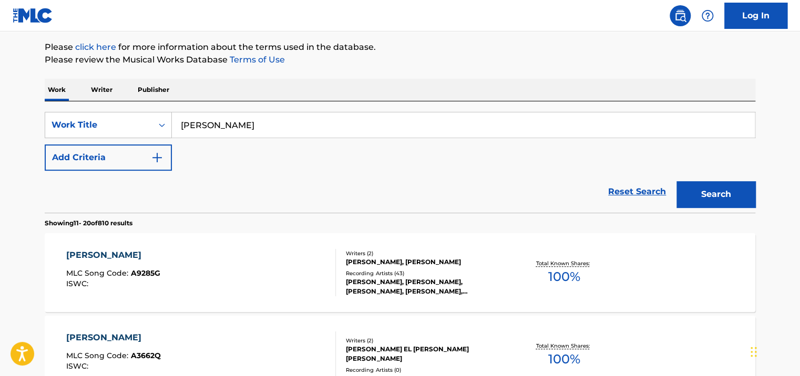
scroll to position [17, 0]
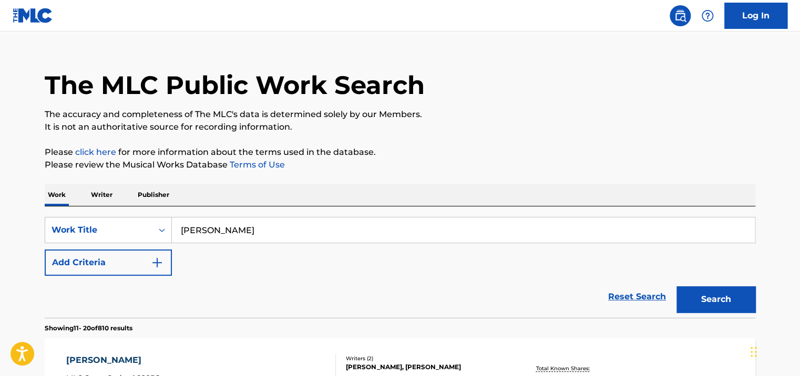
drag, startPoint x: 247, startPoint y: 223, endPoint x: 173, endPoint y: 223, distance: 73.6
click at [173, 223] on input "[PERSON_NAME]" at bounding box center [463, 230] width 583 height 25
click at [220, 255] on span "lini" at bounding box center [217, 254] width 12 height 10
type input "tkhayalini"
click at [736, 302] on button "Search" at bounding box center [715, 299] width 79 height 26
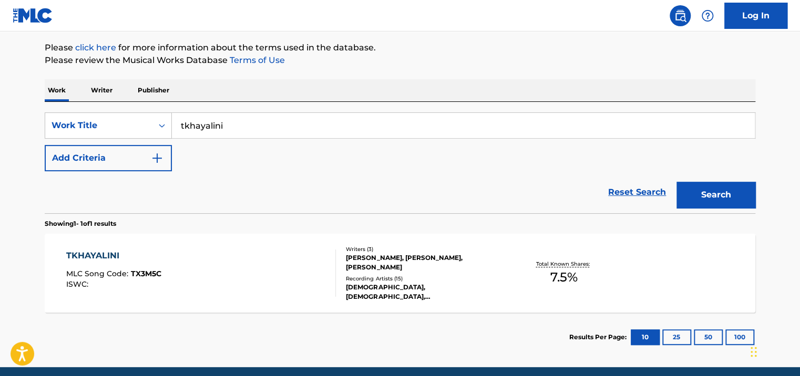
scroll to position [162, 0]
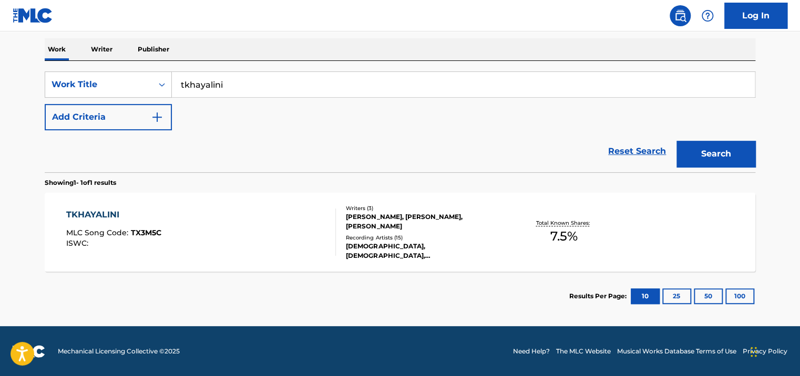
click at [468, 240] on div "Recording Artists ( 15 )" at bounding box center [425, 238] width 159 height 8
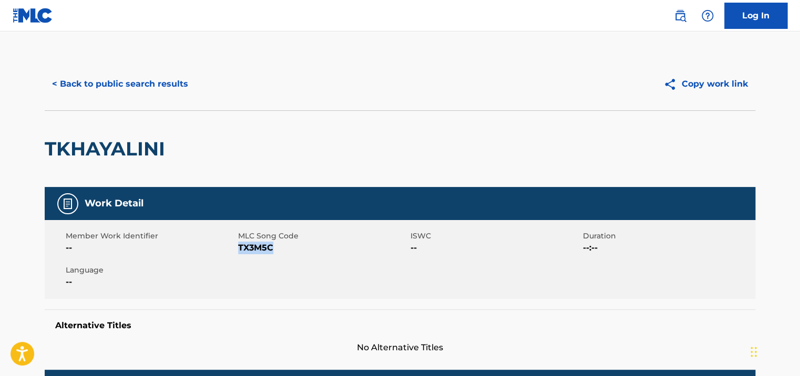
drag, startPoint x: 280, startPoint y: 248, endPoint x: 238, endPoint y: 250, distance: 42.1
click at [238, 250] on span "TX3M5C" at bounding box center [323, 248] width 170 height 13
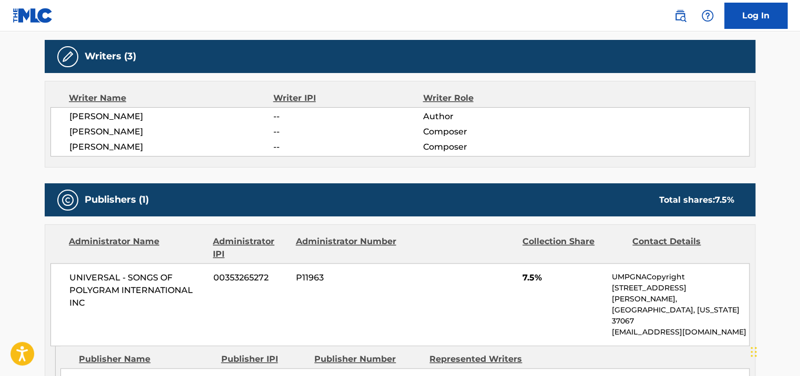
scroll to position [420, 0]
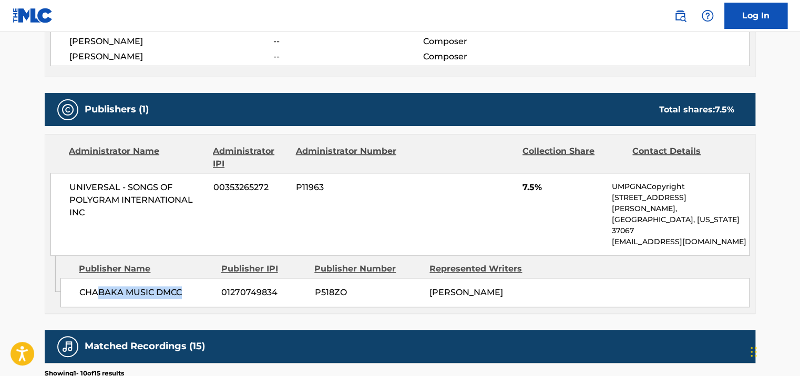
drag, startPoint x: 188, startPoint y: 266, endPoint x: 97, endPoint y: 263, distance: 91.0
click at [97, 286] on span "CHABAKA MUSIC DMCC" at bounding box center [146, 292] width 134 height 13
drag, startPoint x: 97, startPoint y: 263, endPoint x: 78, endPoint y: 212, distance: 53.9
click at [68, 278] on div "Admin Original Publisher Connecting Line Publisher Name Publisher IPI Publisher…" at bounding box center [399, 285] width 709 height 58
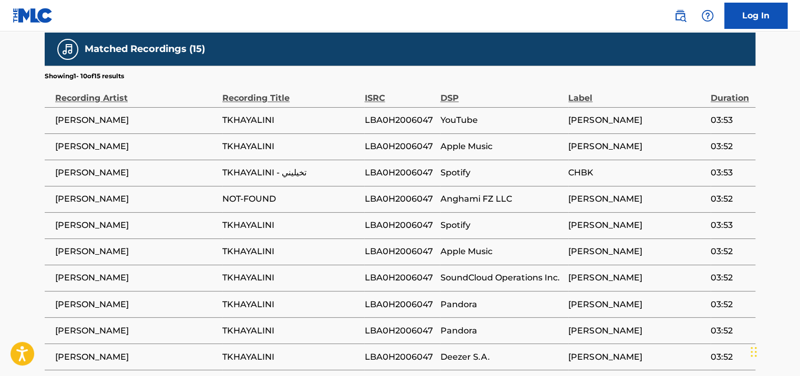
scroll to position [736, 0]
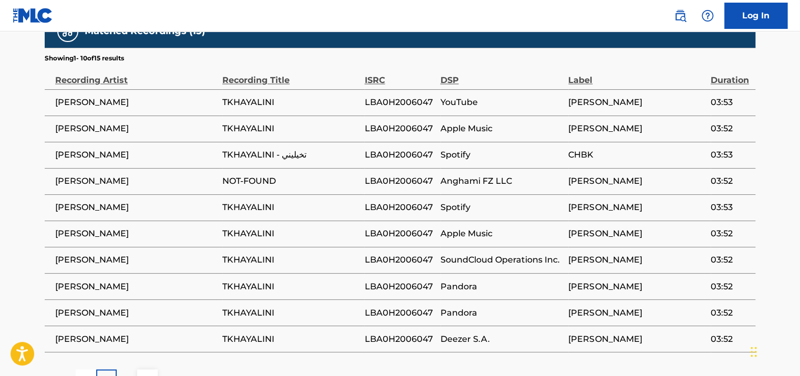
click at [125, 373] on p "2" at bounding box center [127, 379] width 5 height 13
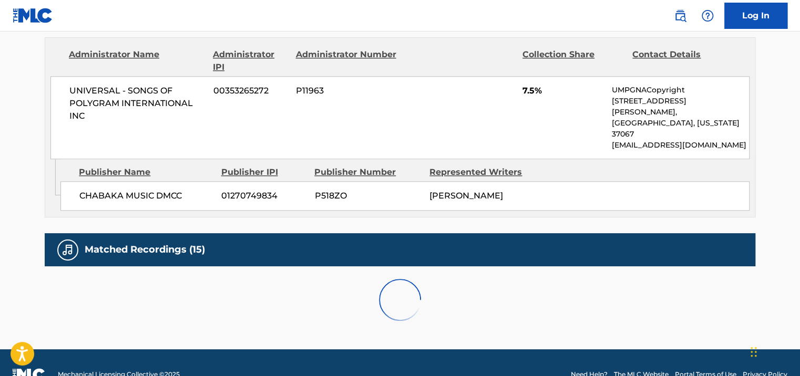
scroll to position [662, 0]
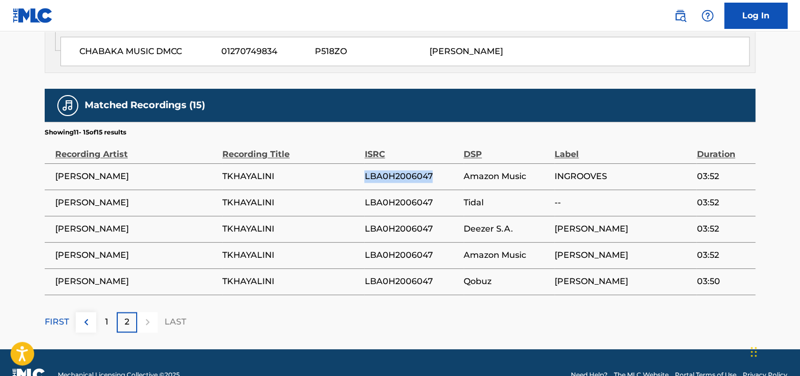
drag, startPoint x: 437, startPoint y: 151, endPoint x: 352, endPoint y: 151, distance: 85.1
click at [352, 163] on tr "[PERSON_NAME] LBA0H2006047 Amazon Music INGROOVES 03:52" at bounding box center [400, 176] width 710 height 26
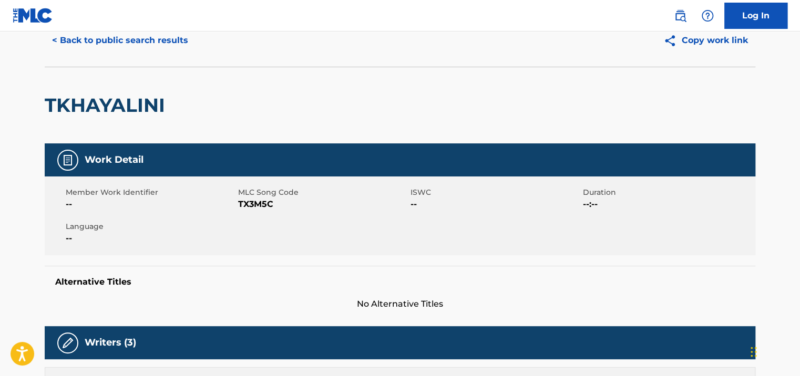
scroll to position [0, 0]
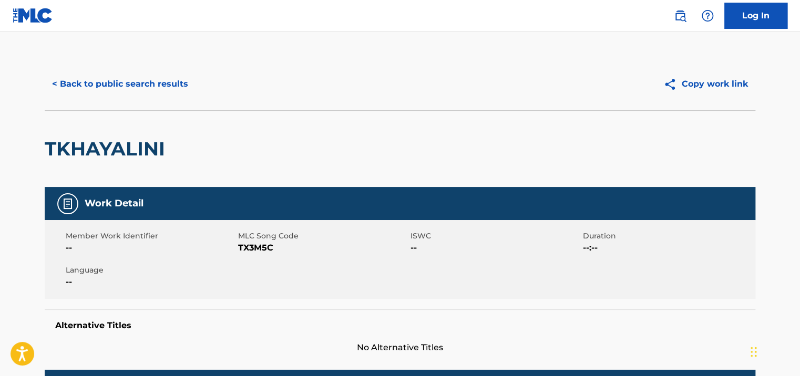
click at [101, 95] on button "< Back to public search results" at bounding box center [120, 84] width 151 height 26
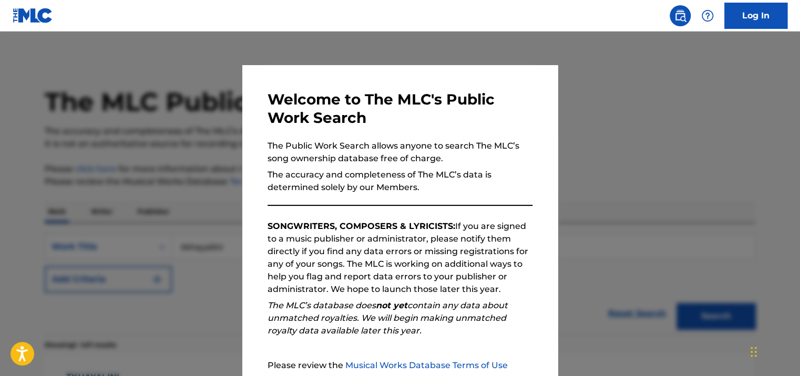
scroll to position [135, 0]
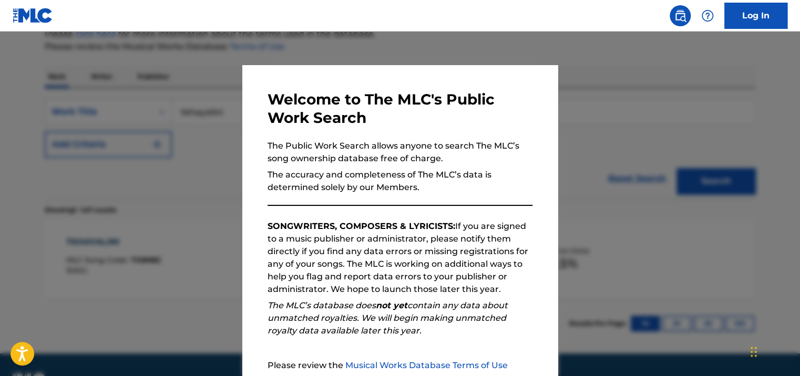
click at [151, 156] on div at bounding box center [400, 220] width 800 height 376
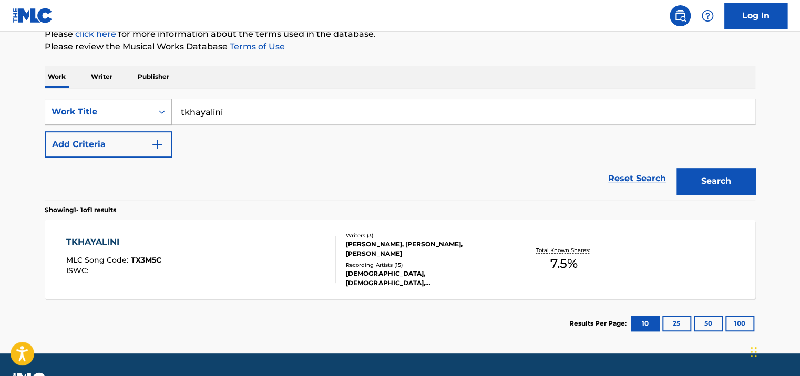
drag, startPoint x: 152, startPoint y: 119, endPoint x: 141, endPoint y: 121, distance: 11.3
click at [141, 121] on div "SearchWithCriteriae4061d82-59b8-4655-a30b-4410f983a4ee Work Title tkhayalini" at bounding box center [400, 112] width 710 height 26
click at [676, 168] on button "Search" at bounding box center [715, 181] width 79 height 26
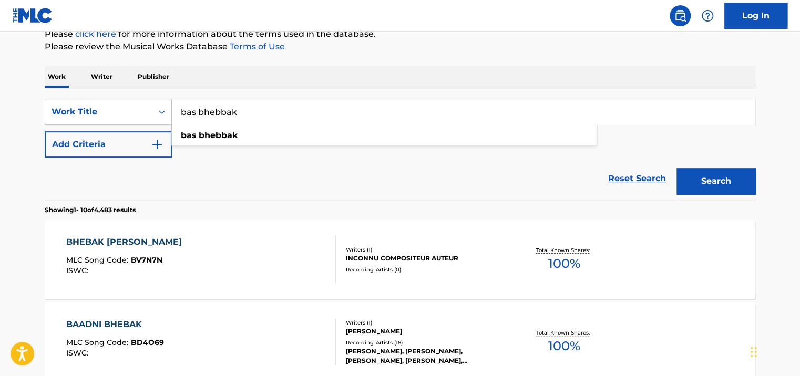
type input "bas bhebbak"
click at [676, 168] on button "Search" at bounding box center [715, 181] width 79 height 26
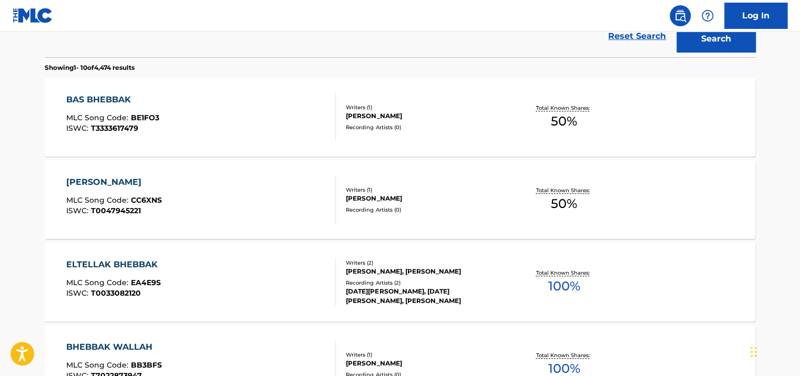
scroll to position [293, 0]
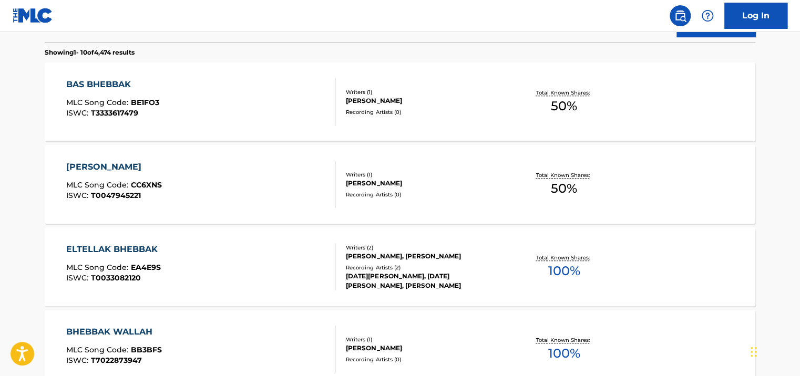
click at [433, 79] on div "BAS BHEBBAK MLC Song Code : BE1FO3 ISWC : T3333617479 Writers ( 1 ) [PERSON_NAM…" at bounding box center [400, 102] width 710 height 79
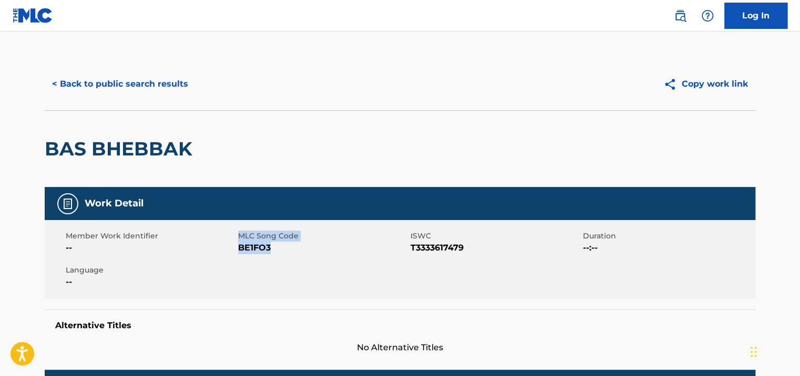
drag, startPoint x: 276, startPoint y: 244, endPoint x: 237, endPoint y: 245, distance: 38.9
click at [237, 245] on div "Member Work Identifier -- MLC Song Code BE1FO3 ISWC T3333617479 Duration --:-- …" at bounding box center [400, 259] width 710 height 79
drag, startPoint x: 237, startPoint y: 245, endPoint x: 247, endPoint y: 249, distance: 10.5
click at [247, 249] on span "BE1FO3" at bounding box center [323, 248] width 170 height 13
click at [263, 245] on span "BE1FO3" at bounding box center [323, 248] width 170 height 13
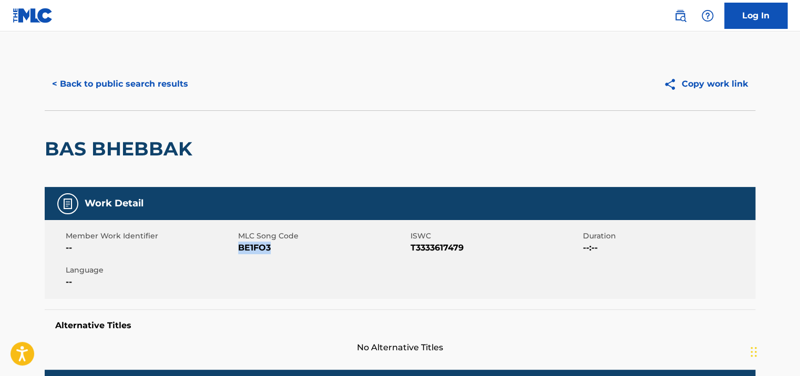
drag, startPoint x: 275, startPoint y: 245, endPoint x: 238, endPoint y: 249, distance: 36.9
click at [238, 249] on span "BE1FO3" at bounding box center [323, 248] width 170 height 13
click at [98, 82] on button "< Back to public search results" at bounding box center [120, 84] width 151 height 26
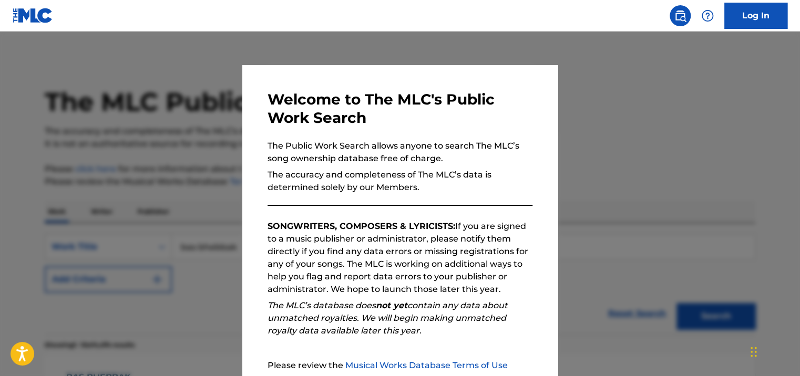
scroll to position [320, 0]
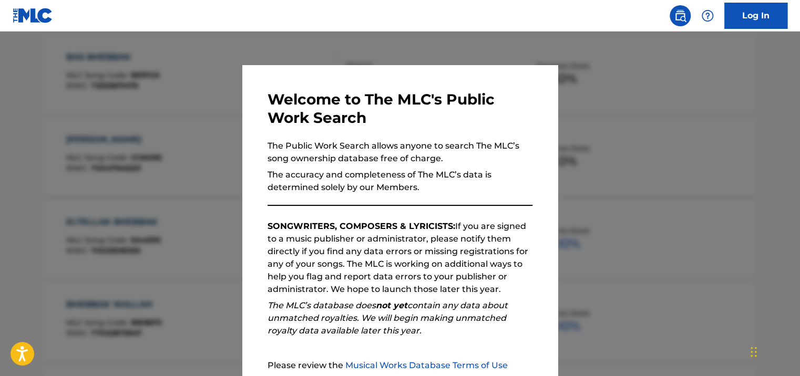
click at [190, 148] on div at bounding box center [400, 220] width 800 height 376
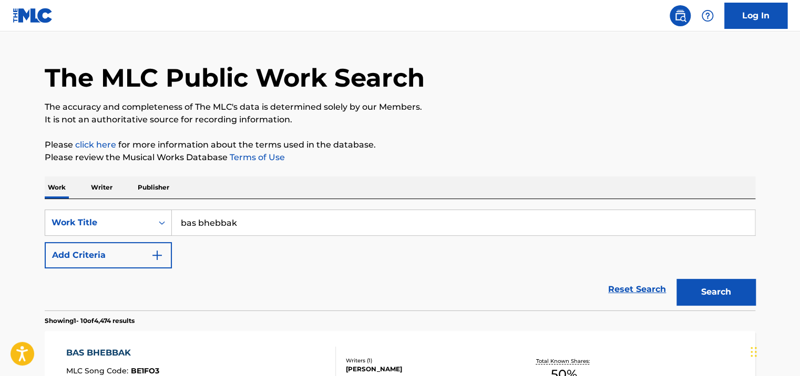
scroll to position [0, 0]
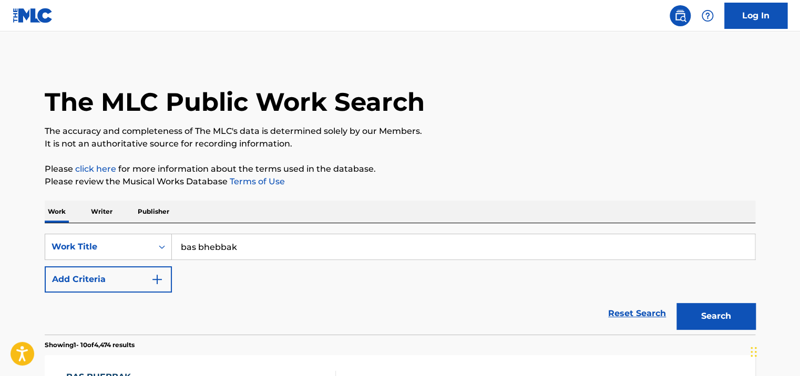
drag, startPoint x: 210, startPoint y: 243, endPoint x: 175, endPoint y: 238, distance: 35.5
click at [175, 238] on input "bas bhebbak" at bounding box center [463, 246] width 583 height 25
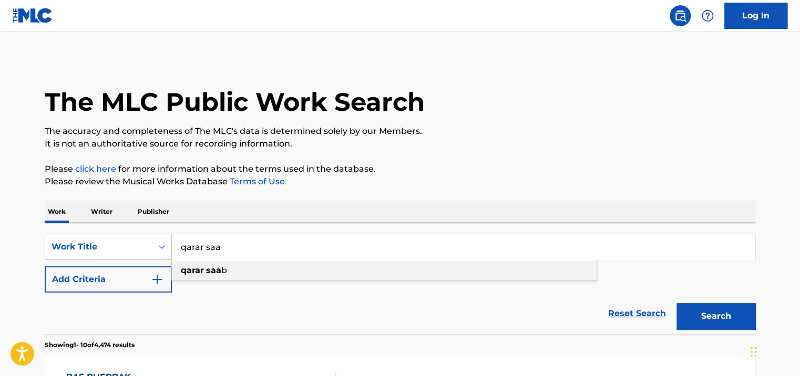
click at [275, 274] on div "qarar saa b" at bounding box center [384, 270] width 425 height 19
type input "qarar saab"
click at [748, 322] on button "Search" at bounding box center [715, 316] width 79 height 26
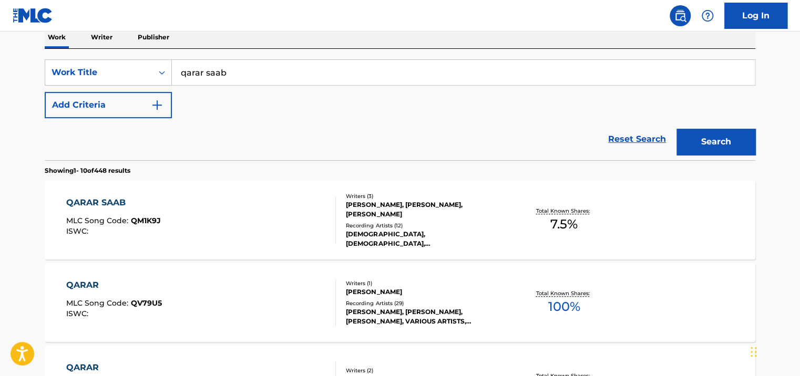
scroll to position [187, 0]
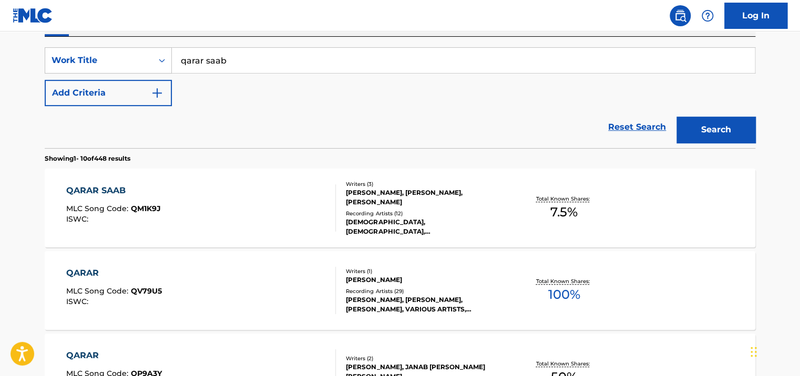
click at [453, 218] on div "Recording Artists ( 12 )" at bounding box center [425, 214] width 159 height 8
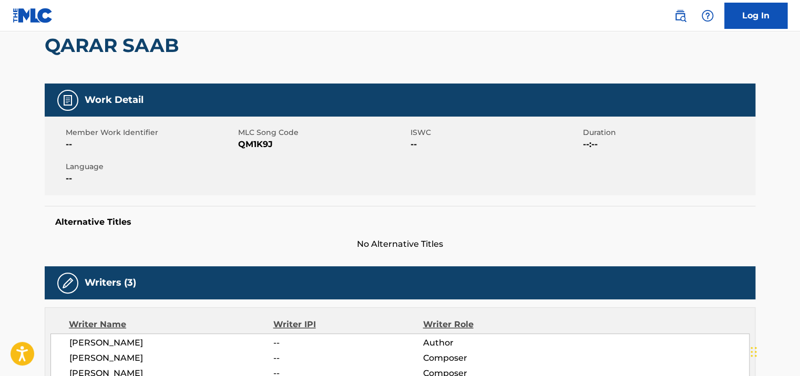
scroll to position [105, 0]
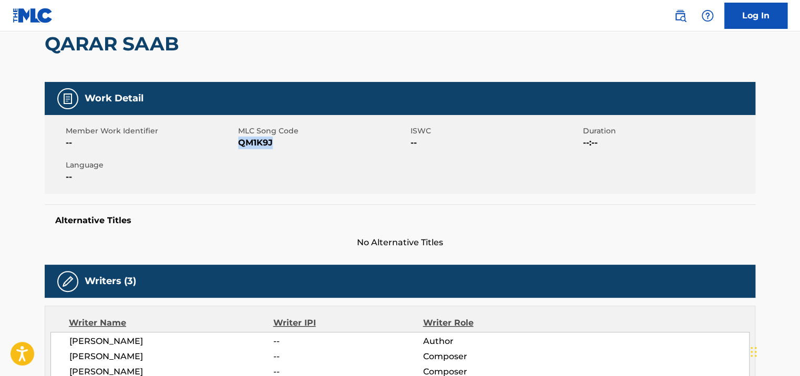
drag, startPoint x: 280, startPoint y: 145, endPoint x: 238, endPoint y: 143, distance: 42.1
click at [238, 143] on span "QM1K9J" at bounding box center [323, 143] width 170 height 13
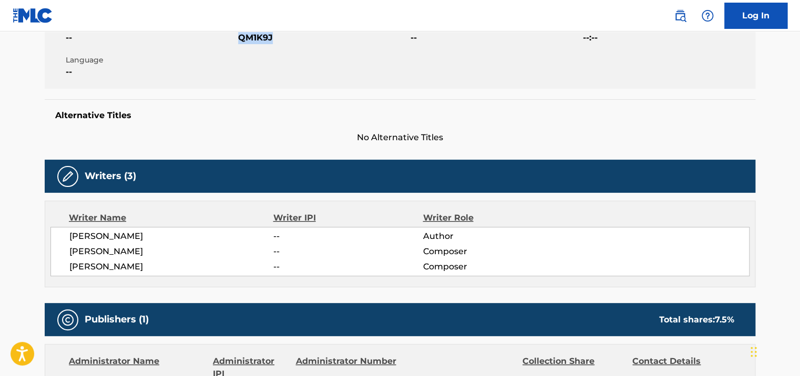
scroll to position [0, 0]
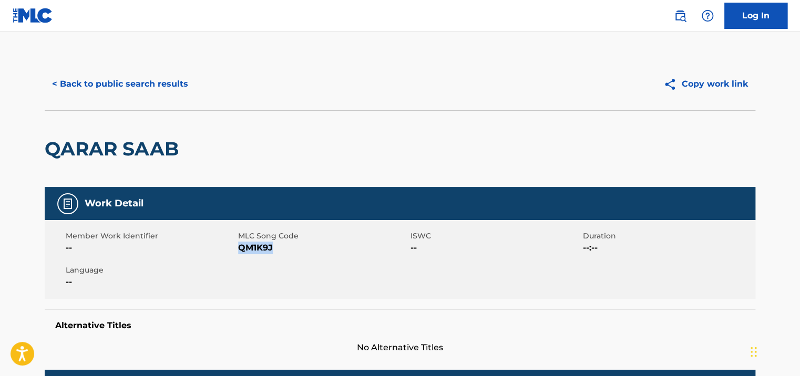
click at [111, 94] on button "< Back to public search results" at bounding box center [120, 84] width 151 height 26
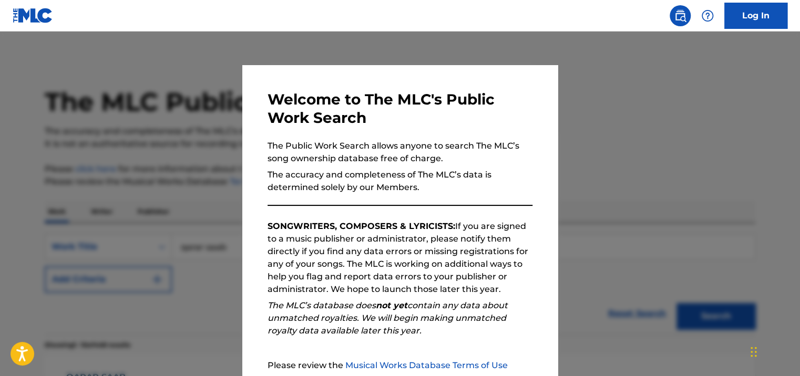
scroll to position [187, 0]
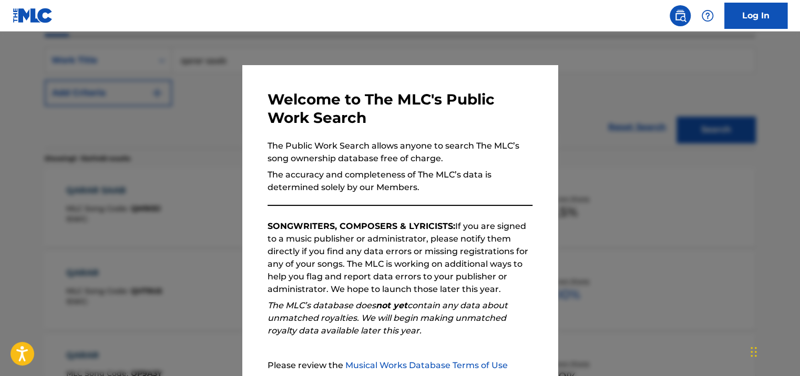
drag, startPoint x: 171, startPoint y: 133, endPoint x: 175, endPoint y: 127, distance: 7.3
click at [170, 133] on div at bounding box center [400, 220] width 800 height 376
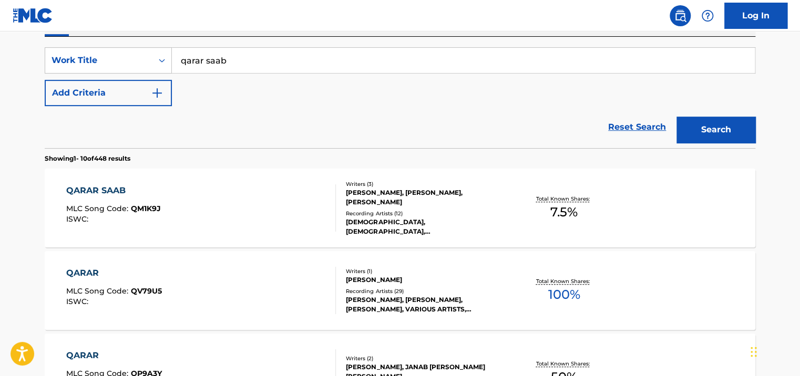
drag, startPoint x: 274, startPoint y: 53, endPoint x: 802, endPoint y: 308, distance: 587.1
click at [173, 56] on input "qarar saab" at bounding box center [463, 60] width 583 height 25
click at [696, 130] on button "Search" at bounding box center [715, 130] width 79 height 26
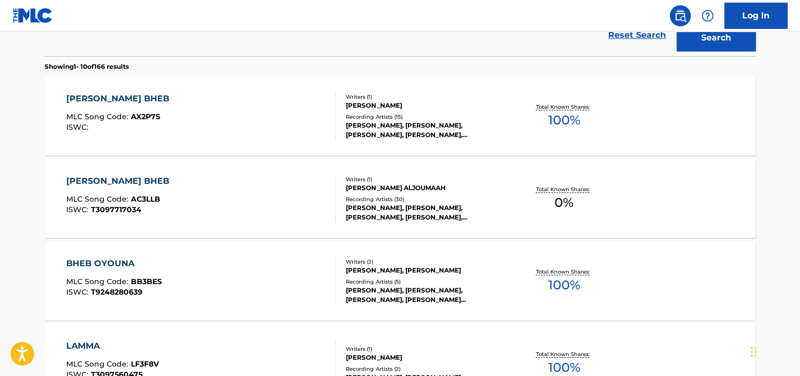
scroll to position [0, 0]
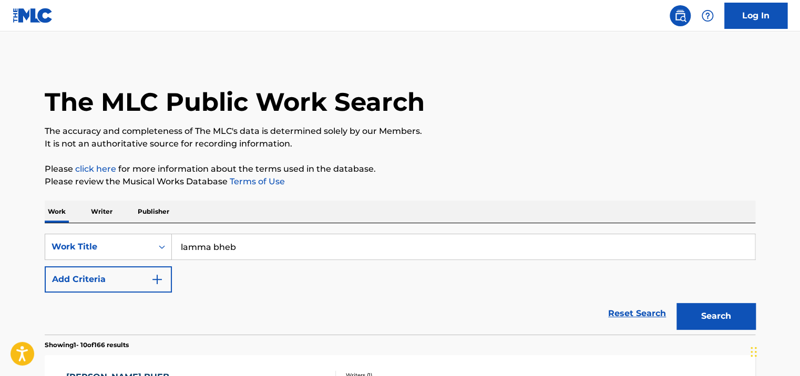
drag, startPoint x: 263, startPoint y: 249, endPoint x: 189, endPoint y: 253, distance: 74.2
click at [176, 248] on input "lamma bheb" at bounding box center [463, 246] width 583 height 25
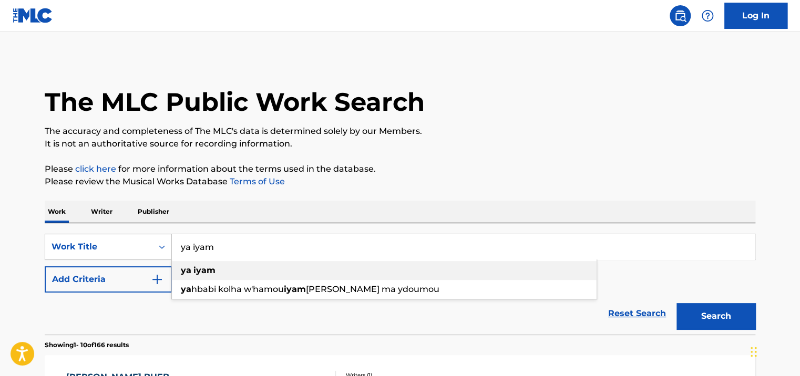
type input "ya iyam"
click at [275, 274] on div "ya iyam" at bounding box center [384, 270] width 425 height 19
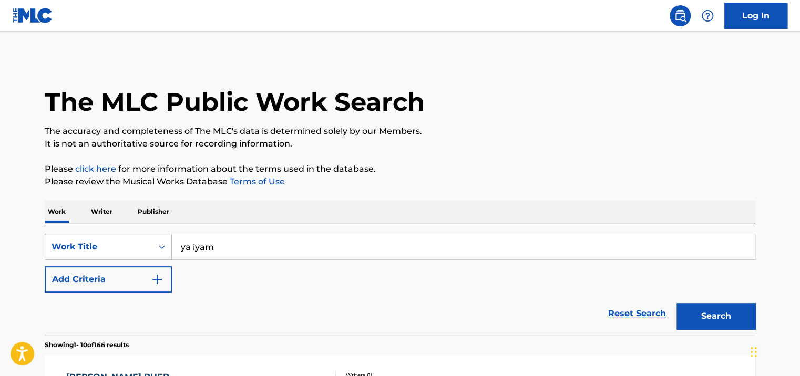
click at [738, 309] on button "Search" at bounding box center [715, 316] width 79 height 26
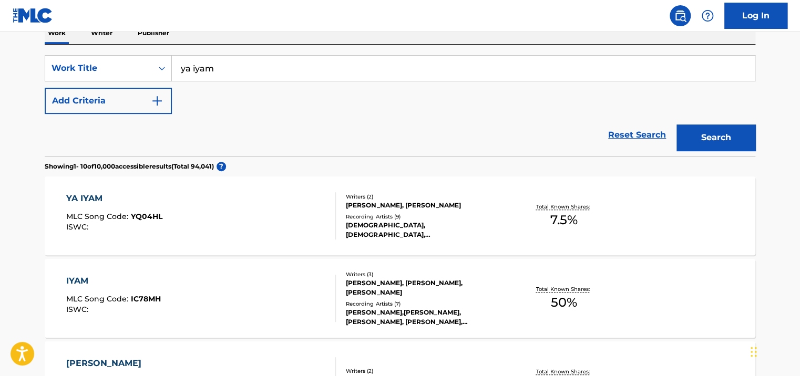
scroll to position [187, 0]
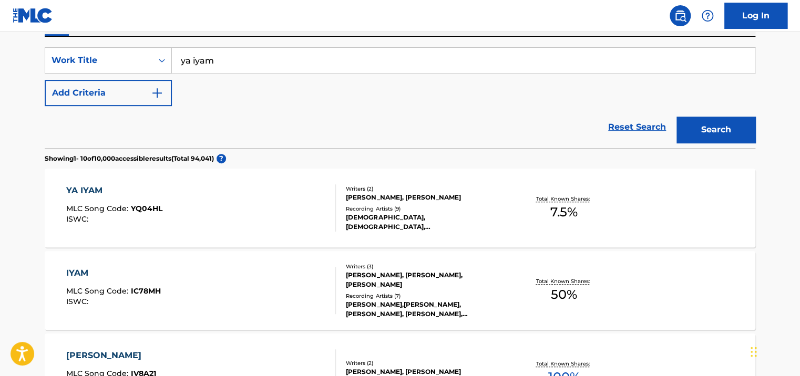
click at [408, 211] on div "Recording Artists ( 9 )" at bounding box center [425, 209] width 159 height 8
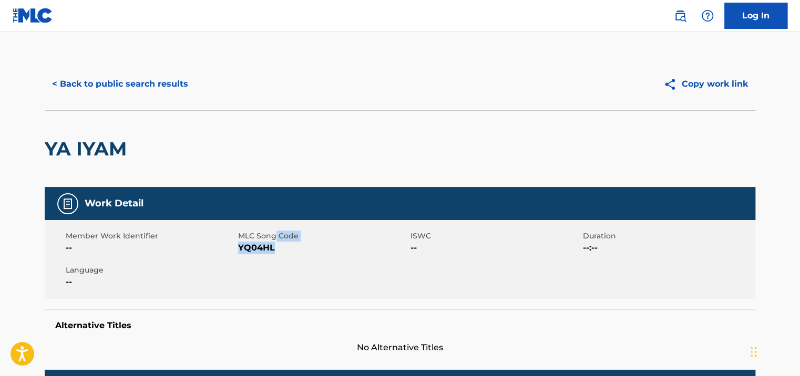
click at [275, 243] on div "MLC Song Code YQ04HL" at bounding box center [324, 243] width 172 height 24
drag, startPoint x: 275, startPoint y: 243, endPoint x: 275, endPoint y: 251, distance: 7.9
click at [275, 251] on span "YQ04HL" at bounding box center [323, 248] width 170 height 13
click at [277, 250] on span "YQ04HL" at bounding box center [323, 248] width 170 height 13
drag, startPoint x: 272, startPoint y: 250, endPoint x: 238, endPoint y: 252, distance: 34.3
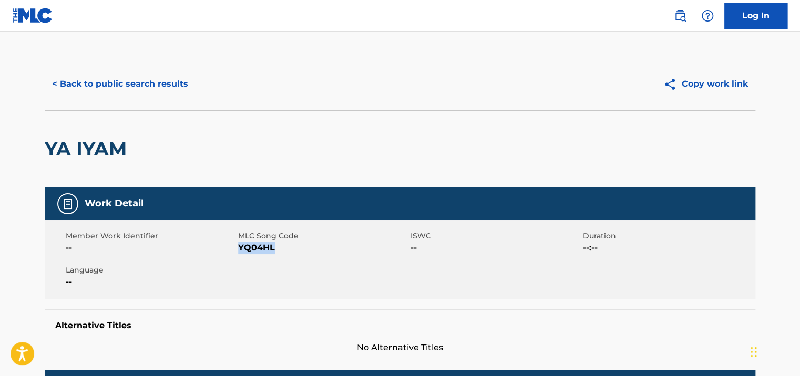
click at [238, 252] on span "YQ04HL" at bounding box center [323, 248] width 170 height 13
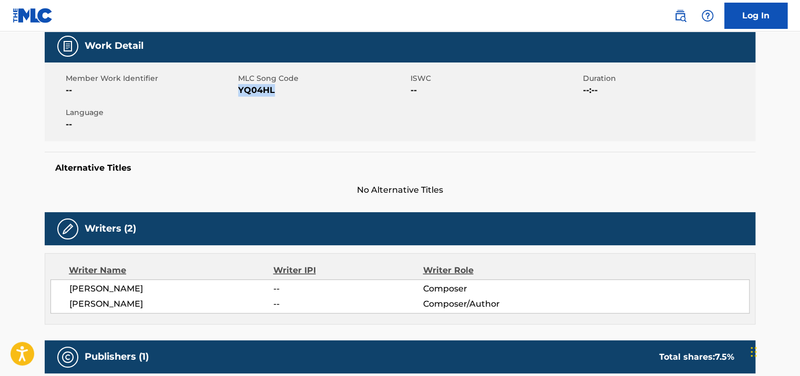
scroll to position [53, 0]
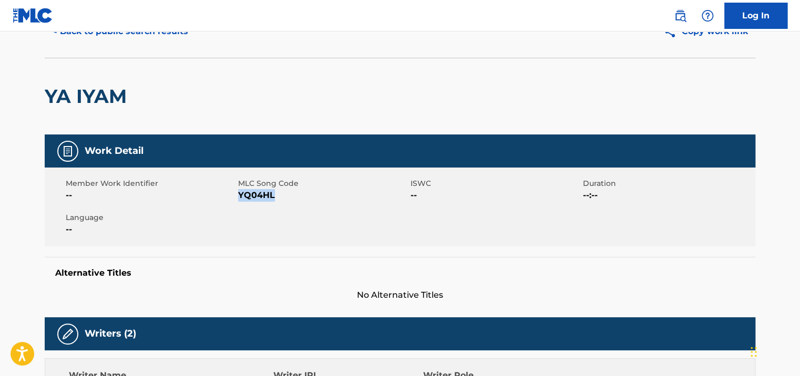
click at [109, 38] on button "< Back to public search results" at bounding box center [120, 31] width 151 height 26
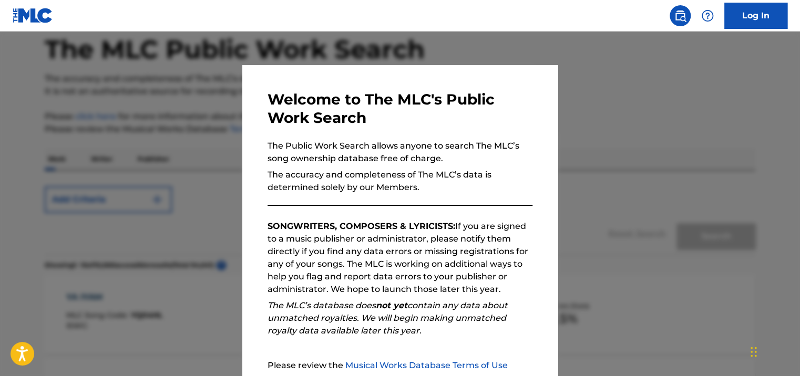
scroll to position [187, 0]
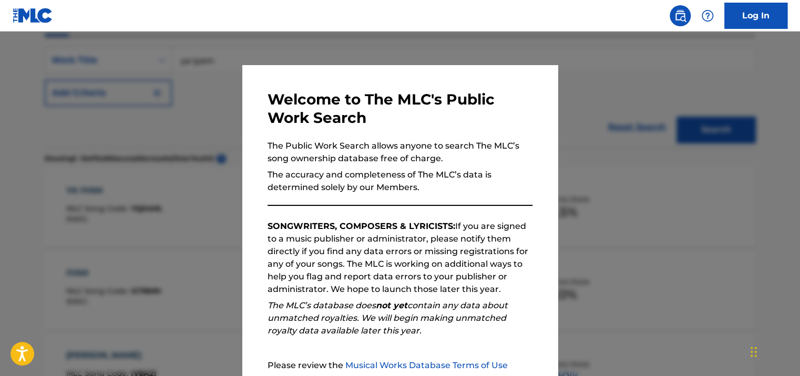
click at [172, 149] on div at bounding box center [400, 220] width 800 height 376
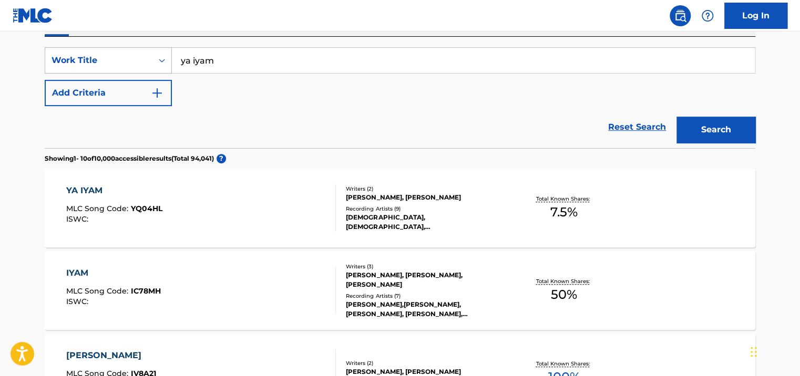
drag, startPoint x: 157, startPoint y: 61, endPoint x: 143, endPoint y: 56, distance: 14.1
click at [133, 61] on div "SearchWithCriteriae4061d82-59b8-4655-a30b-4410f983a4ee Work Title ya iyam" at bounding box center [400, 60] width 710 height 26
type input "t"
type input "h"
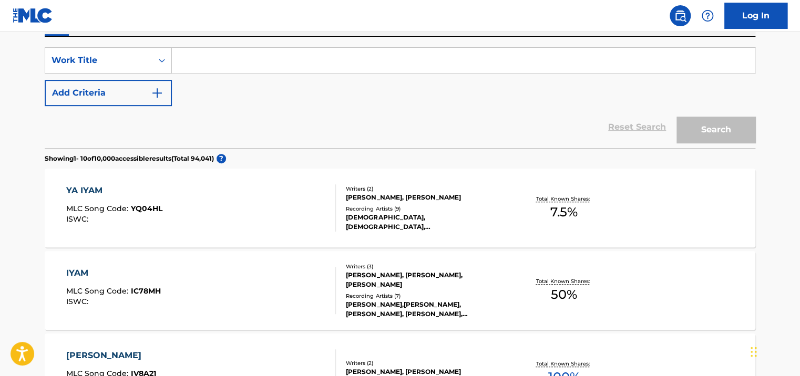
click at [219, 67] on input "Search Form" at bounding box center [463, 60] width 583 height 25
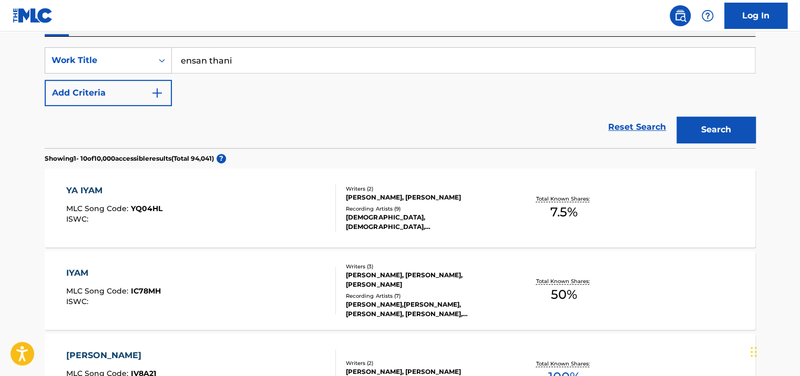
click at [676, 117] on button "Search" at bounding box center [715, 130] width 79 height 26
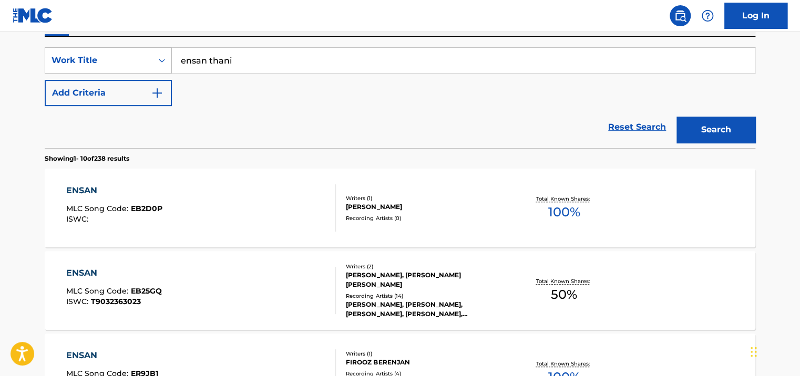
drag, startPoint x: 169, startPoint y: 60, endPoint x: 160, endPoint y: 60, distance: 9.5
click at [160, 60] on div "SearchWithCriteriae4061d82-59b8-4655-a30b-4410f983a4ee Work Title ensan thani" at bounding box center [400, 60] width 710 height 26
type input "ya helou"
click at [676, 117] on button "Search" at bounding box center [715, 130] width 79 height 26
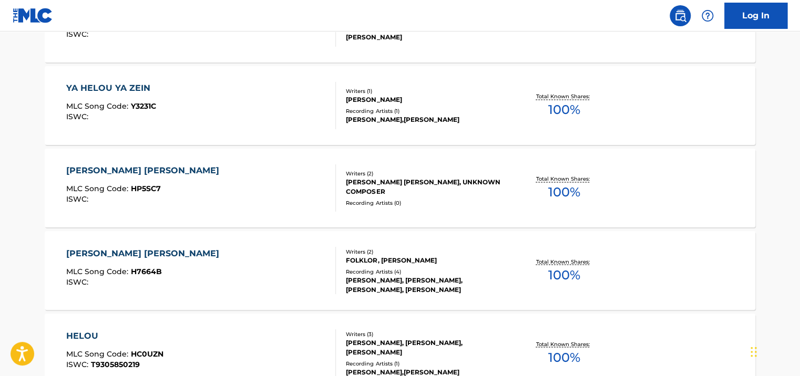
scroll to position [817, 0]
